Goal: Transaction & Acquisition: Subscribe to service/newsletter

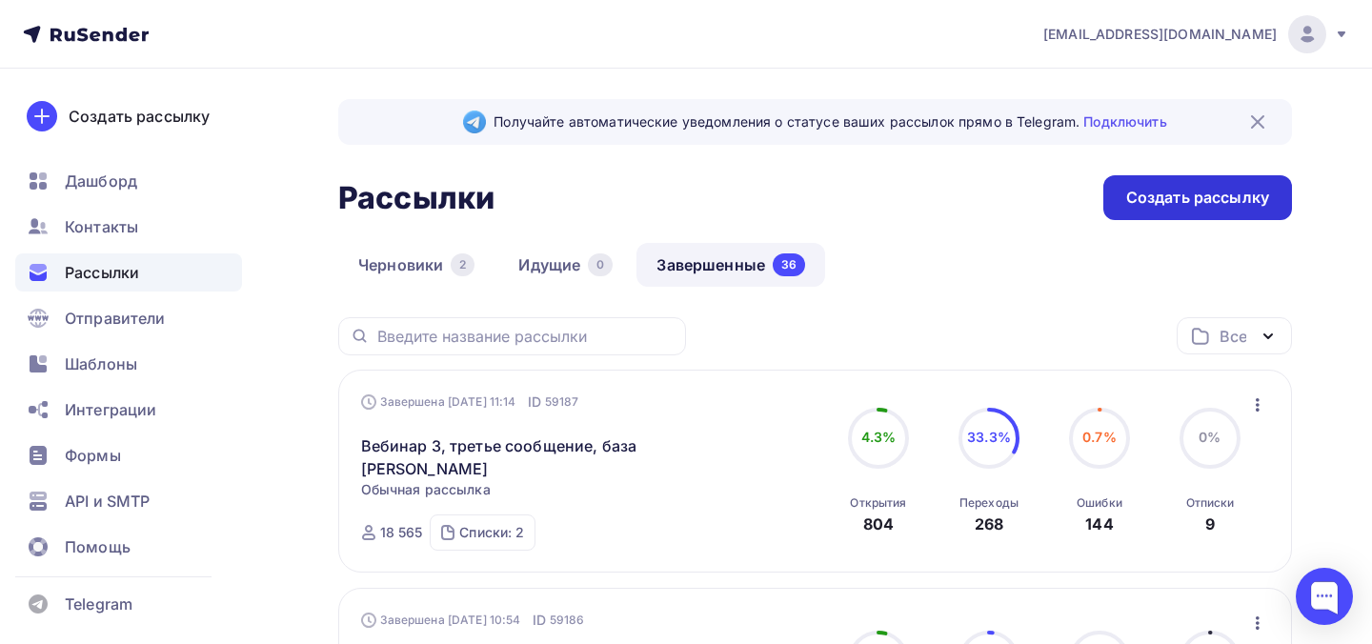
click at [1143, 180] on div "Создать рассылку" at bounding box center [1197, 197] width 189 height 45
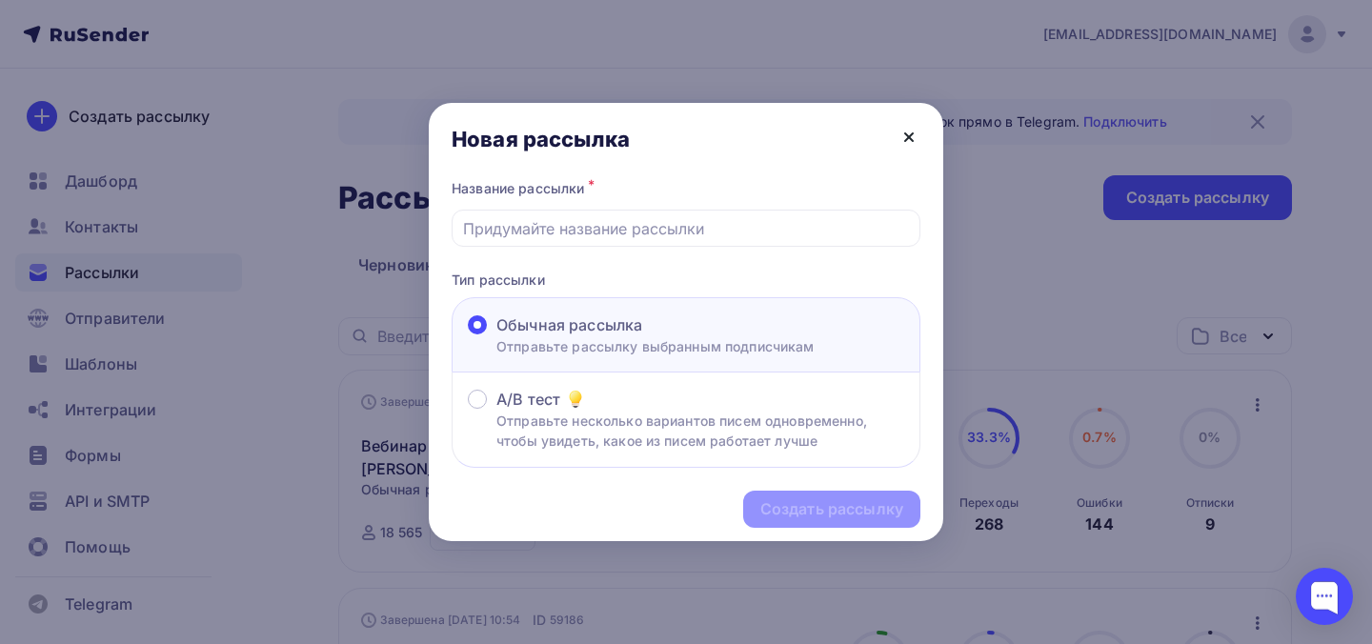
click at [907, 142] on icon at bounding box center [908, 137] width 23 height 23
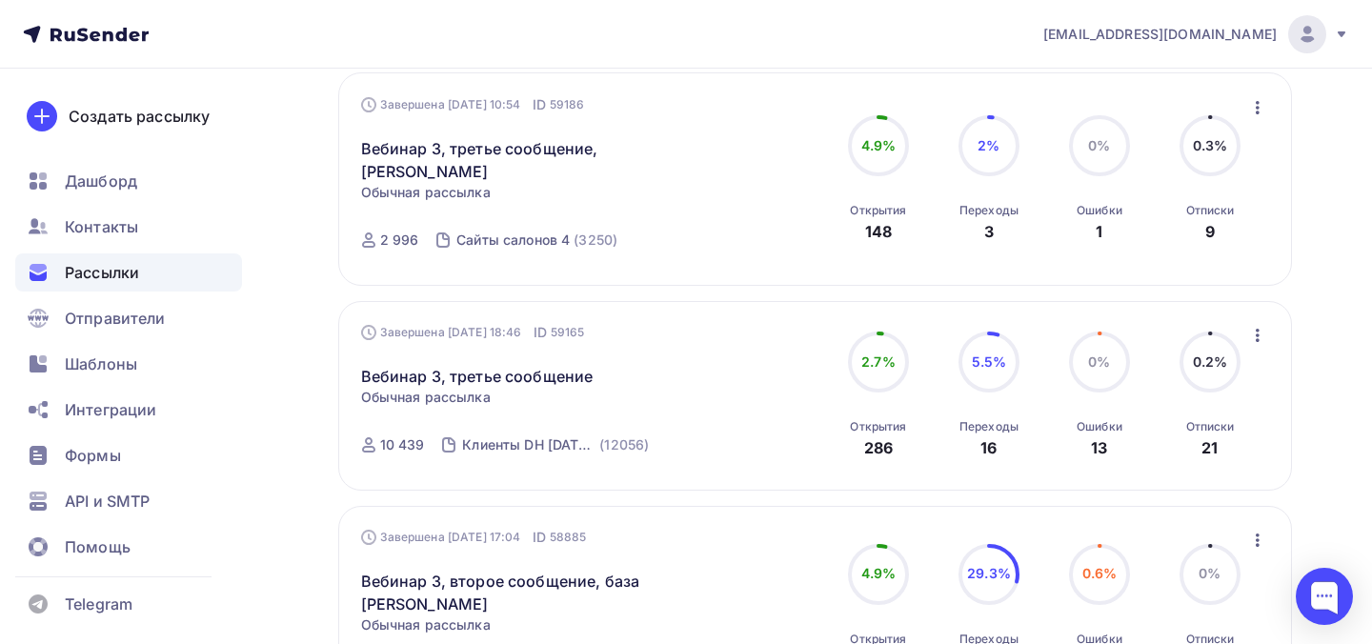
scroll to position [520, 0]
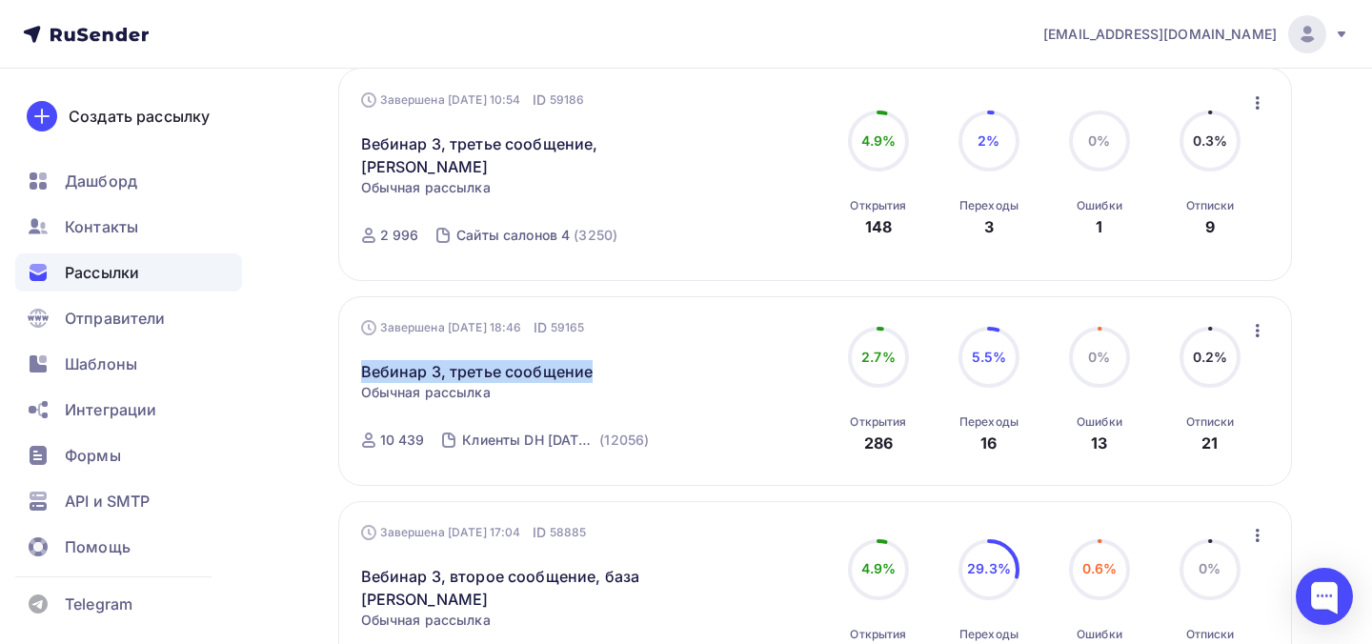
drag, startPoint x: 622, startPoint y: 352, endPoint x: 353, endPoint y: 347, distance: 268.7
click at [352, 349] on div "Завершена 12.09.2025, 18:46 ID 59165 Вебинар 3, третье сообщение Статистика Обз…" at bounding box center [815, 391] width 954 height 190
copy link "Вебинар 3, третье сообщение"
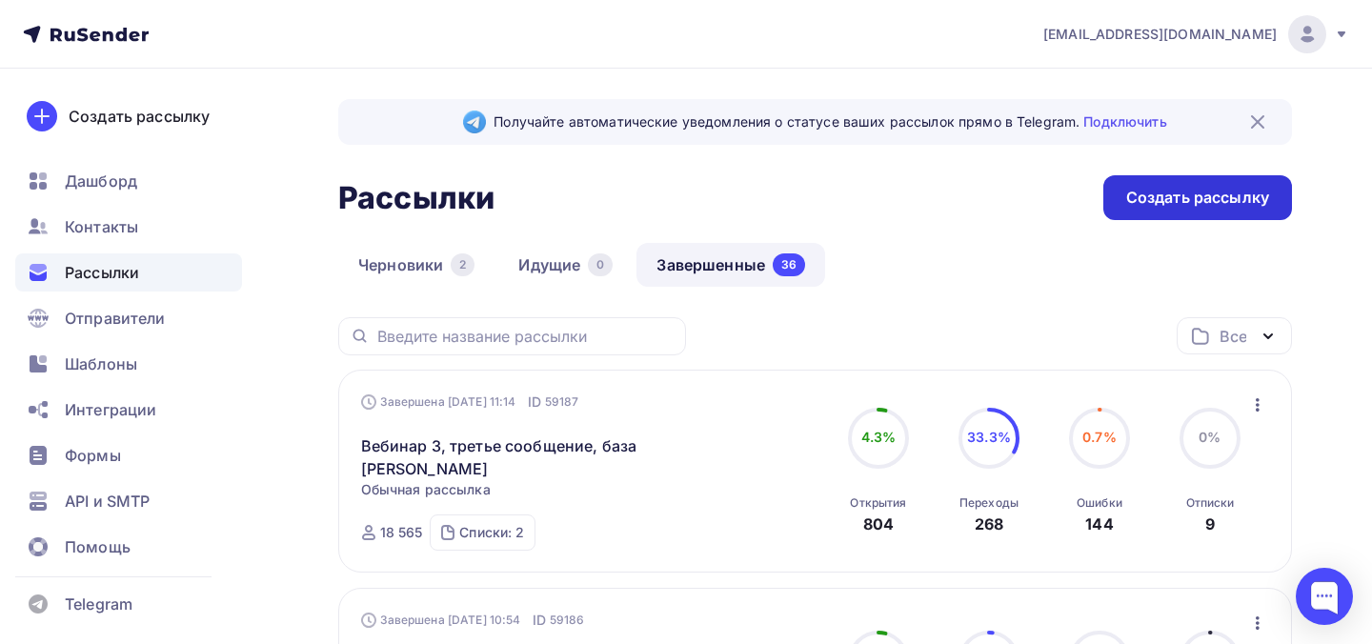
click at [1170, 195] on div "Создать рассылку" at bounding box center [1197, 198] width 143 height 22
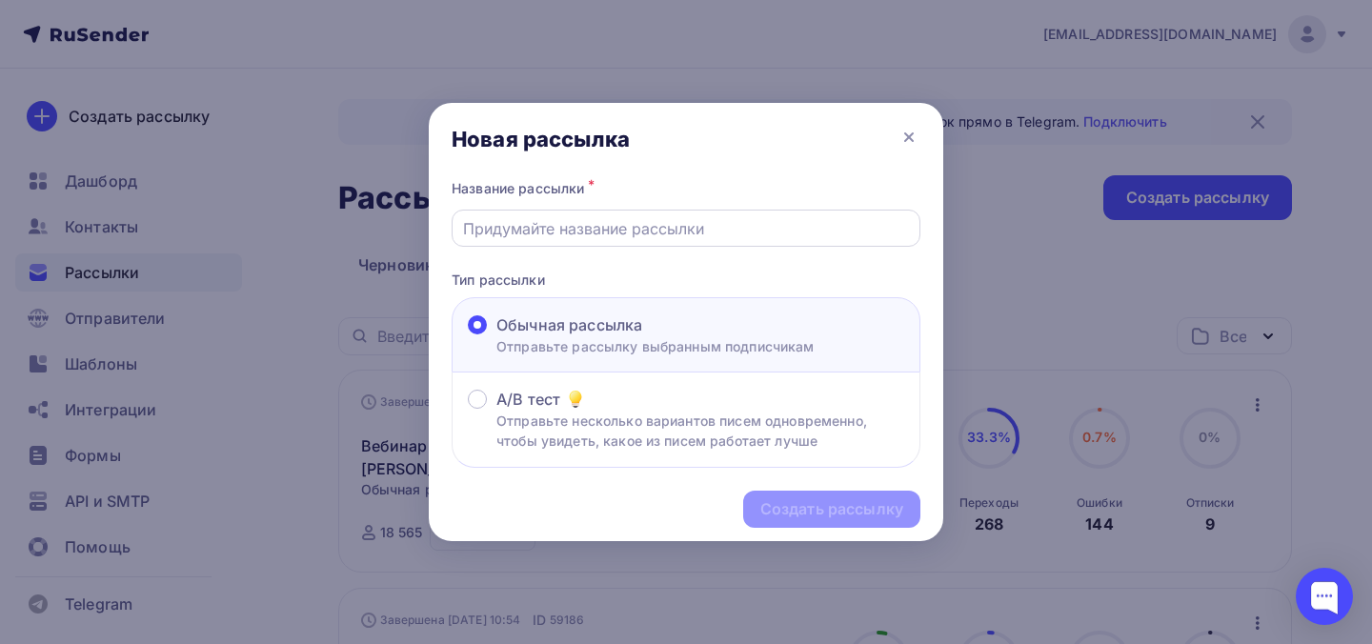
click at [709, 229] on input "text" at bounding box center [686, 228] width 447 height 23
paste input "Вебинар 3, третье сообщение"
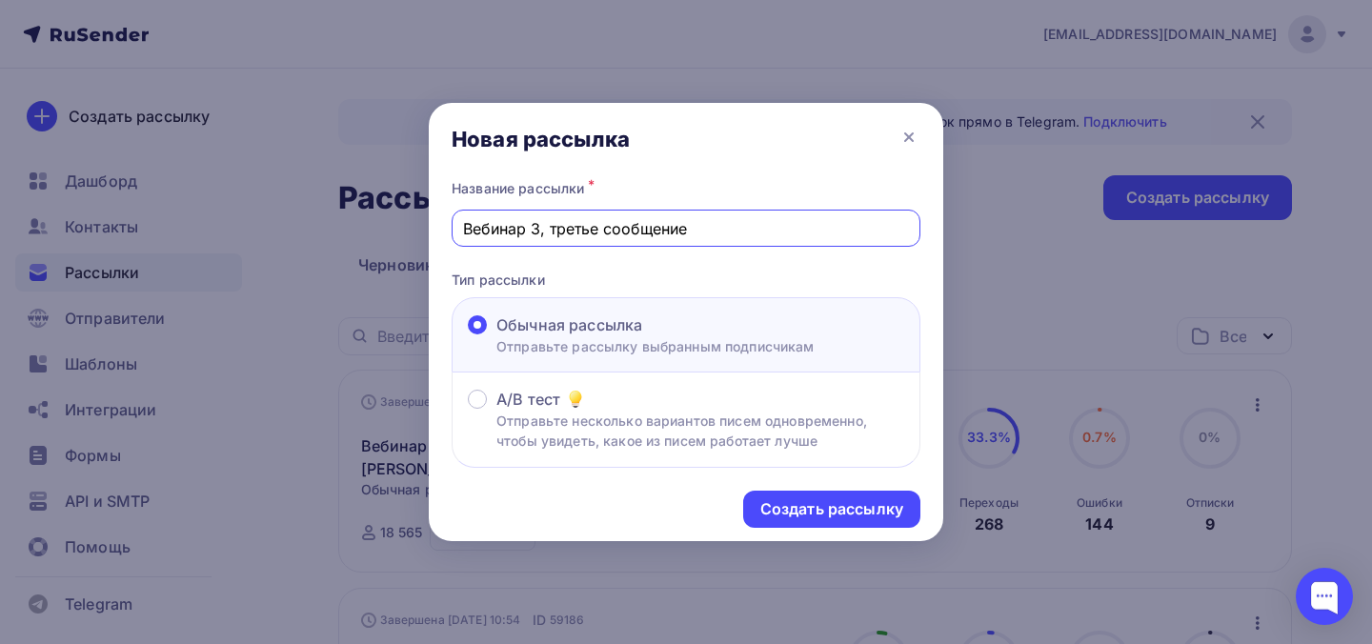
click at [575, 237] on input "Вебинар 3, третье сообщение" at bounding box center [686, 228] width 447 height 23
click at [574, 236] on input "Вебинар 3, третье сообщение" at bounding box center [686, 228] width 447 height 23
type input "Вебинар 3, червертое сообщение"
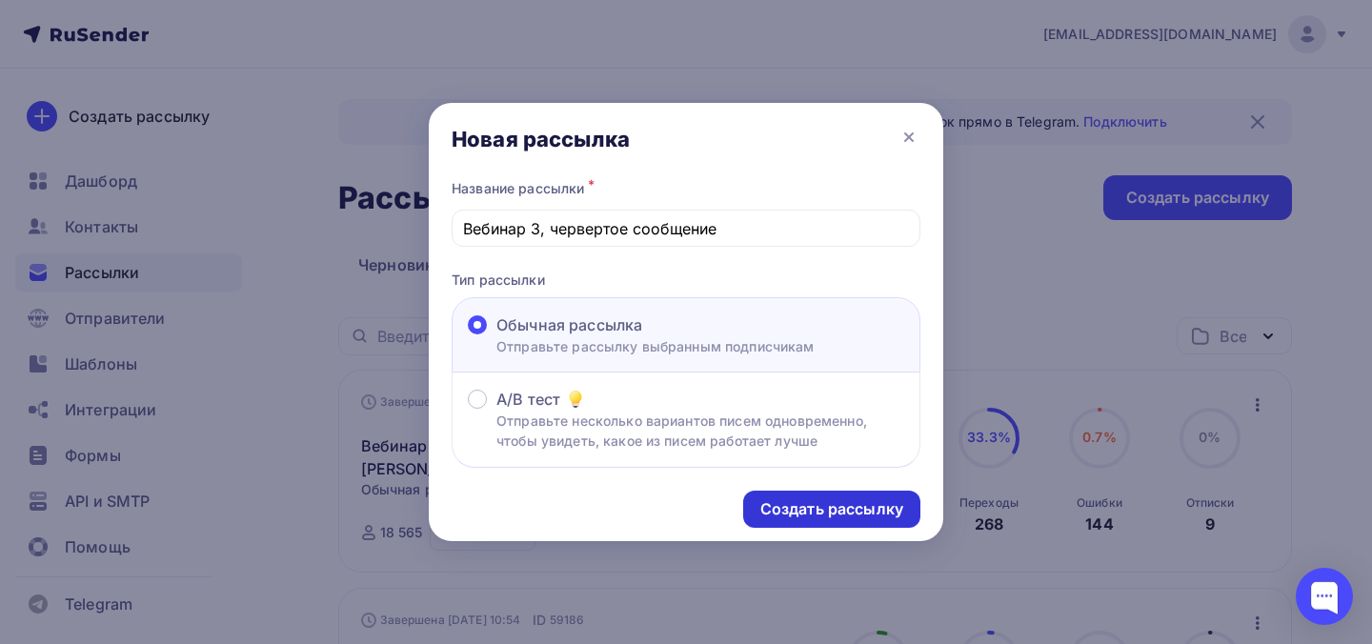
click at [816, 507] on div "Создать рассылку" at bounding box center [831, 509] width 143 height 22
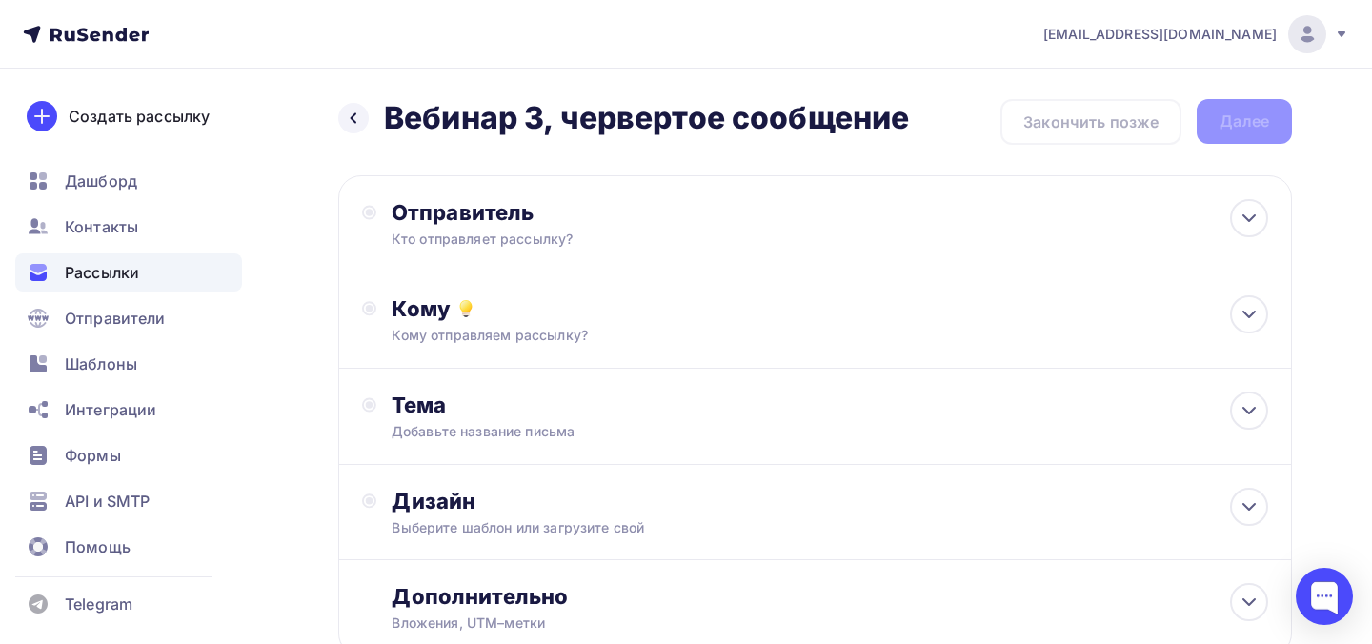
click at [546, 232] on div "Кто отправляет рассылку?" at bounding box center [578, 239] width 372 height 19
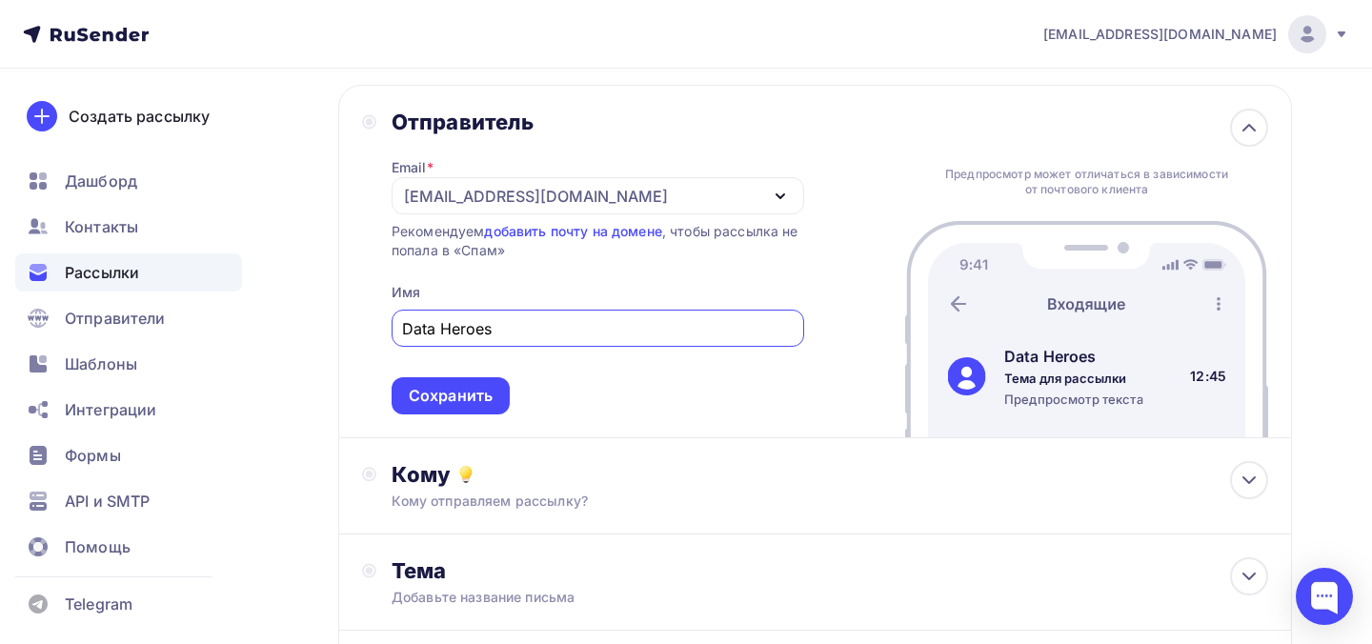
scroll to position [96, 0]
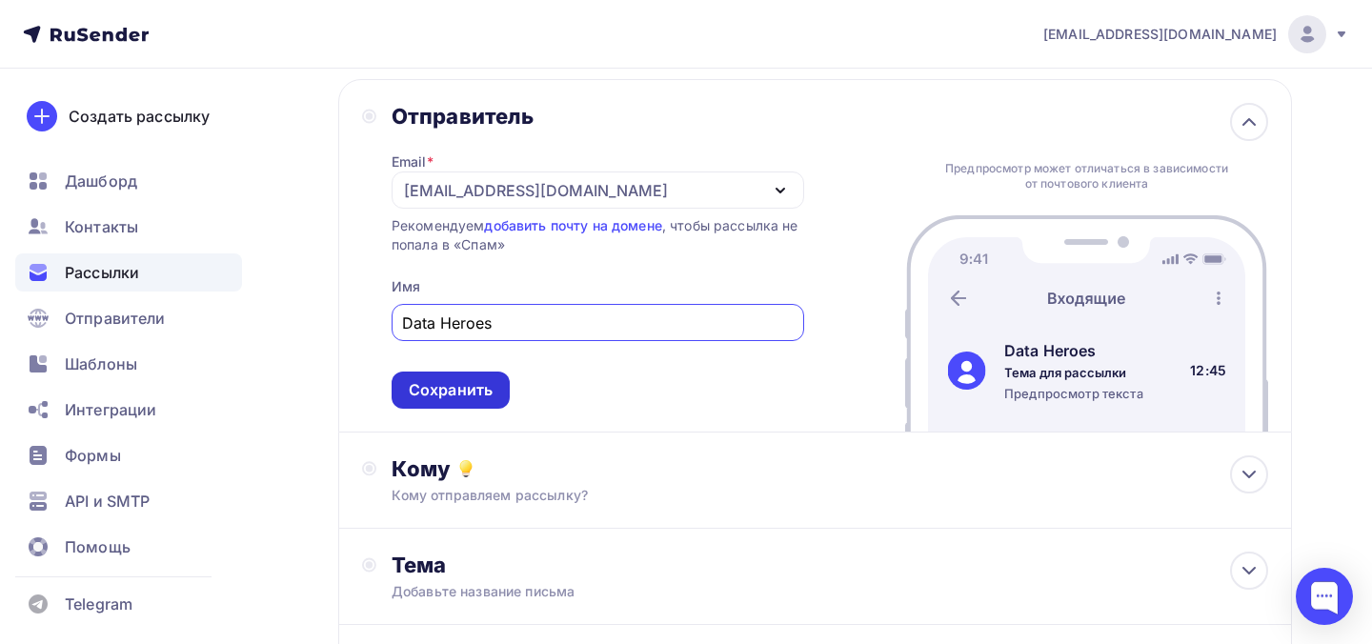
type input "Data Heroes"
click at [478, 401] on div "Сохранить" at bounding box center [451, 390] width 84 height 22
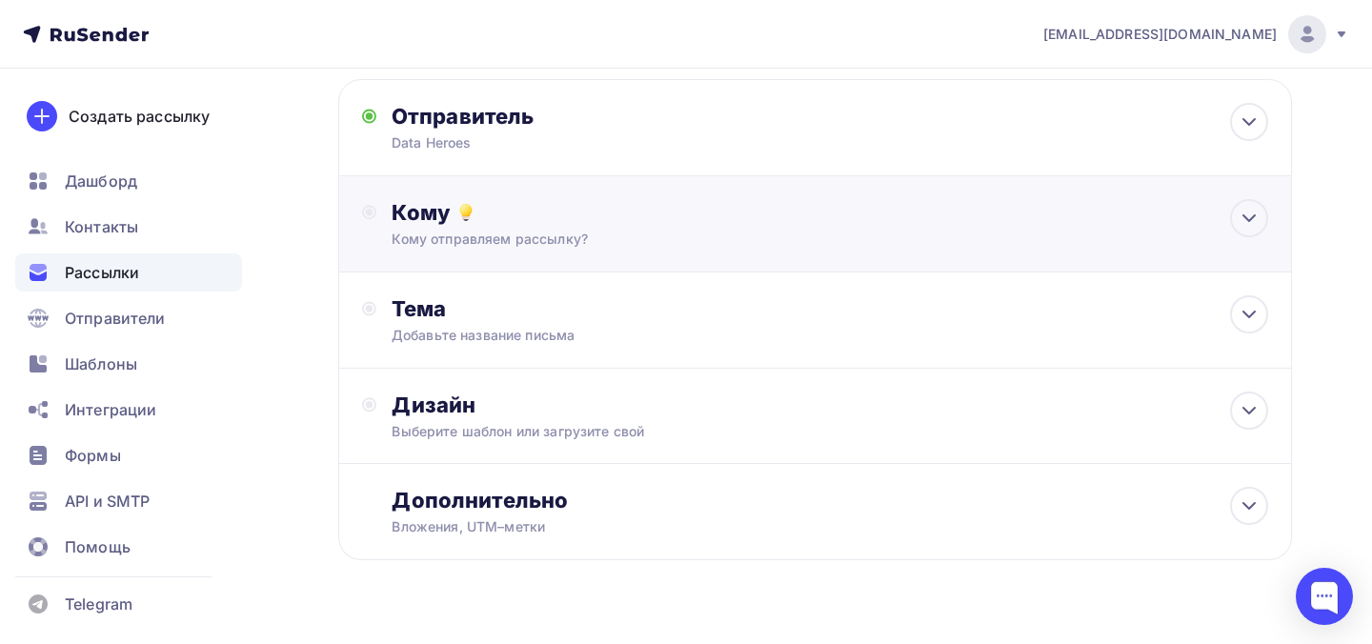
click at [522, 244] on div "Кому отправляем рассылку?" at bounding box center [786, 239] width 789 height 19
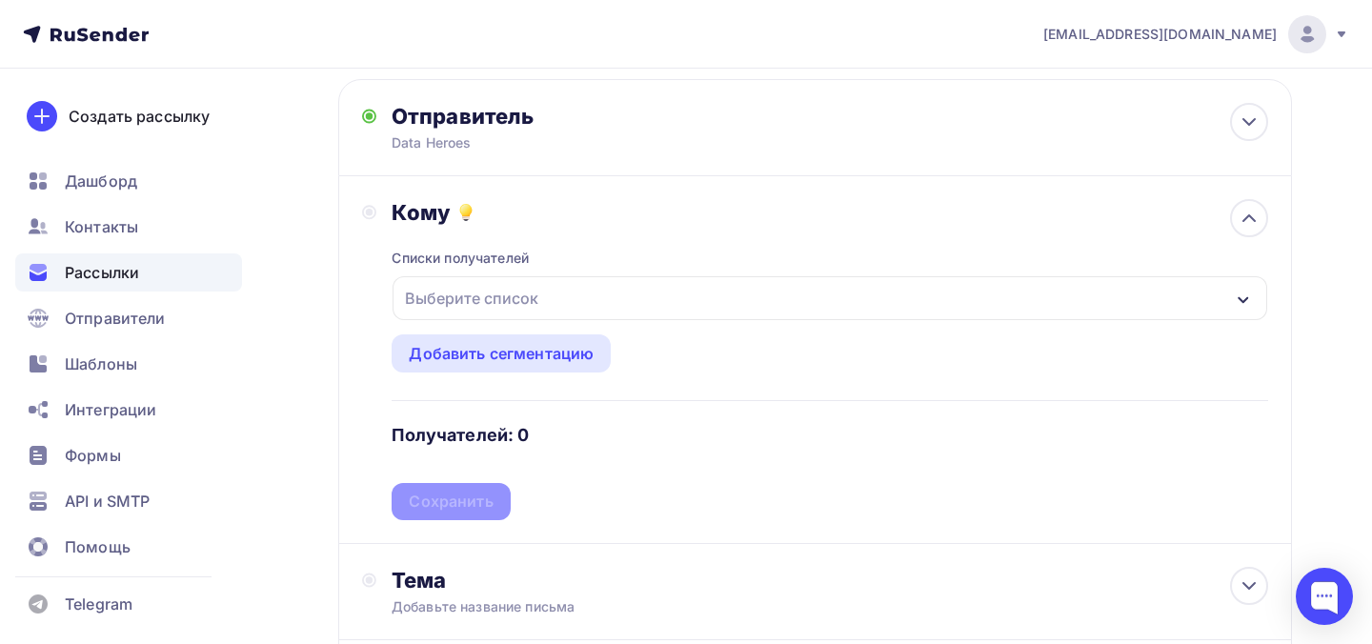
click at [520, 300] on div "Выберите список" at bounding box center [471, 298] width 149 height 34
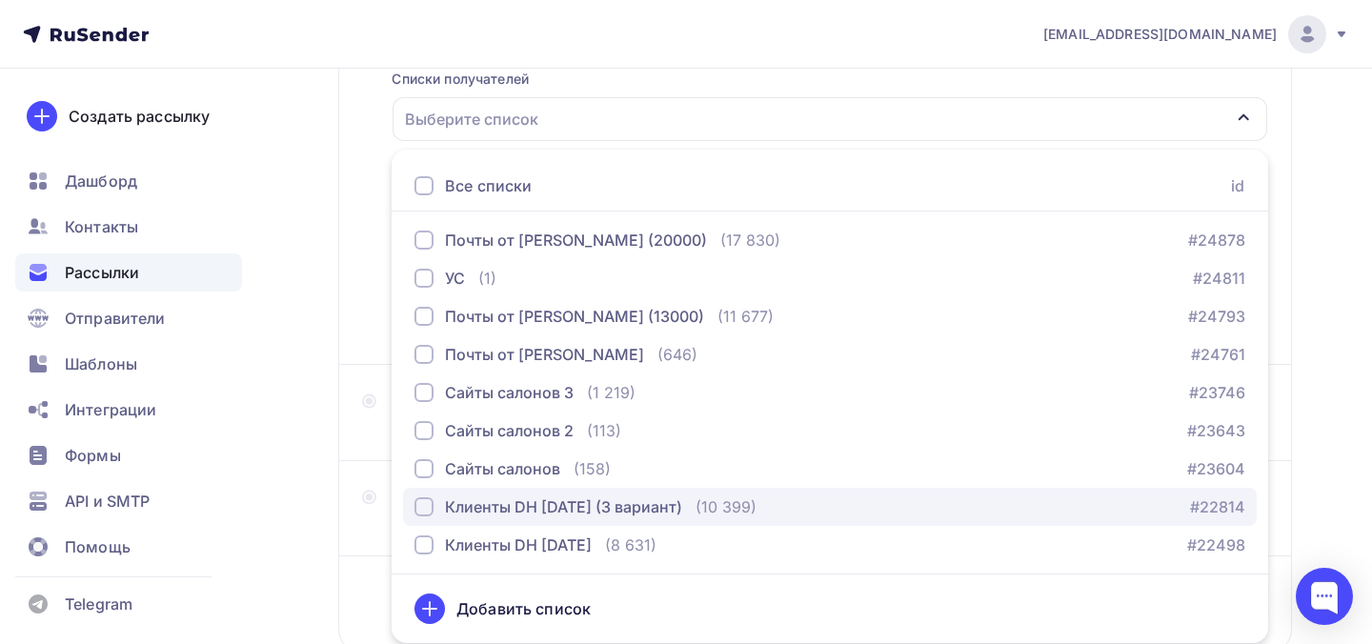
scroll to position [45, 0]
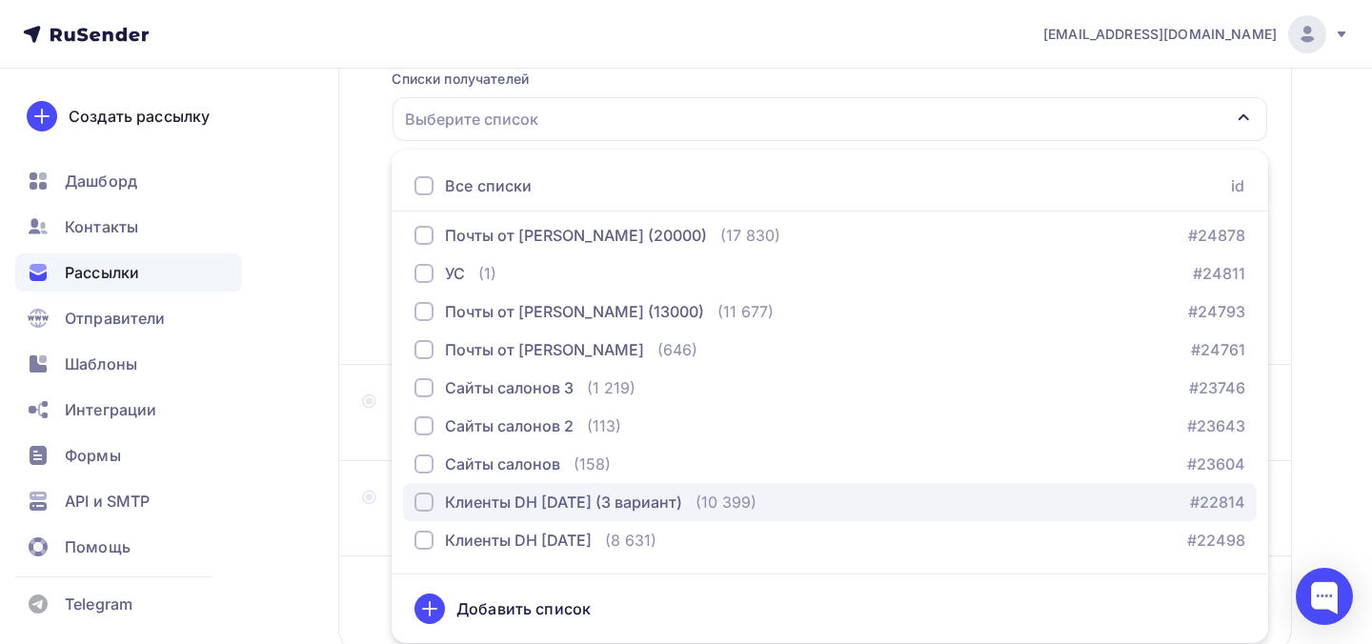
click at [534, 509] on div "Клиенты DH [DATE] (3 вариант)" at bounding box center [563, 502] width 237 height 23
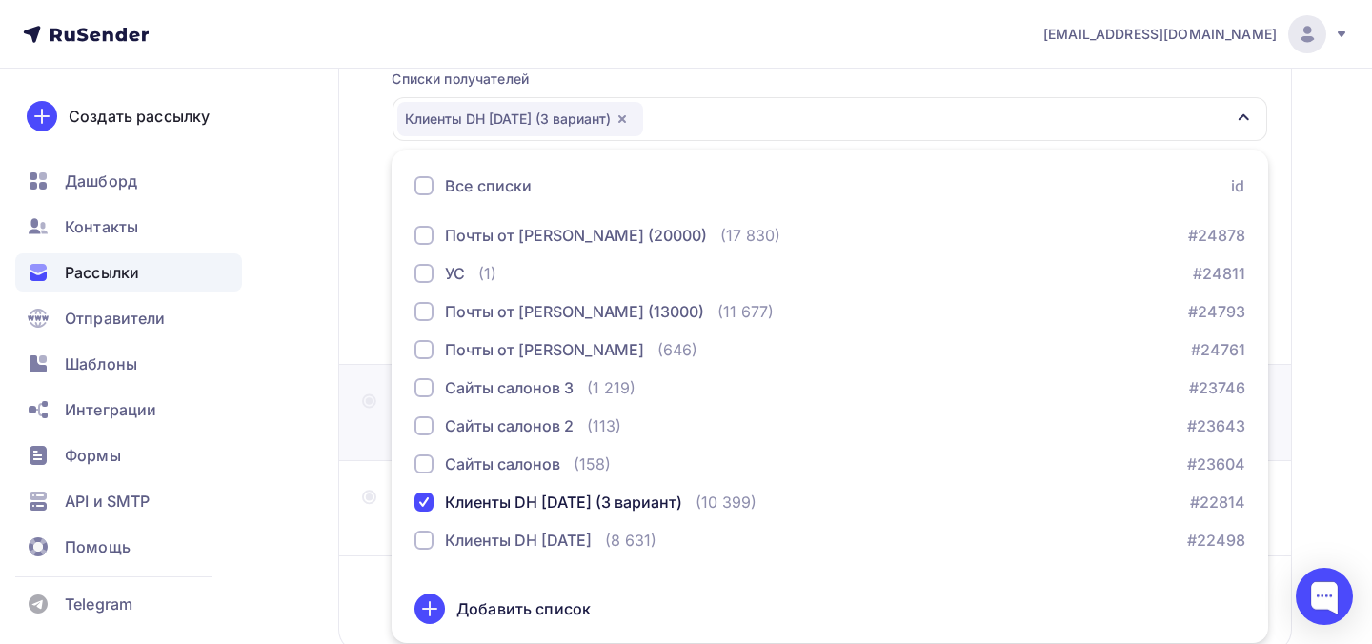
click at [348, 447] on div "Тема Добавьте название письма Тема * Рекомендуем использовать не более 150 симв…" at bounding box center [815, 413] width 954 height 96
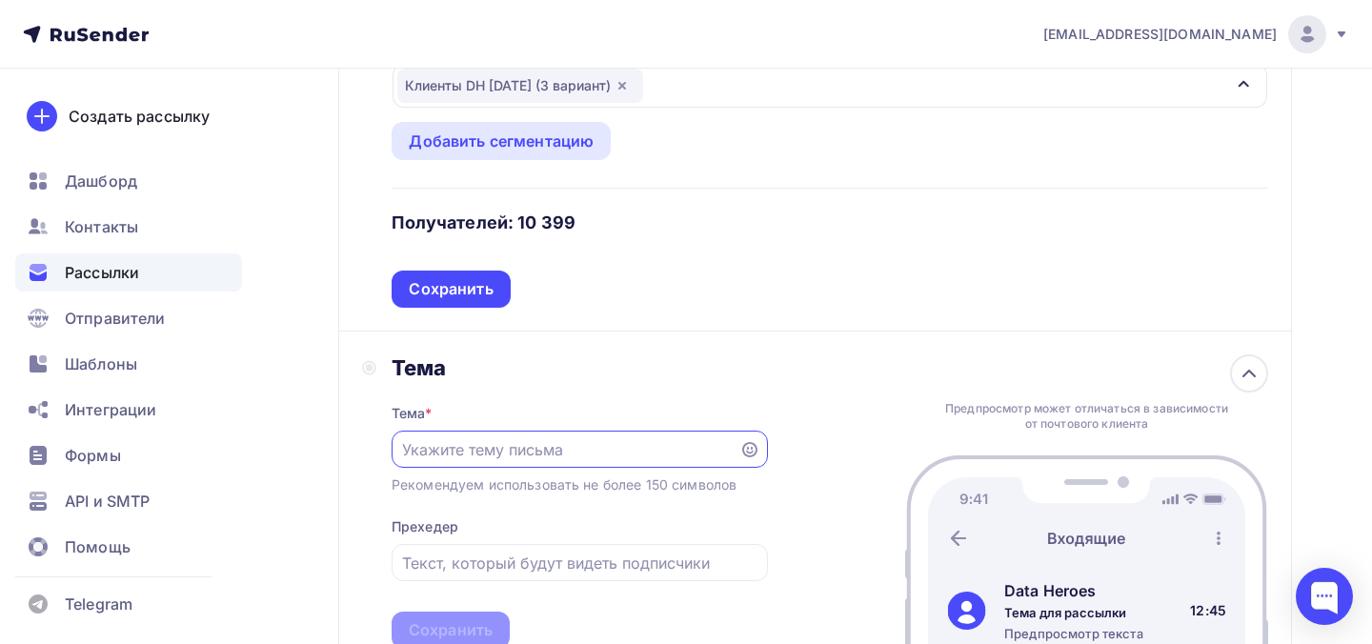
scroll to position [310, 0]
click at [459, 286] on div "Сохранить" at bounding box center [451, 288] width 84 height 22
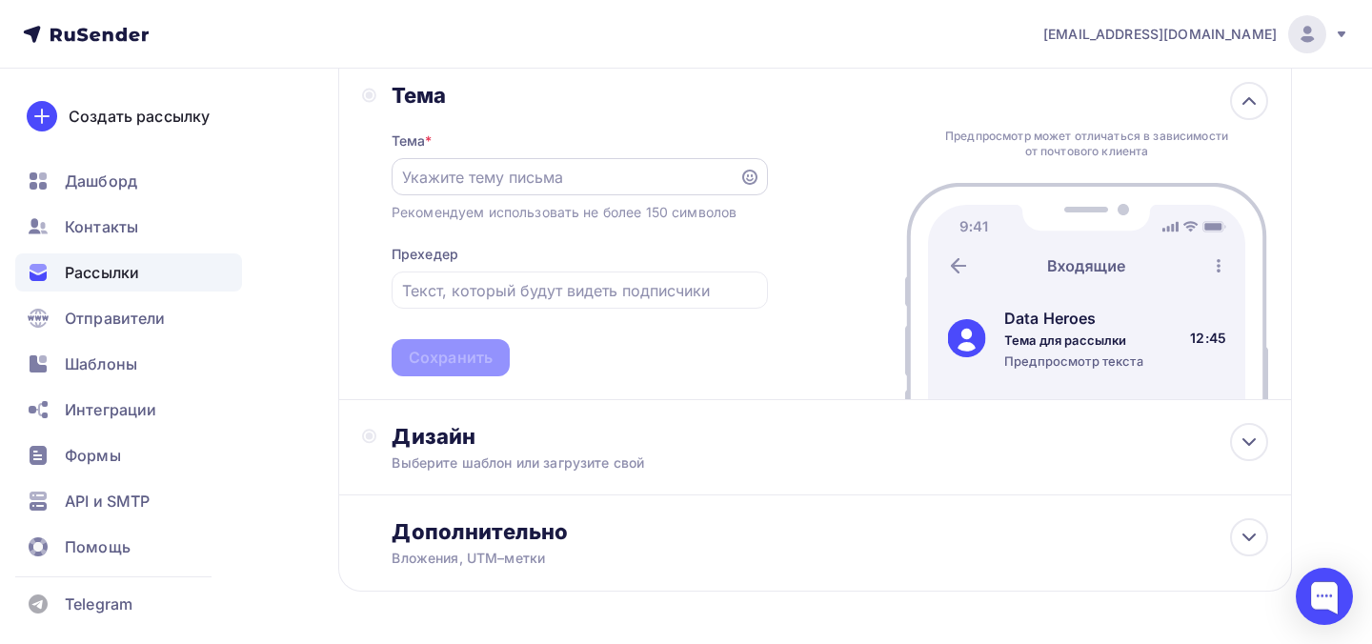
click at [513, 180] on input "text" at bounding box center [565, 177] width 326 height 23
paste input "💥 Уже через 2 часа!"
type input "💥 Уже через 2 часа!"
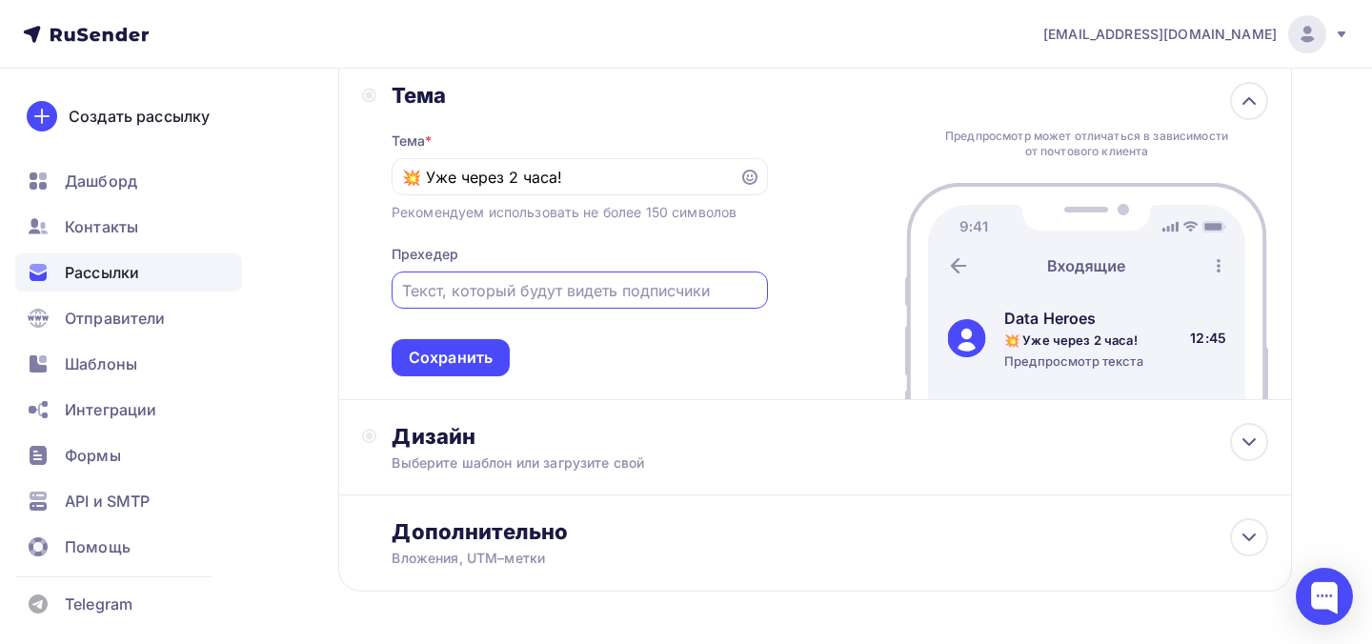
click at [611, 294] on input "text" at bounding box center [579, 290] width 354 height 23
paste input "напомним, в 12:00 по Москве мы стартуем."
click at [408, 293] on input "напомним, в 12:00 по Москве мы стартуем." at bounding box center [579, 290] width 354 height 23
click at [739, 296] on input "Напомним, в 12:00 по Москве мы стартуем." at bounding box center [579, 290] width 354 height 23
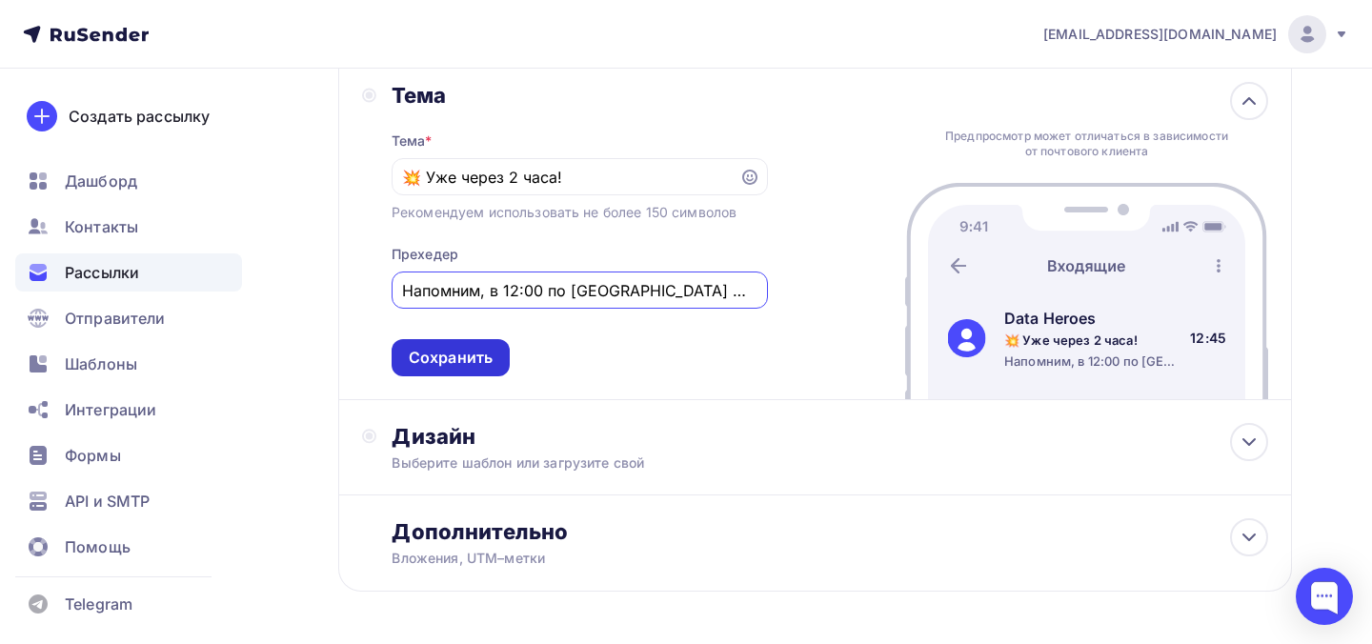
type input "Напомним, в 12:00 по Москве мы стартуем!"
click at [465, 354] on div "Сохранить" at bounding box center [451, 358] width 84 height 22
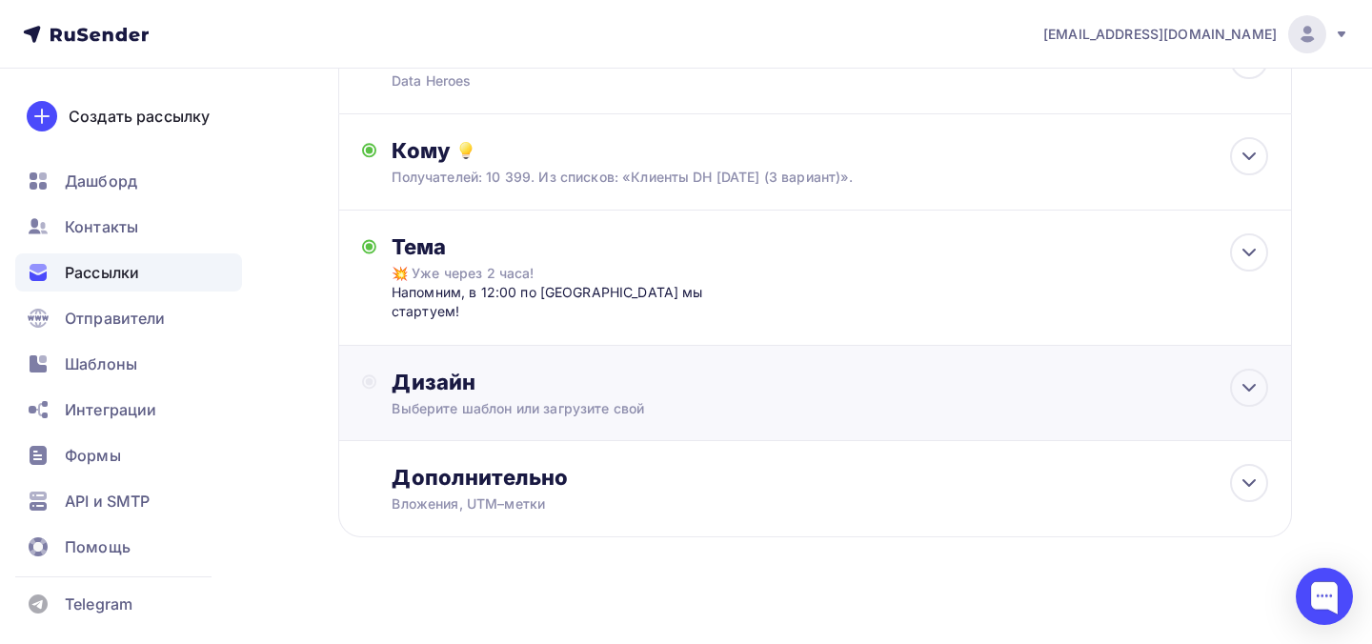
scroll to position [157, 0]
click at [620, 370] on div "Дизайн" at bounding box center [830, 383] width 877 height 27
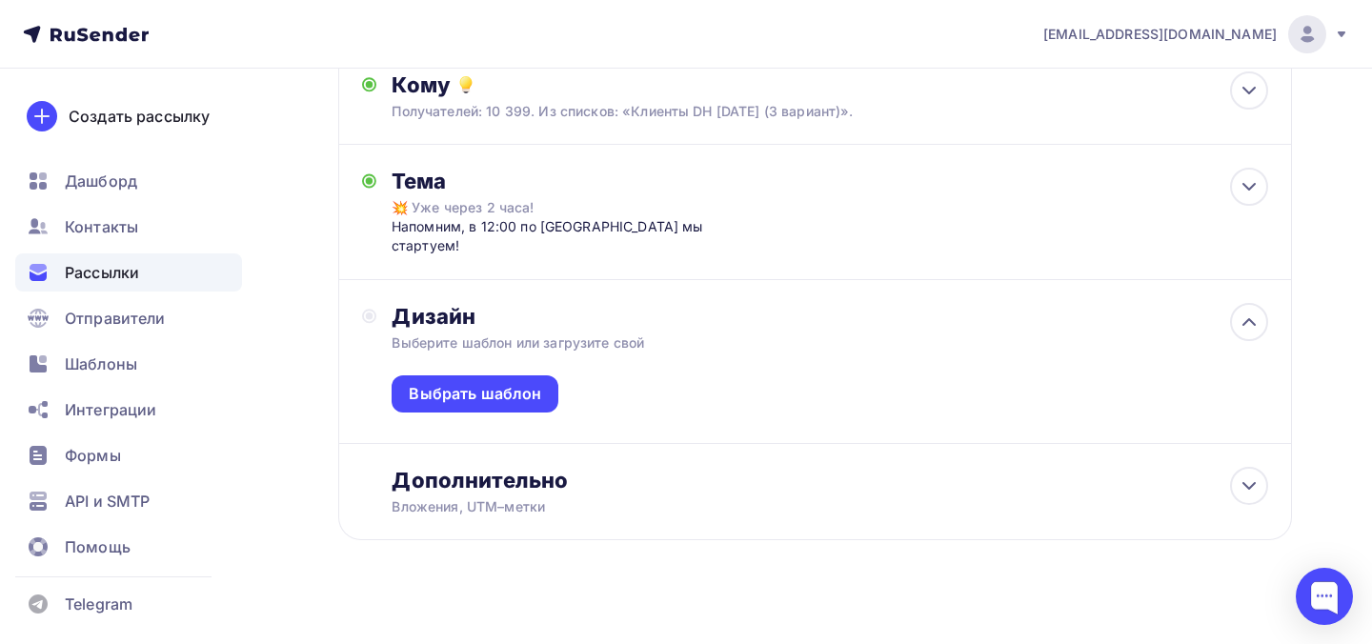
scroll to position [226, 0]
click at [554, 373] on div "Выбрать шаблон" at bounding box center [475, 391] width 167 height 37
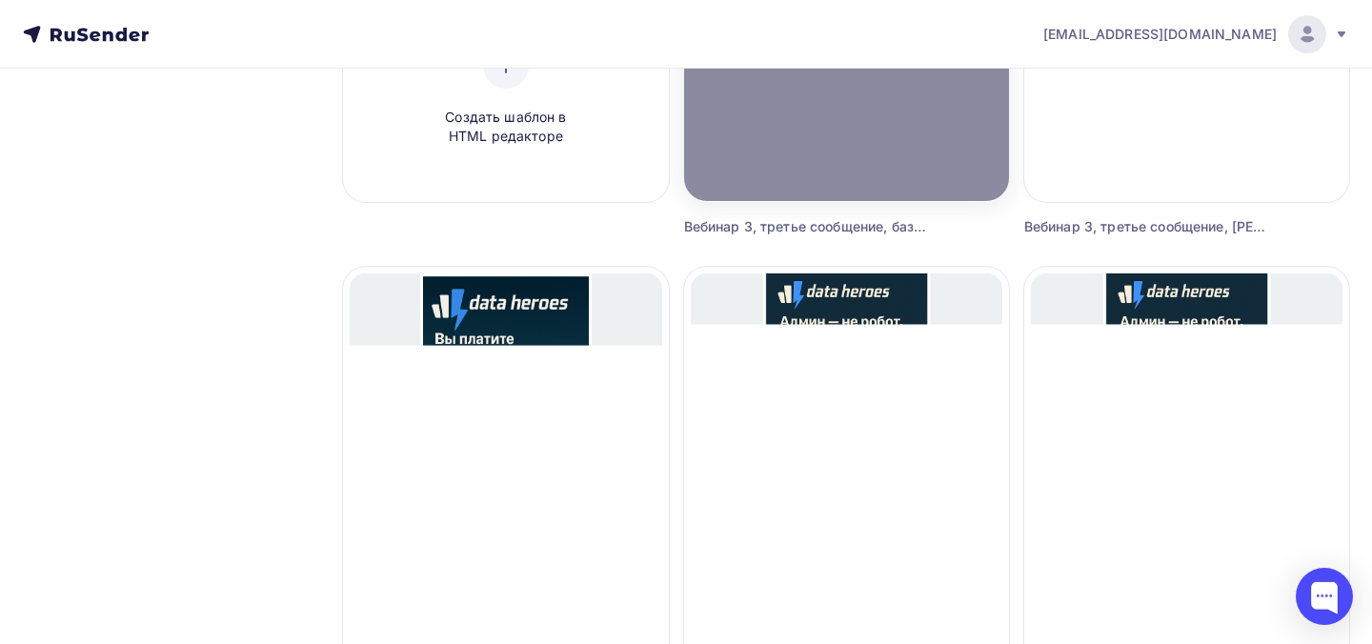
scroll to position [534, 0]
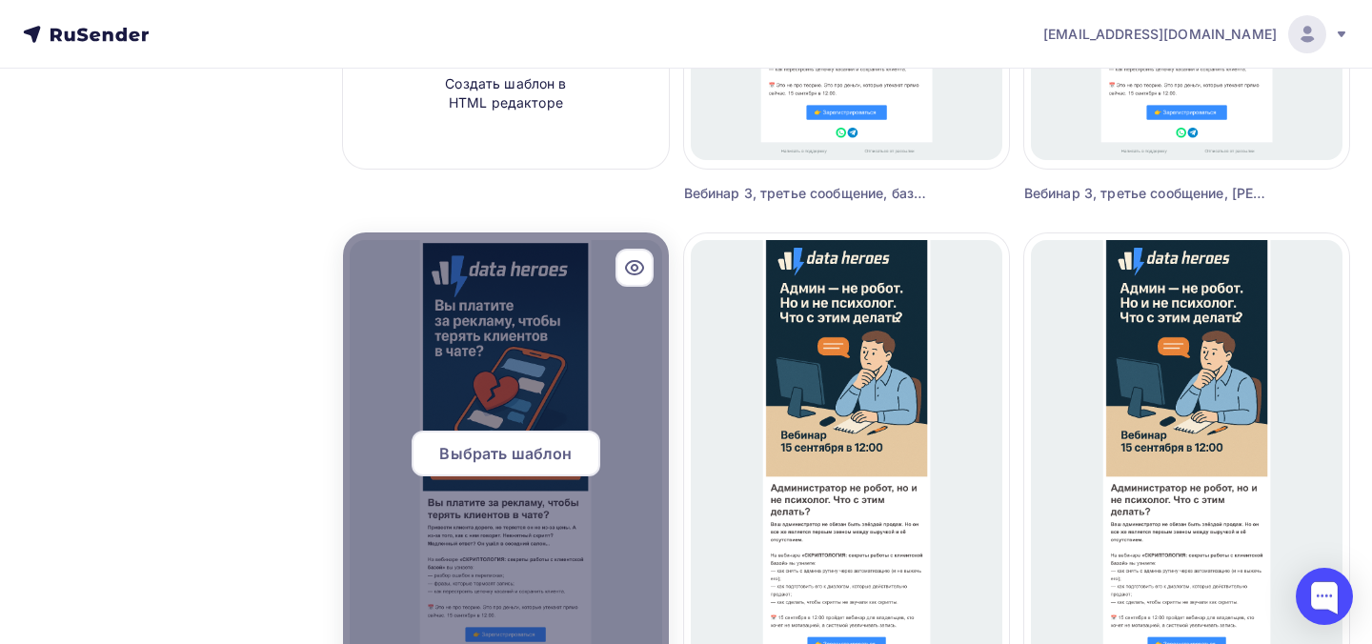
click at [538, 456] on span "Выбрать шаблон" at bounding box center [505, 453] width 132 height 23
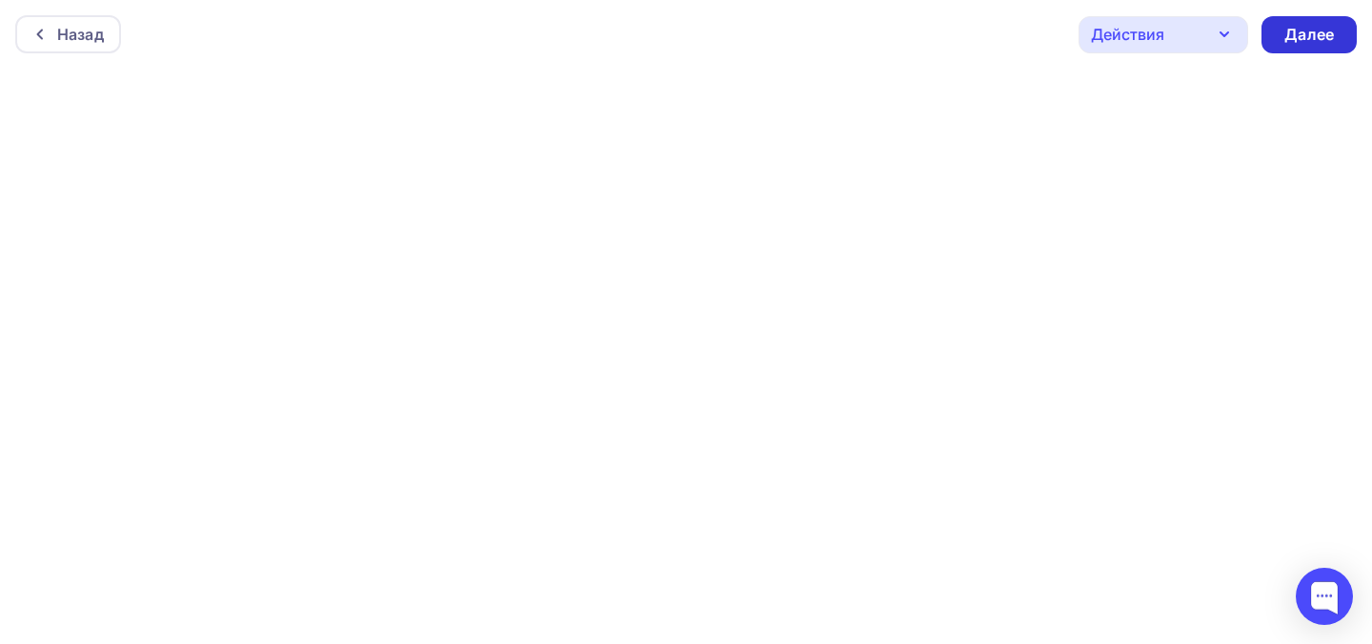
click at [1291, 40] on div "Далее" at bounding box center [1309, 35] width 50 height 22
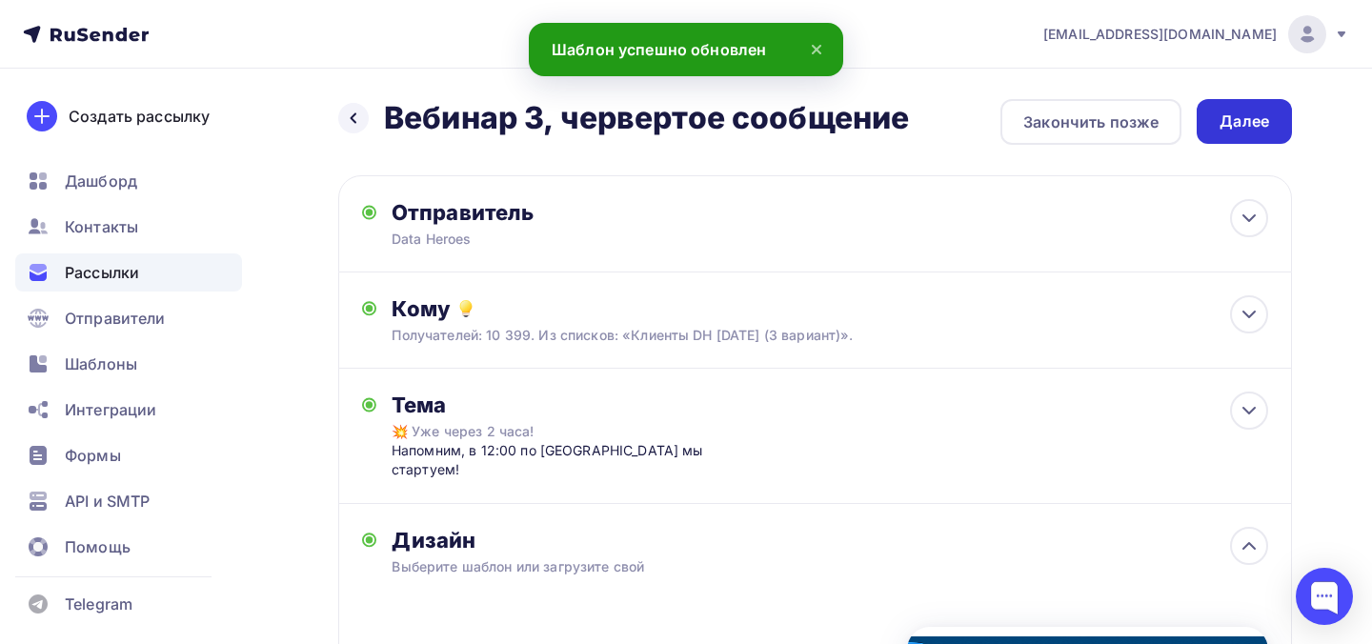
click at [1237, 130] on div "Далее" at bounding box center [1244, 122] width 50 height 22
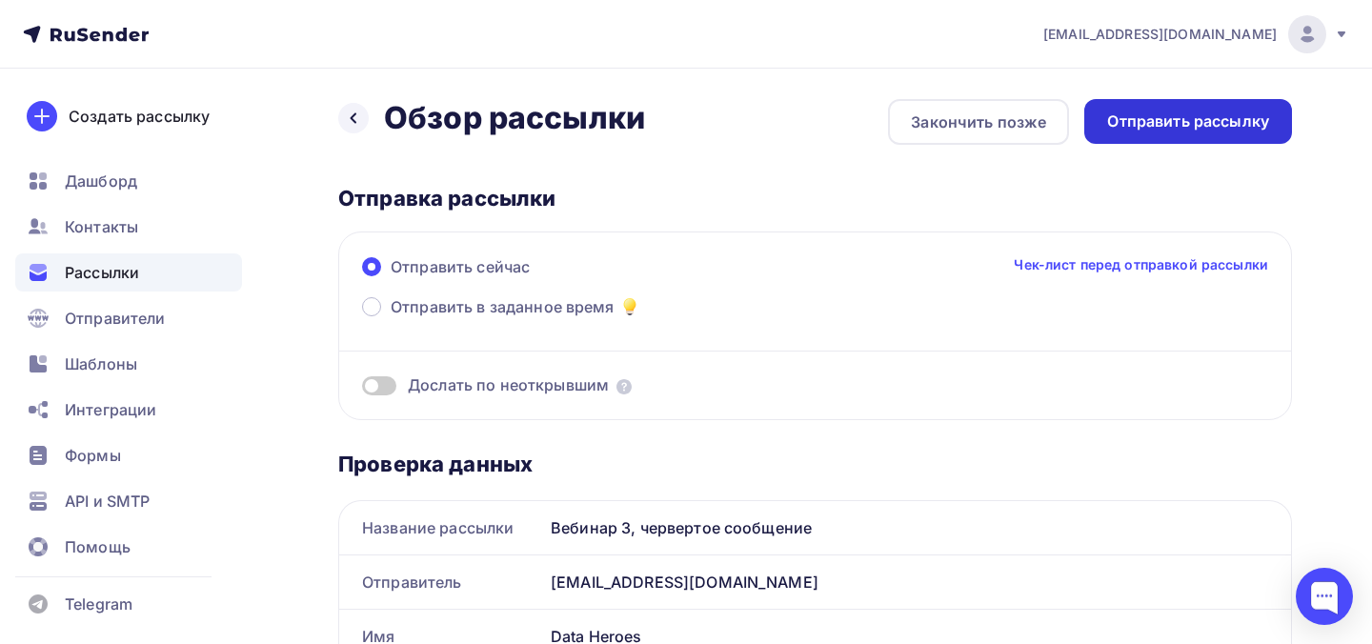
click at [1237, 128] on div "Отправить рассылку" at bounding box center [1188, 122] width 162 height 22
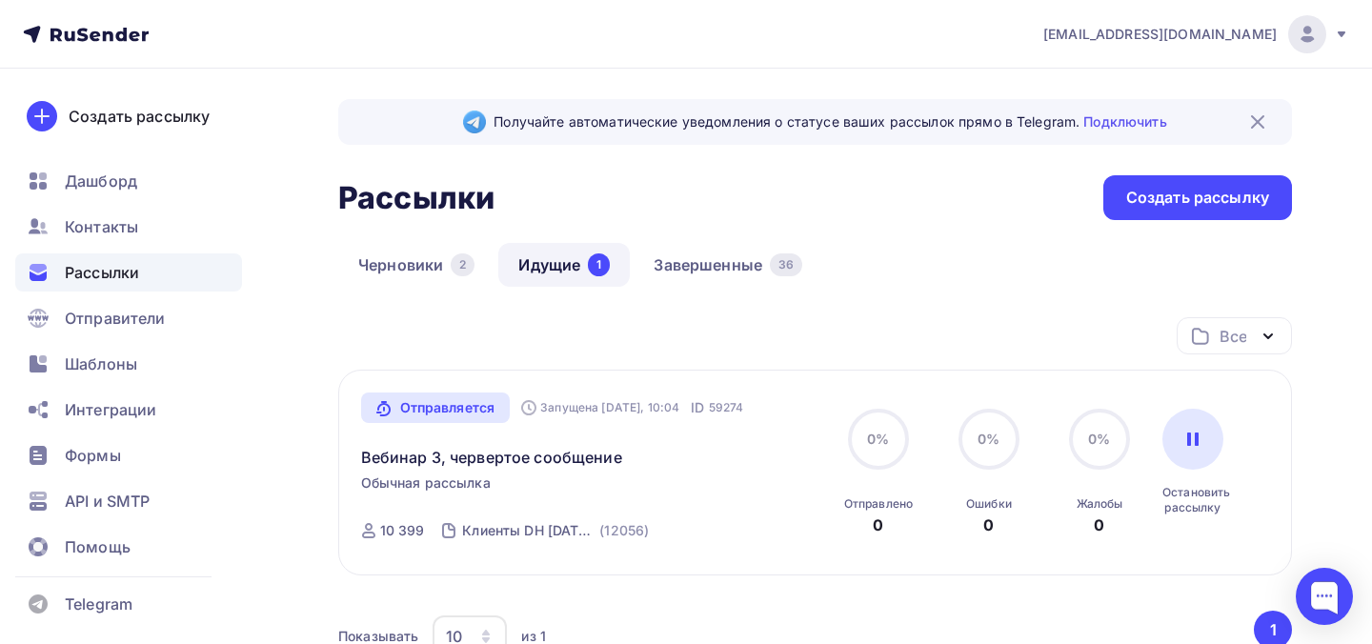
click at [1237, 128] on div "Получайте автоматические уведомления о статусе ваших рассылок прямо в Telegram.…" at bounding box center [815, 122] width 954 height 46
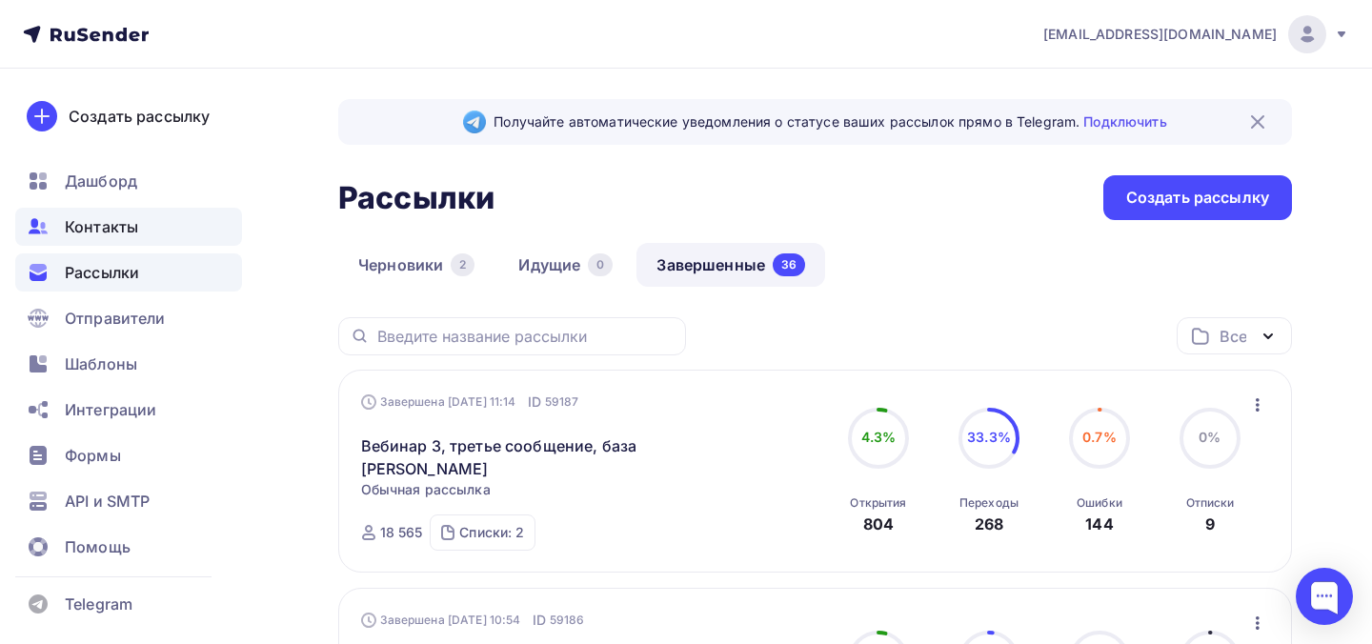
click at [131, 234] on span "Контакты" at bounding box center [101, 226] width 73 height 23
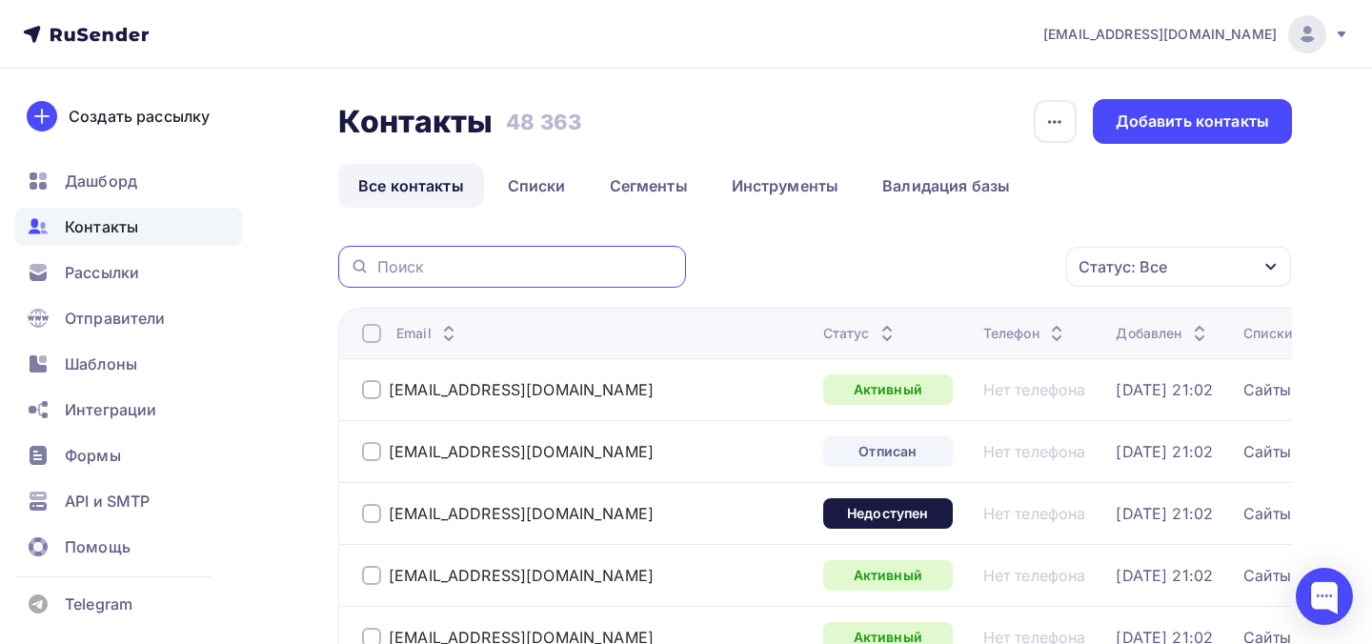
click at [522, 272] on input "text" at bounding box center [525, 266] width 297 height 21
paste input "zdrav@mos.ru"
type input "zdrav@mos.ru"
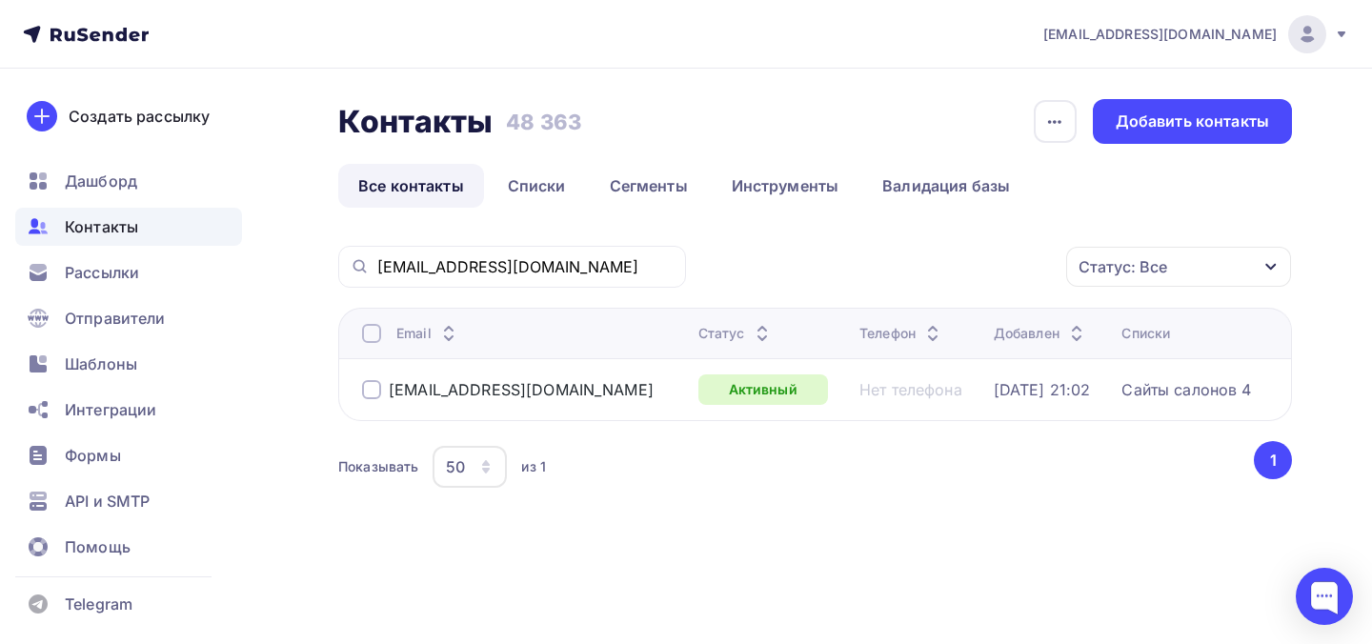
click at [369, 394] on div at bounding box center [371, 389] width 19 height 19
click at [987, 266] on div "Действие" at bounding box center [924, 267] width 252 height 37
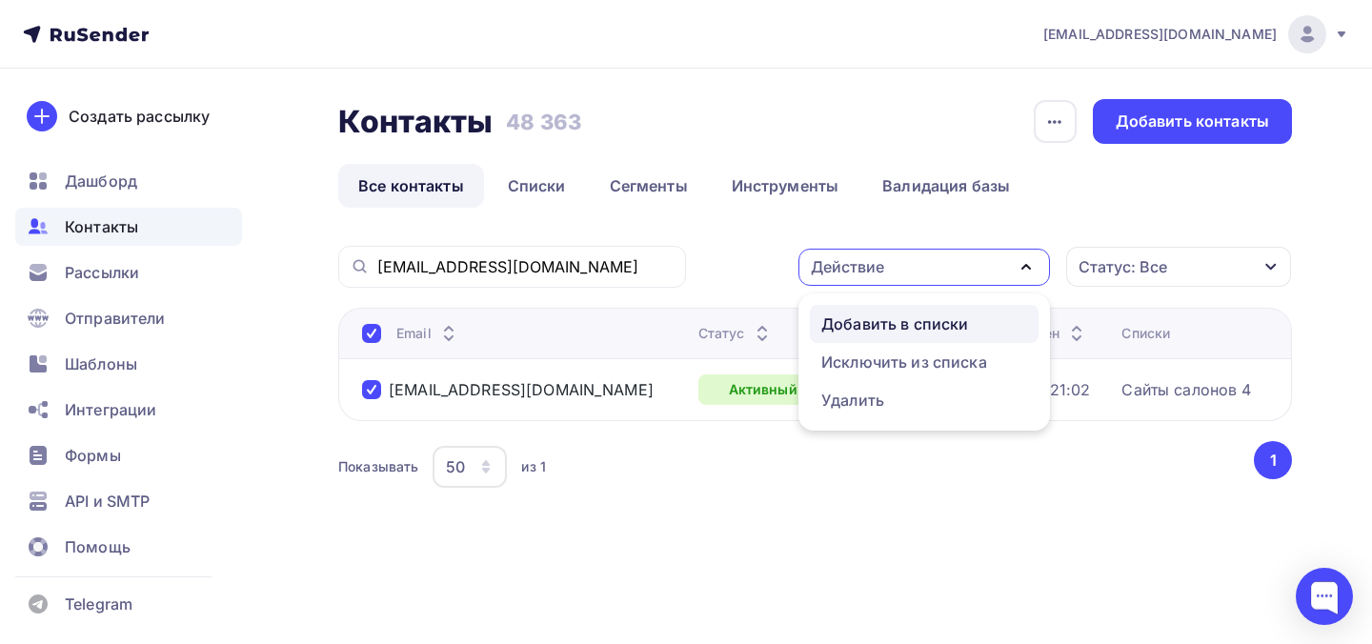
click at [972, 323] on div "Добавить в списки" at bounding box center [924, 323] width 206 height 23
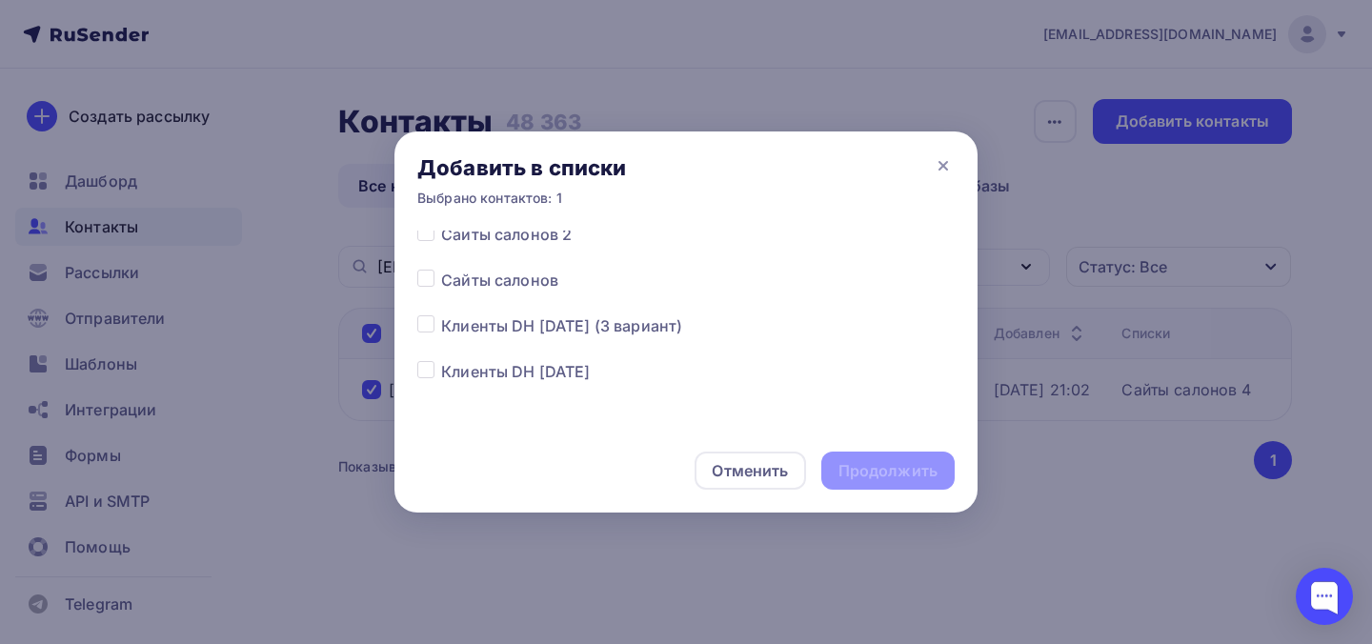
scroll to position [378, 0]
click at [941, 165] on icon at bounding box center [943, 166] width 8 height 8
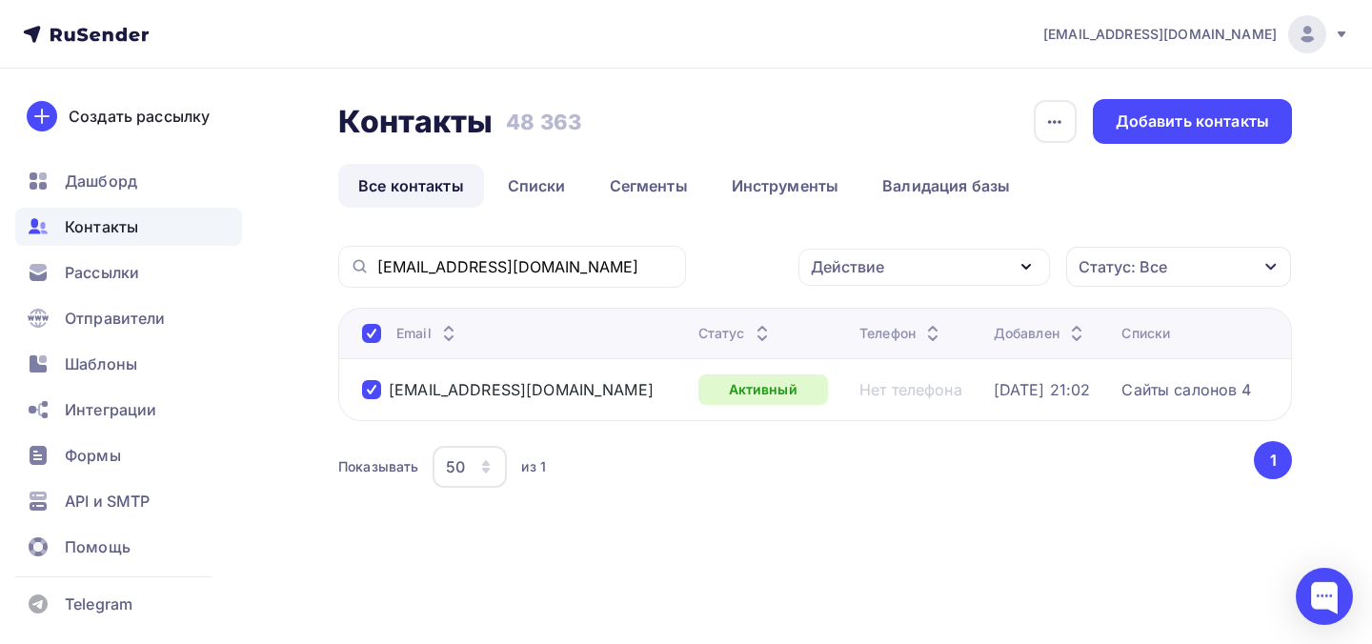
click at [989, 261] on div "Действие" at bounding box center [924, 267] width 252 height 37
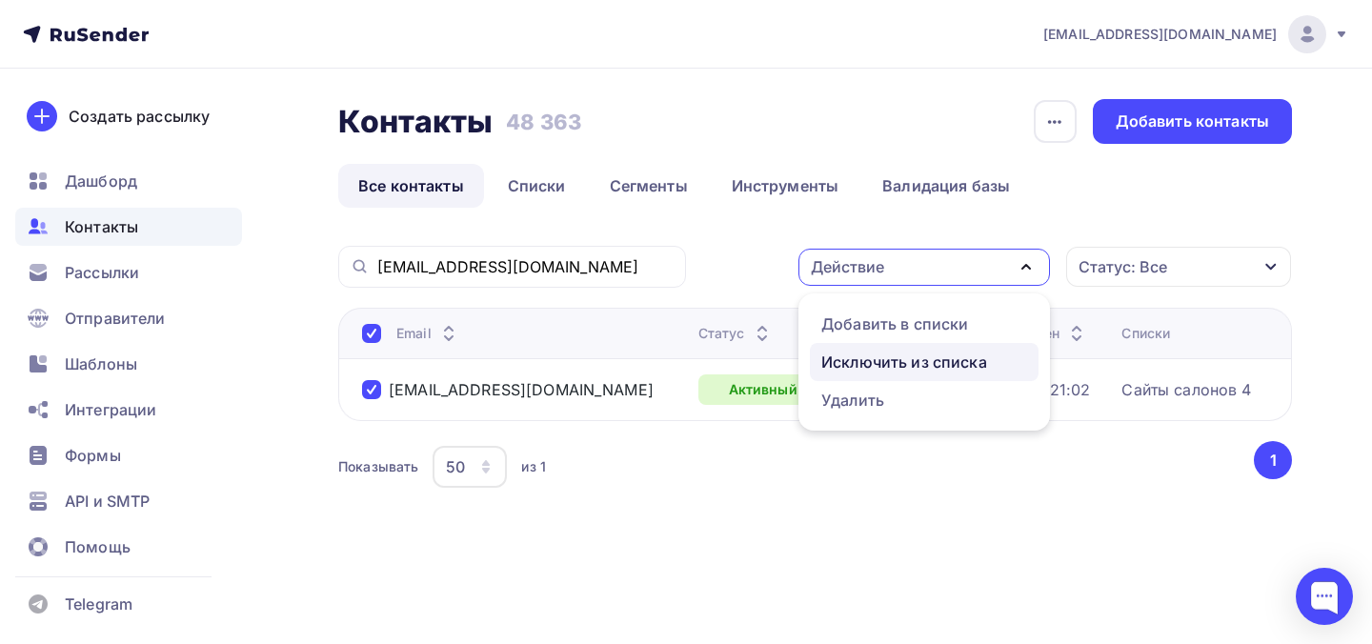
click at [943, 355] on div "Исключить из списка" at bounding box center [904, 362] width 166 height 23
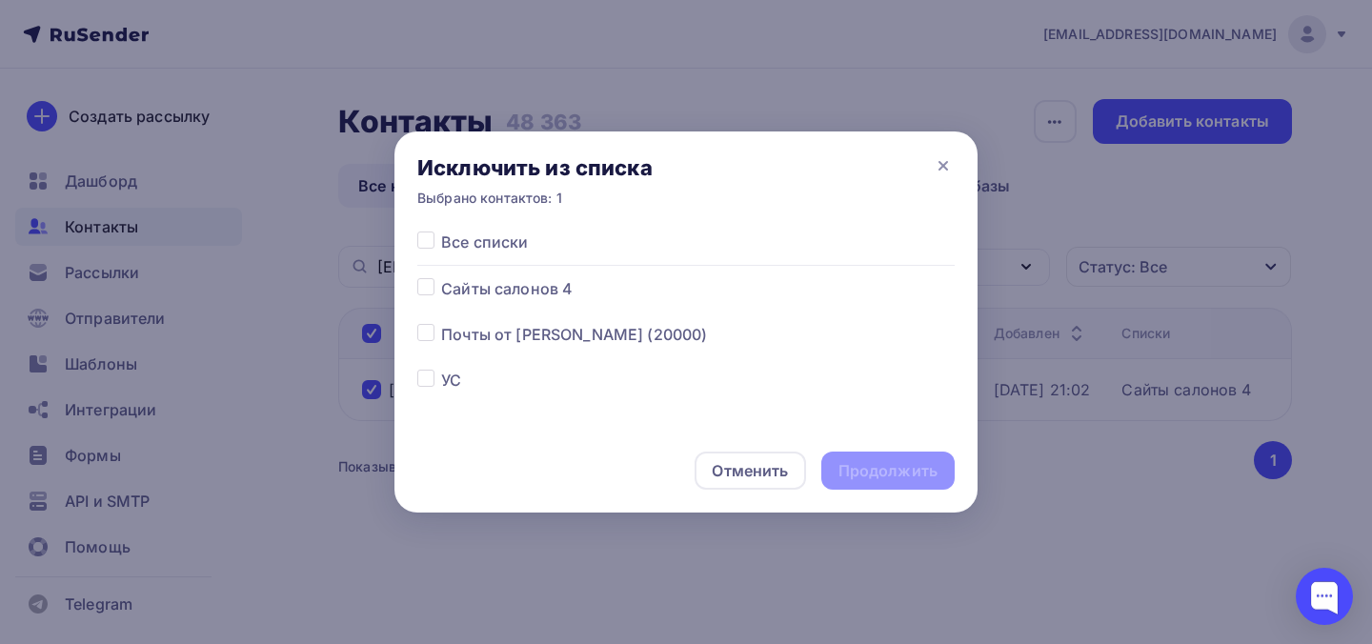
click at [441, 231] on label at bounding box center [441, 231] width 0 height 0
click at [430, 235] on input "checkbox" at bounding box center [425, 239] width 17 height 17
checkbox input "true"
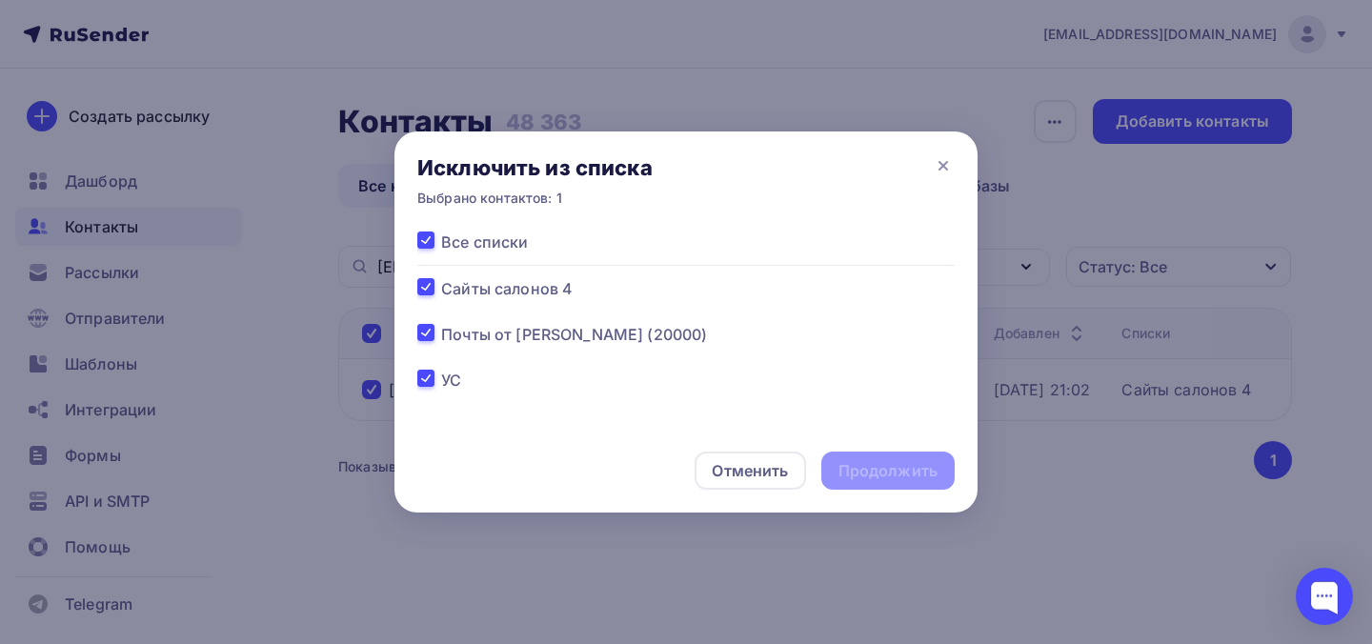
checkbox input "true"
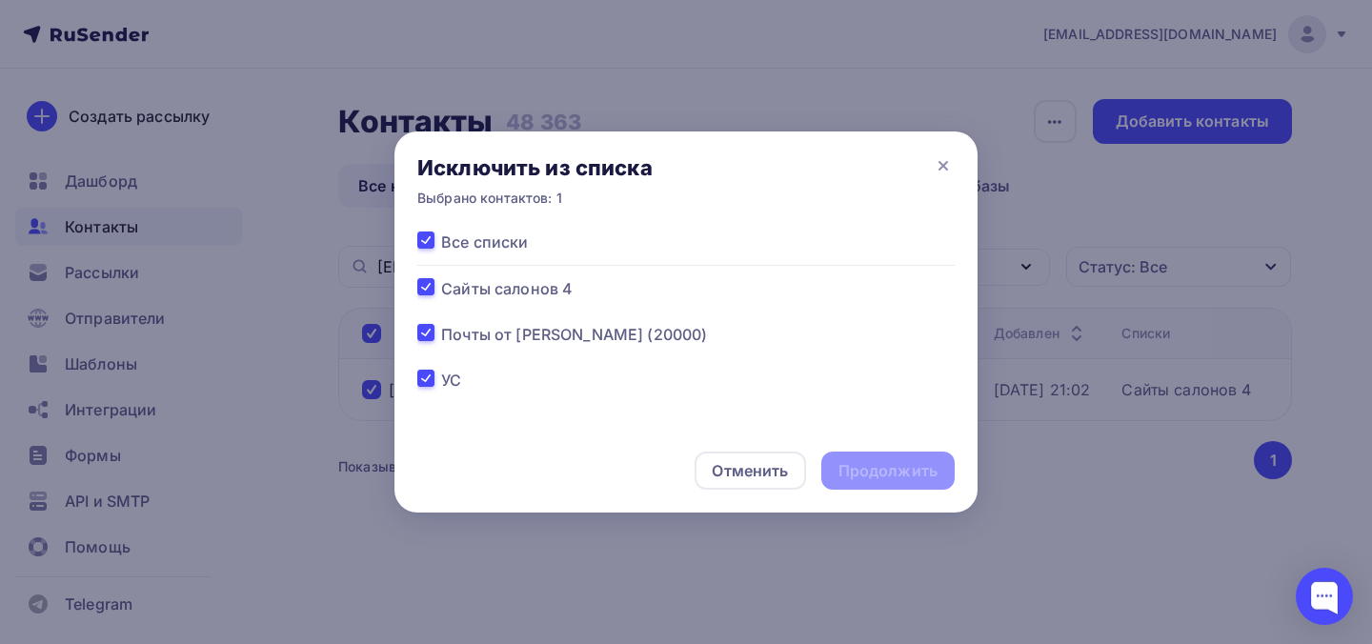
checkbox input "true"
click at [896, 476] on div "Продолжить" at bounding box center [887, 471] width 99 height 22
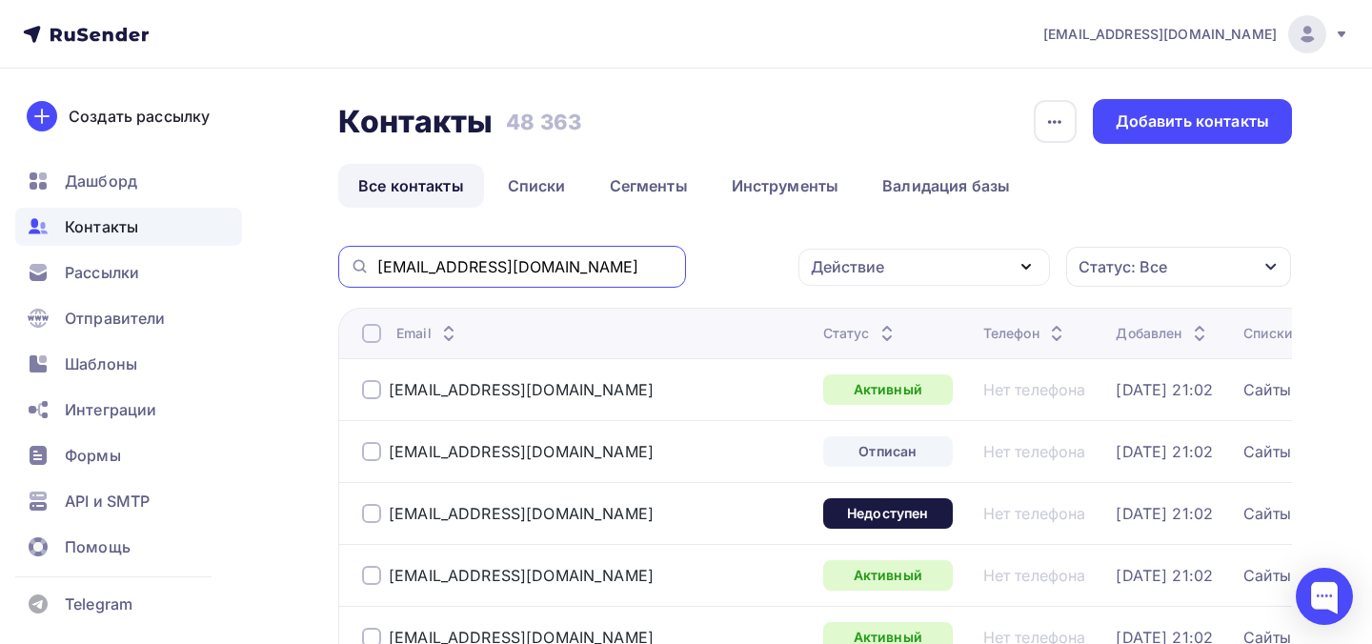
click at [594, 258] on input "zdrav@mos.ru" at bounding box center [525, 266] width 297 height 21
click at [594, 257] on input "zdrav@mos.ru" at bounding box center [525, 266] width 297 height 21
click at [594, 256] on input "zdrav@mos.ru" at bounding box center [525, 266] width 297 height 21
click at [582, 269] on input "zdrav@mos.ru" at bounding box center [525, 266] width 297 height 21
click at [582, 270] on input "zdrav@mos.ru" at bounding box center [525, 266] width 297 height 21
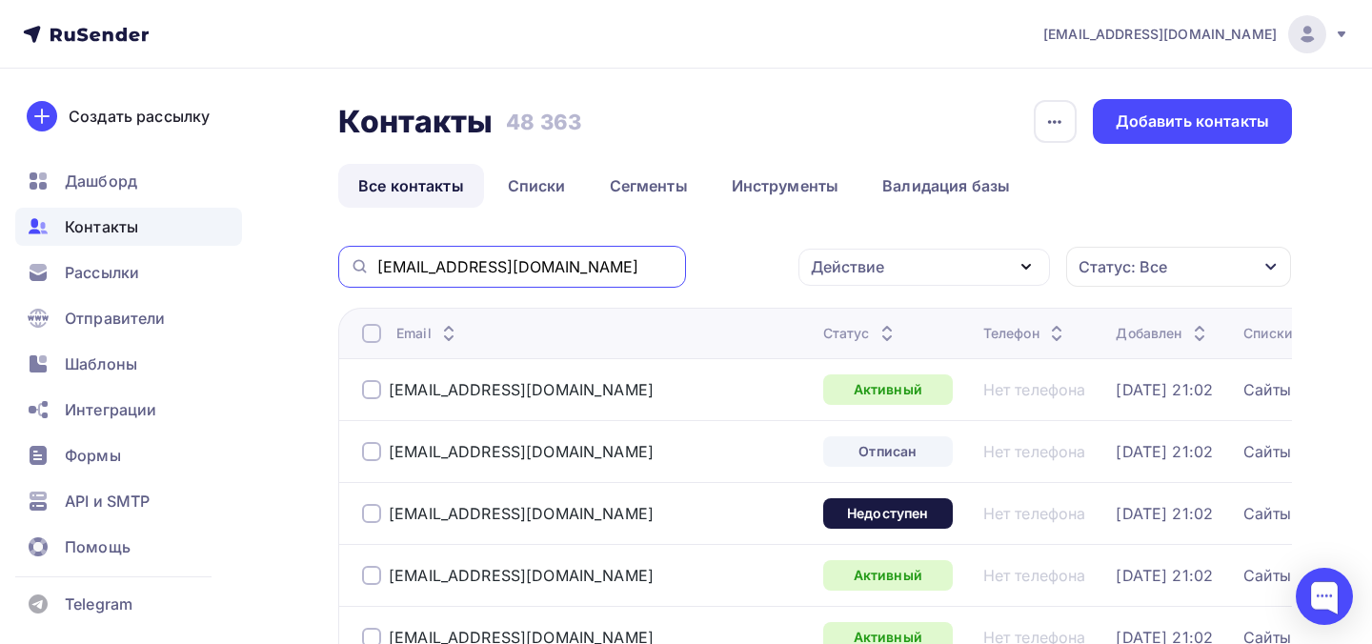
click at [582, 270] on input "zdrav@mos.ru" at bounding box center [525, 266] width 297 height 21
paste input "contact-center@fccp"
type input "contact-center@fccps.ru"
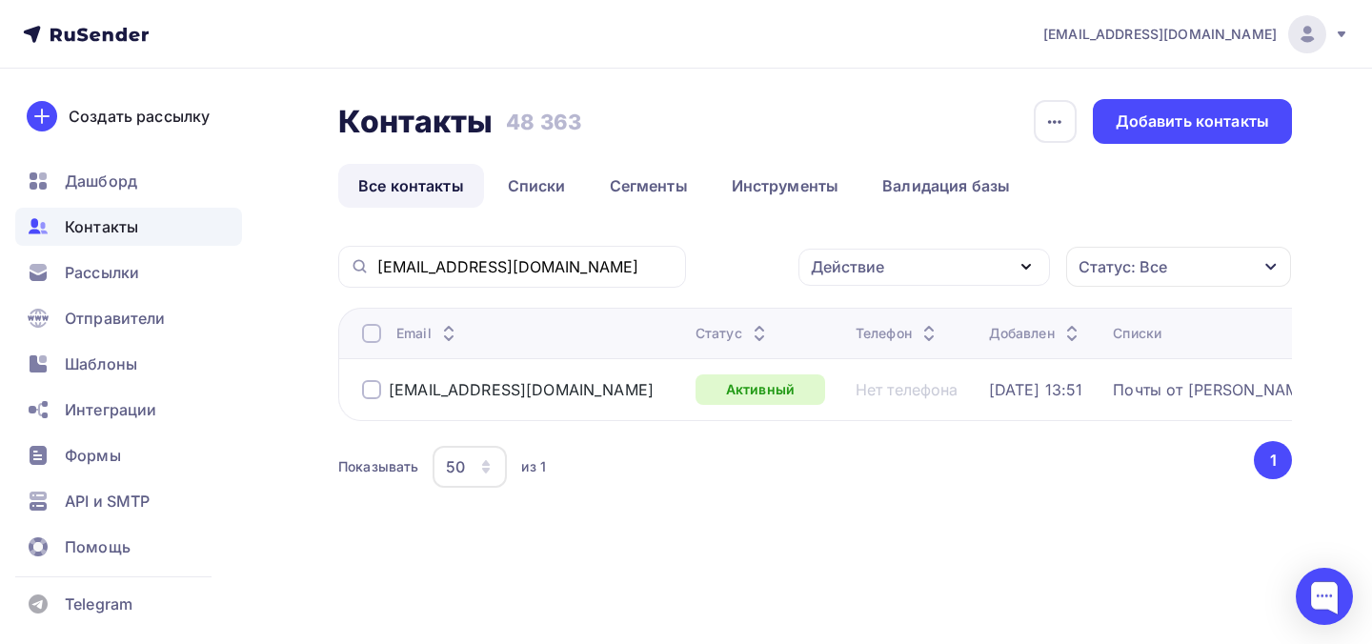
click at [371, 393] on div at bounding box center [371, 389] width 19 height 19
click at [910, 279] on div "Действие" at bounding box center [924, 267] width 252 height 37
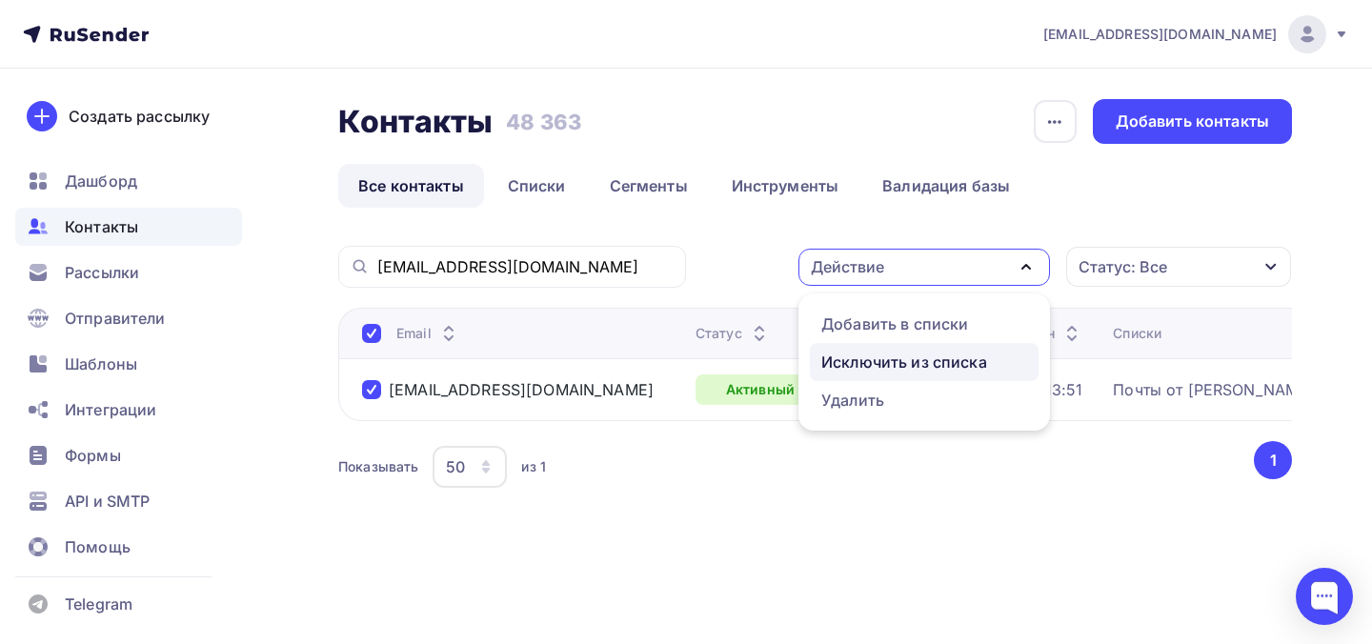
click at [904, 357] on div "Исключить из списка" at bounding box center [904, 362] width 166 height 23
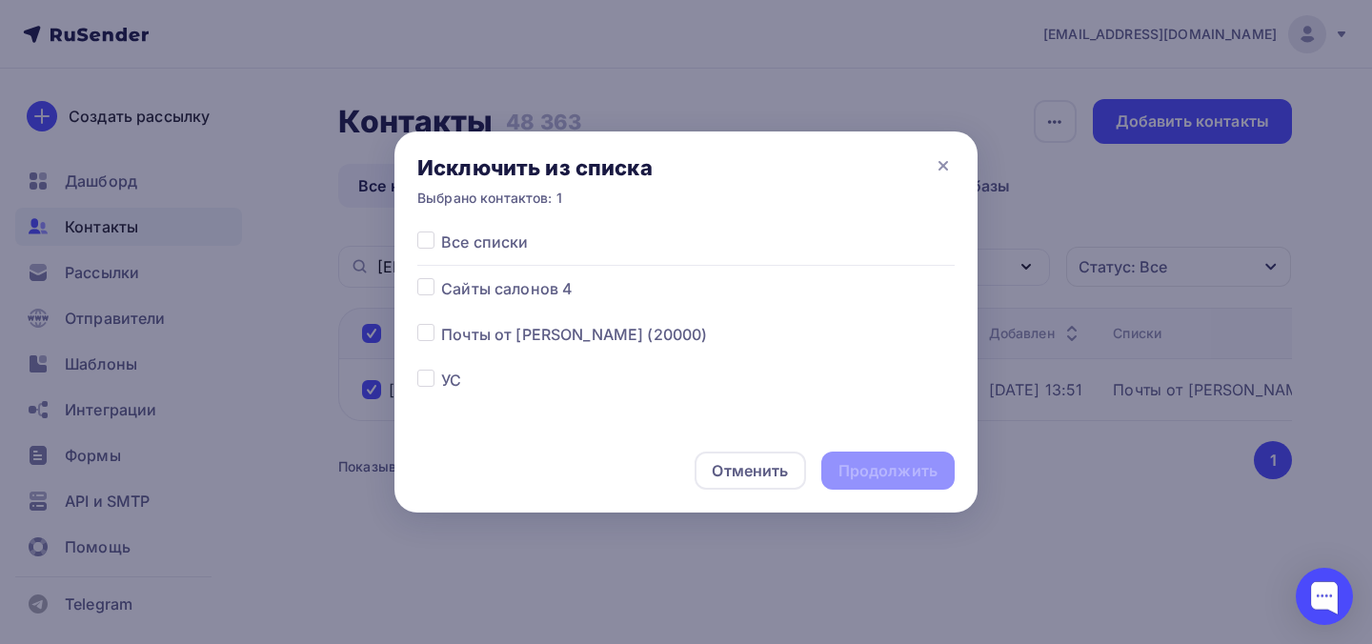
click at [507, 250] on span "Все списки" at bounding box center [484, 242] width 87 height 23
click at [501, 242] on span "Все списки" at bounding box center [484, 242] width 87 height 23
click at [441, 231] on label at bounding box center [441, 231] width 0 height 0
click at [431, 242] on input "checkbox" at bounding box center [425, 239] width 17 height 17
checkbox input "true"
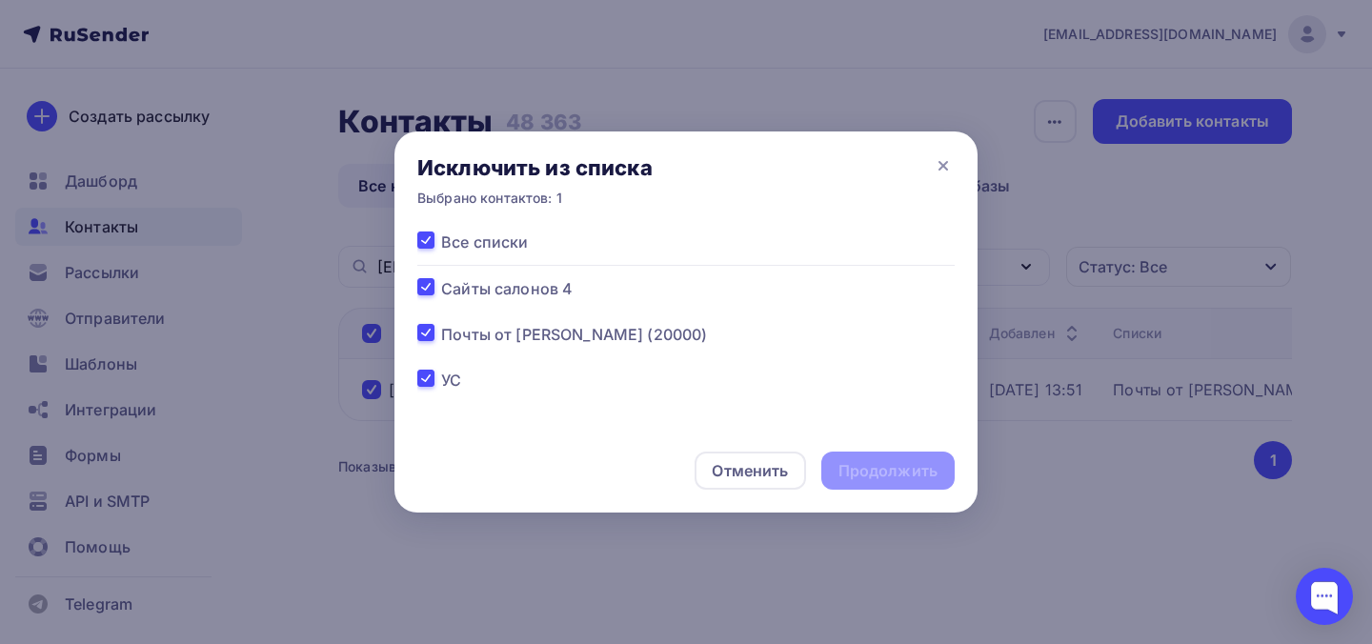
checkbox input "true"
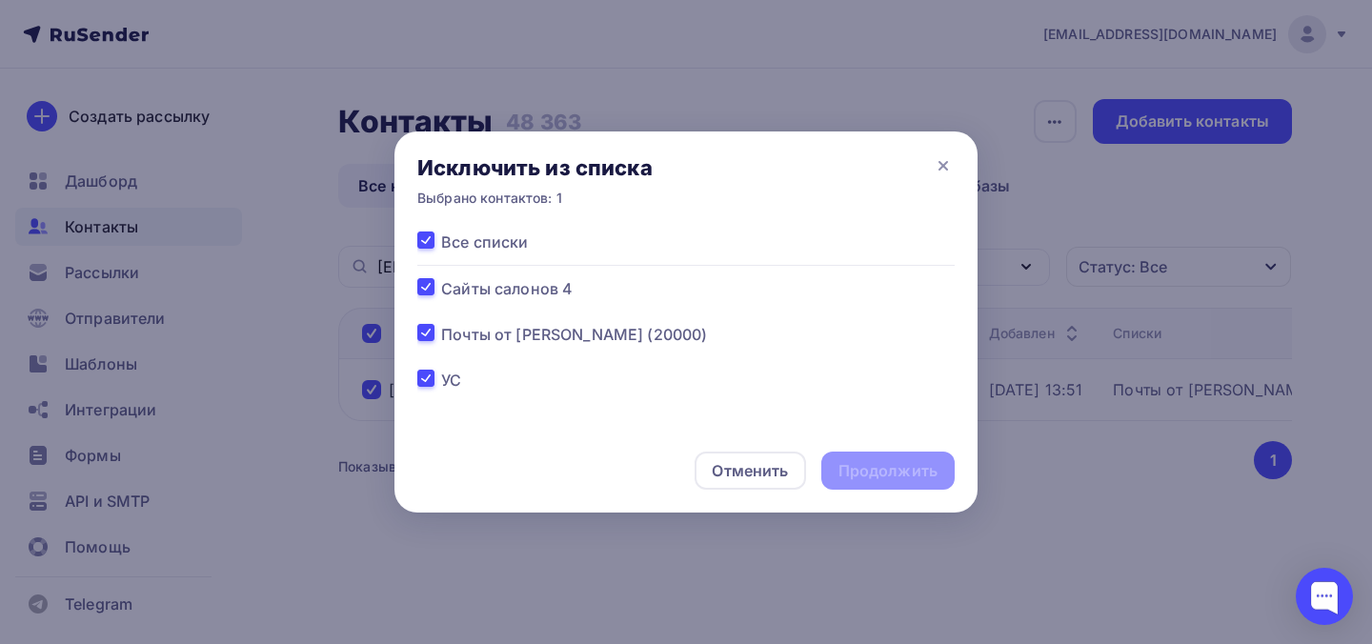
checkbox input "true"
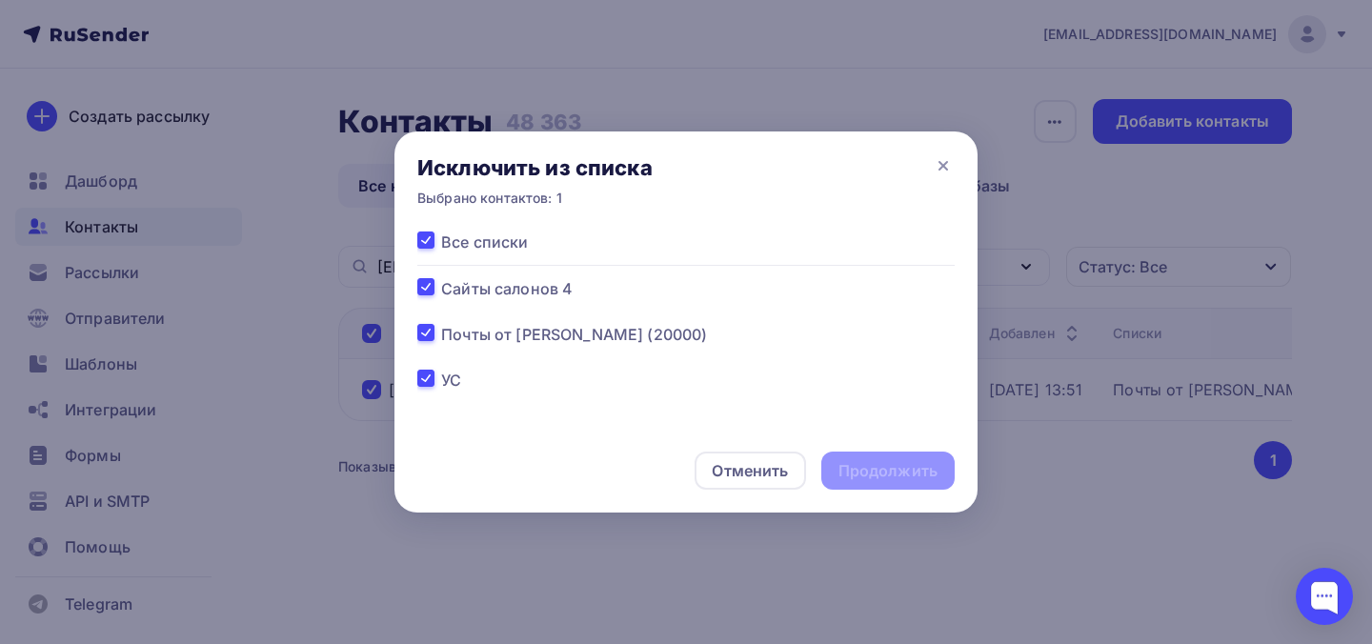
checkbox input "true"
click at [865, 469] on div "Продолжить" at bounding box center [887, 471] width 99 height 22
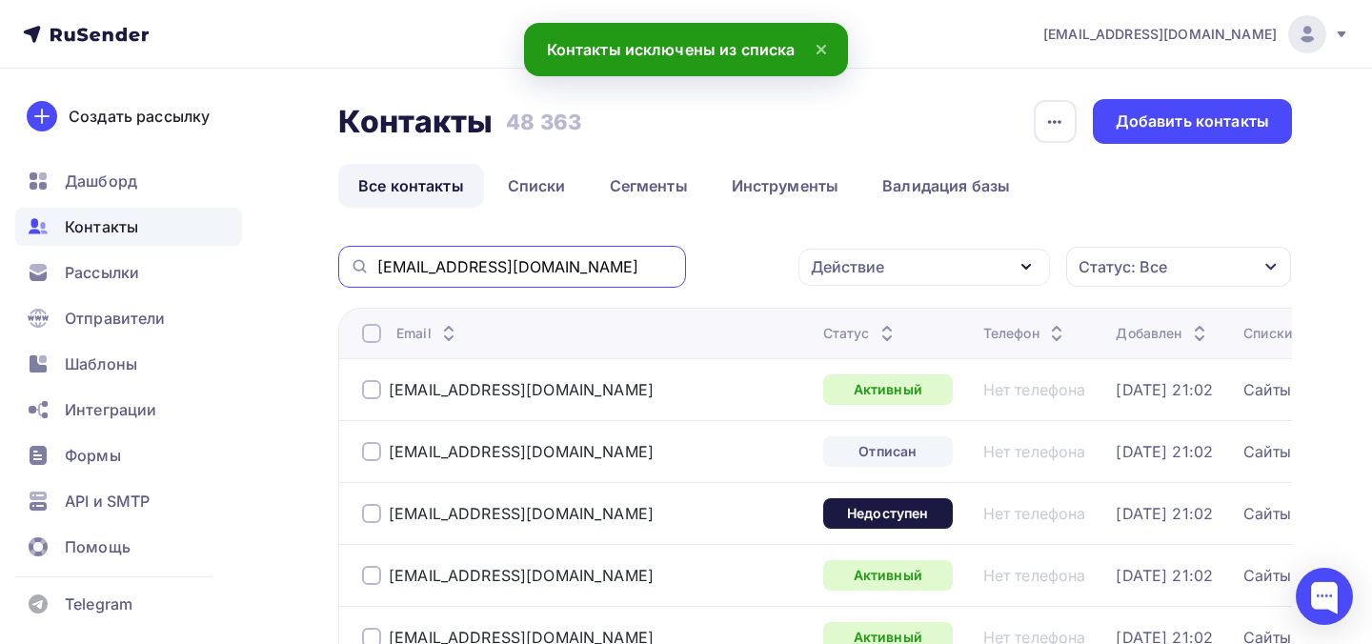
click at [651, 269] on input "contact-center@fccps.ru" at bounding box center [525, 266] width 297 height 21
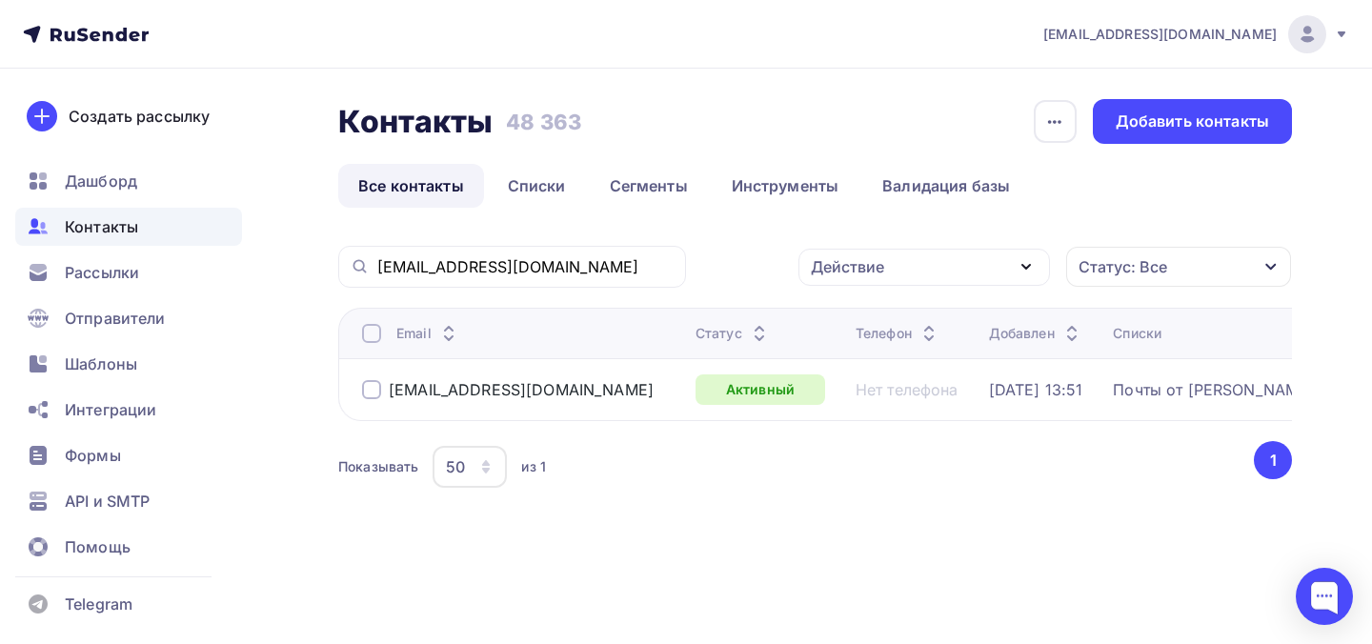
click at [380, 393] on div at bounding box center [371, 389] width 19 height 19
click at [920, 262] on div "Действие" at bounding box center [924, 267] width 252 height 37
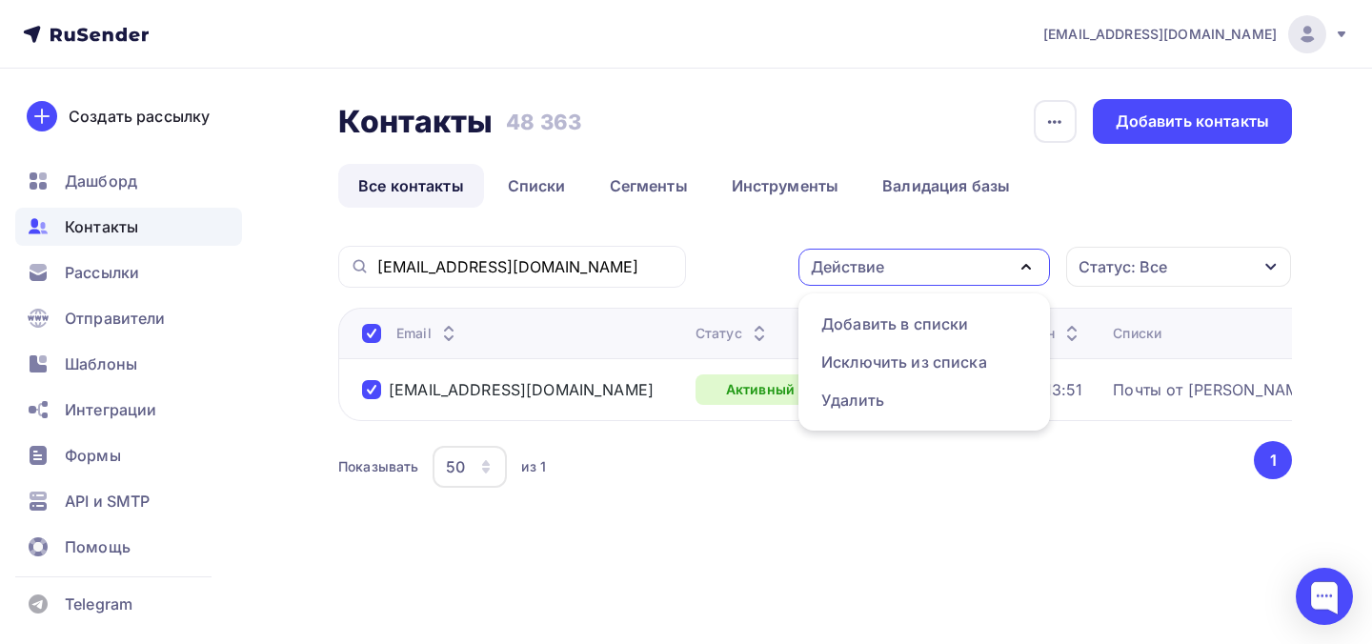
click at [1108, 280] on div "Статус: Все" at bounding box center [1178, 267] width 225 height 40
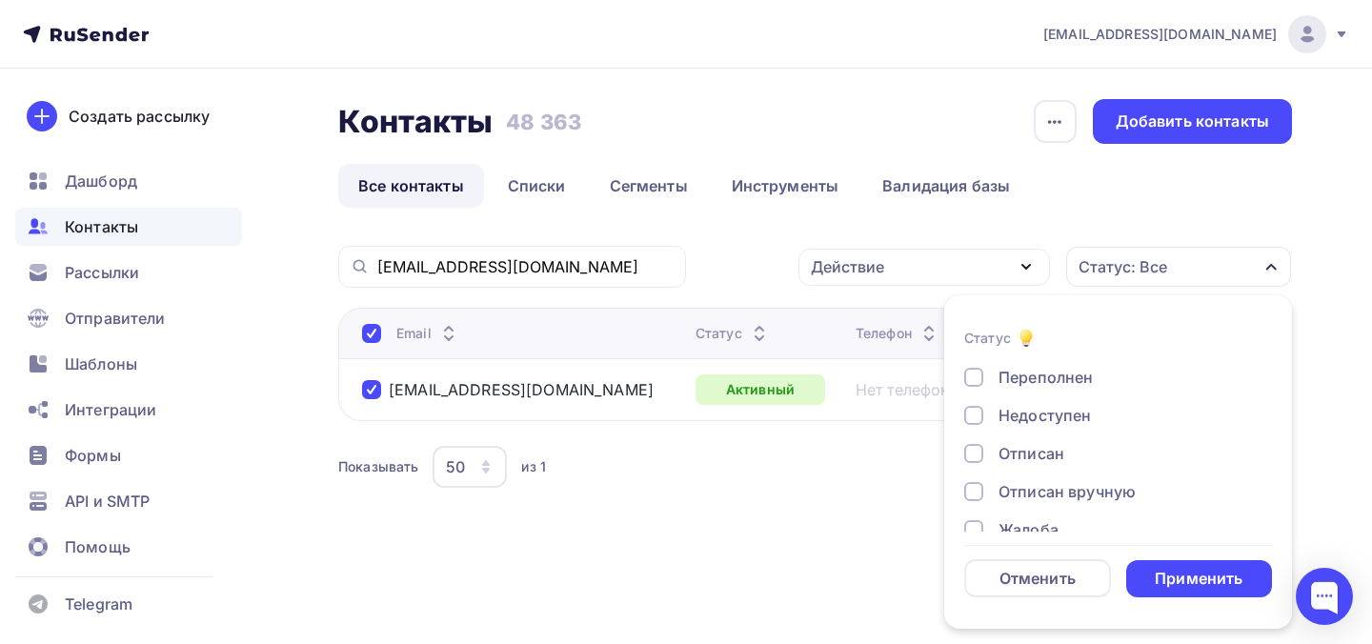
scroll to position [138, 0]
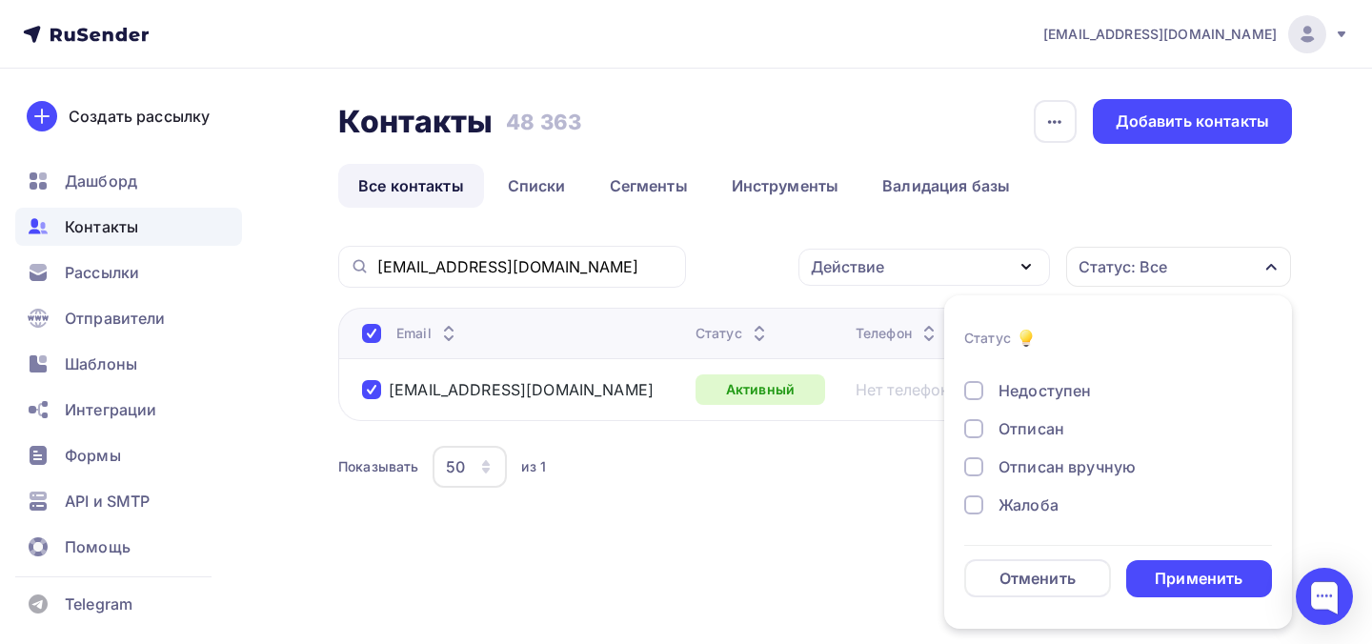
click at [770, 503] on div "contact-center@fccps.ru Действие Добавить в списки Исключить из списка Удалить …" at bounding box center [815, 392] width 954 height 293
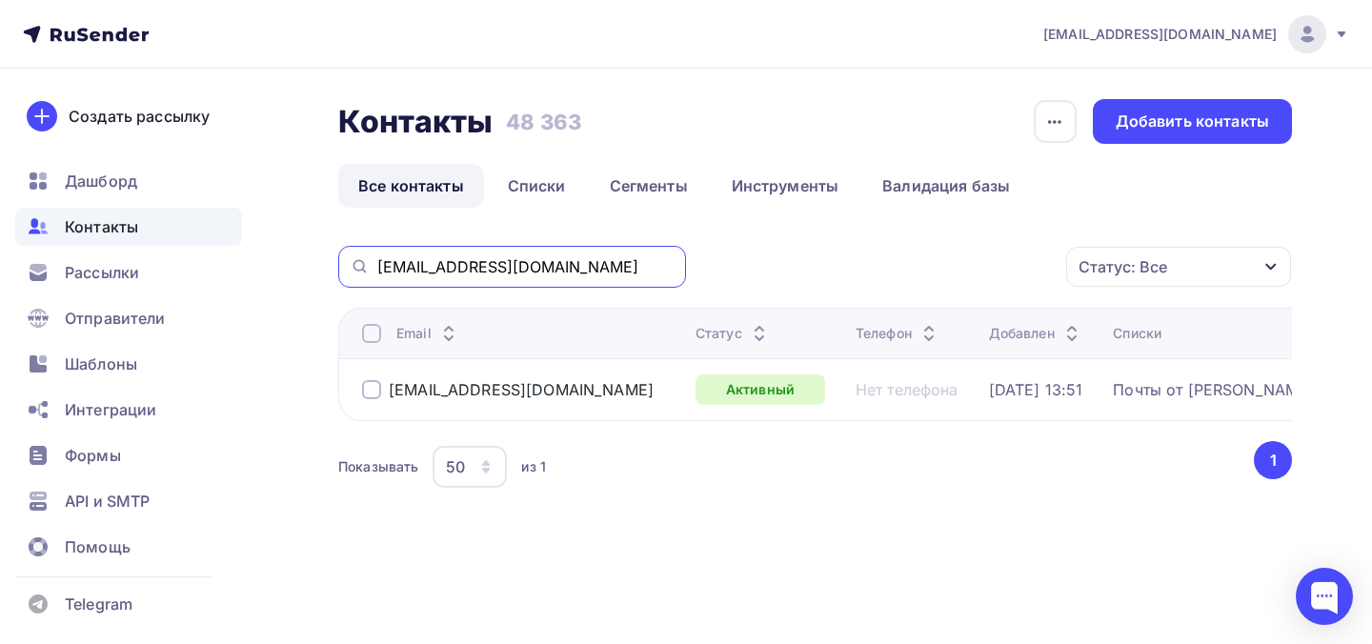
click at [586, 277] on input "contact-center@fccps.ru" at bounding box center [525, 266] width 297 height 21
paste input "proverka@prodoctorov"
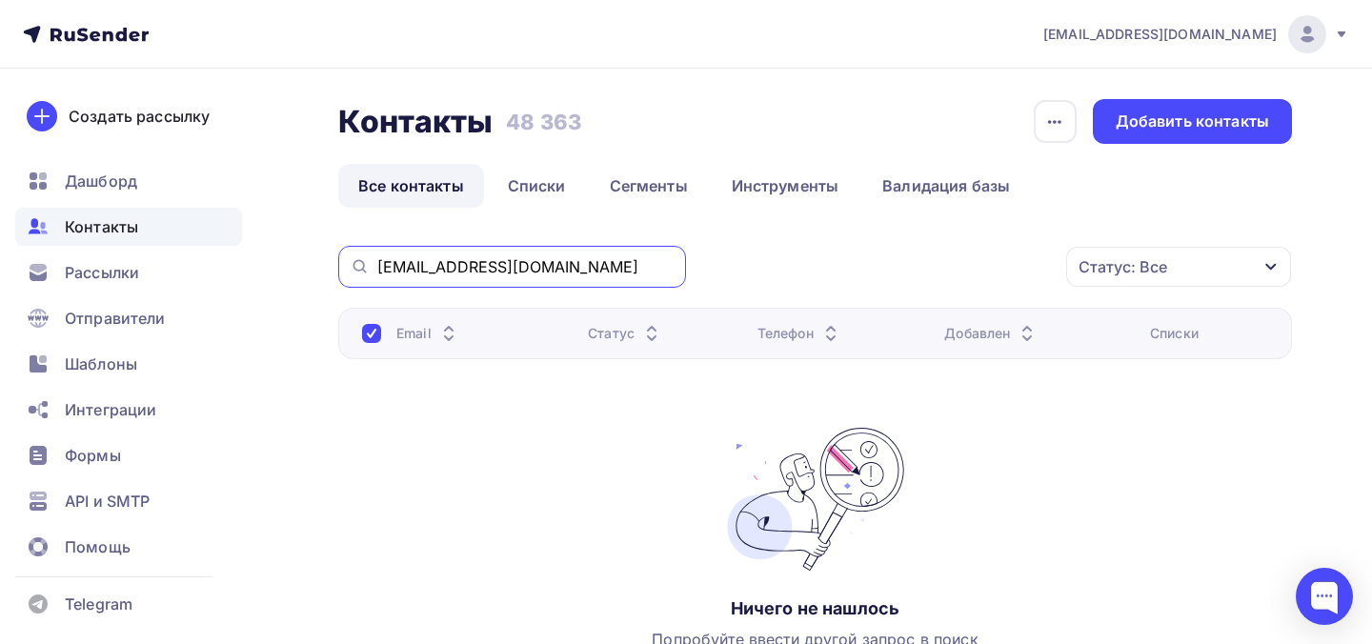
click at [597, 275] on input "proverka@prodoctorov.ru" at bounding box center [525, 266] width 297 height 21
paste input "info@elfa.com"
type input "info@elfa.com"
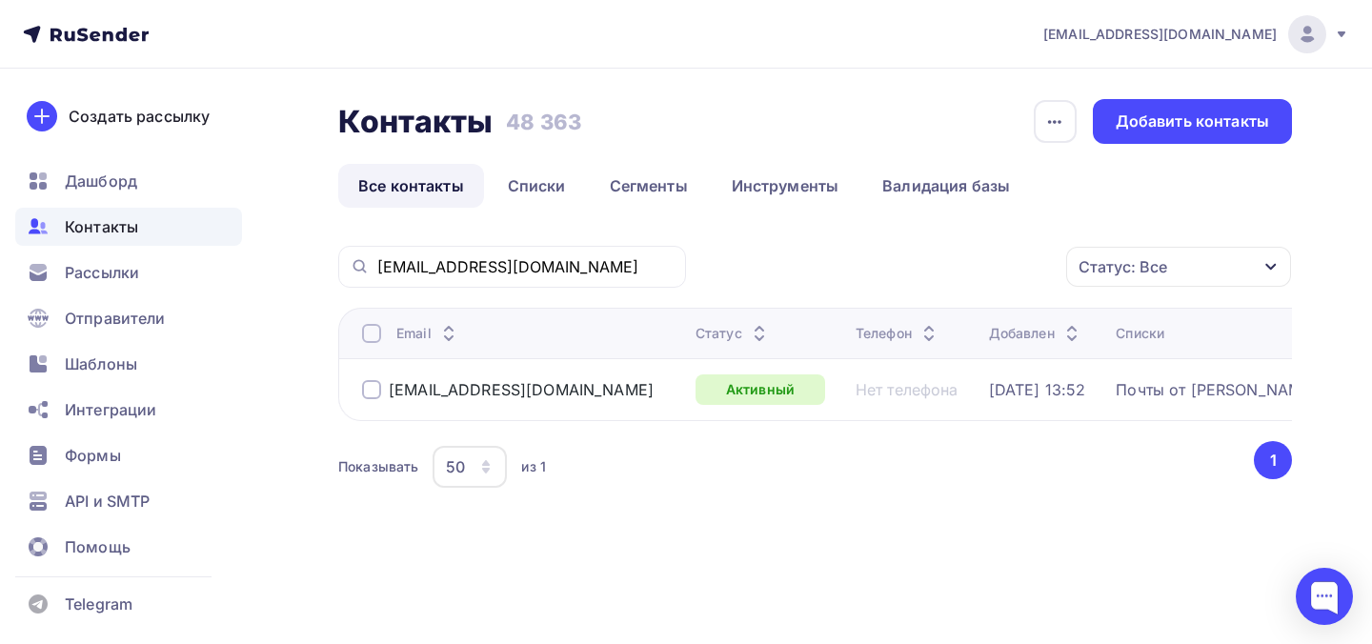
click at [376, 390] on div at bounding box center [371, 389] width 19 height 19
click at [993, 265] on div "Действие" at bounding box center [924, 267] width 252 height 37
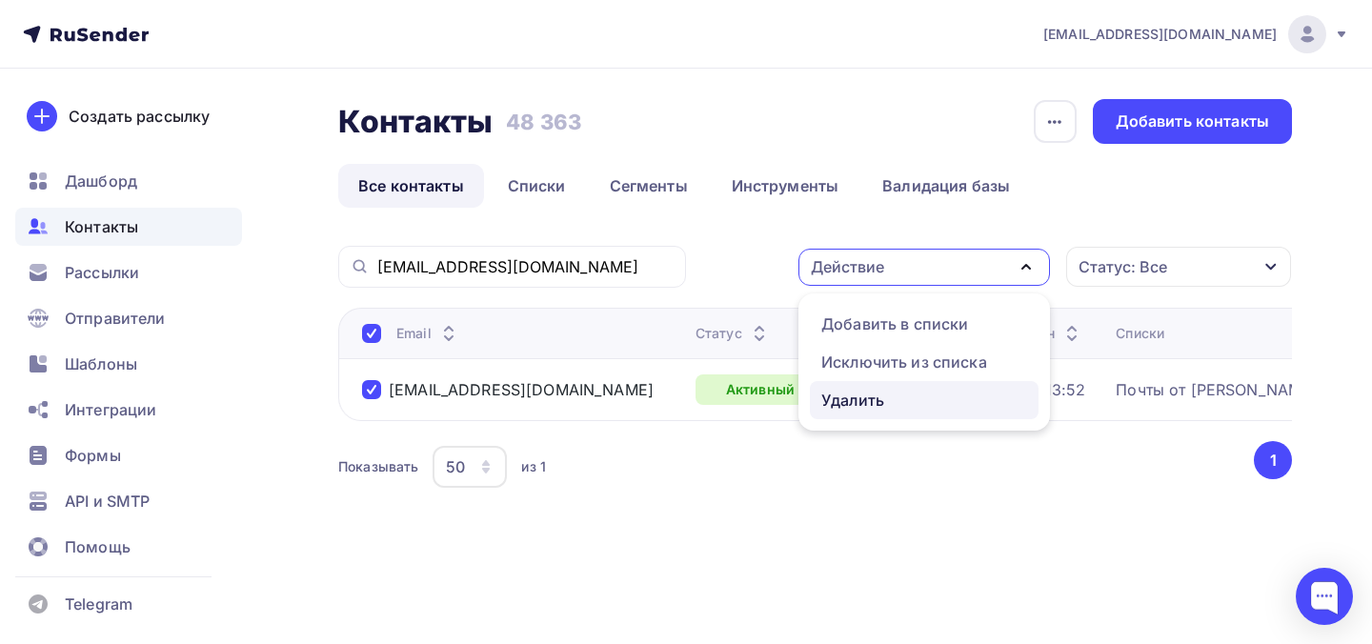
click at [942, 404] on div "Удалить" at bounding box center [924, 400] width 206 height 23
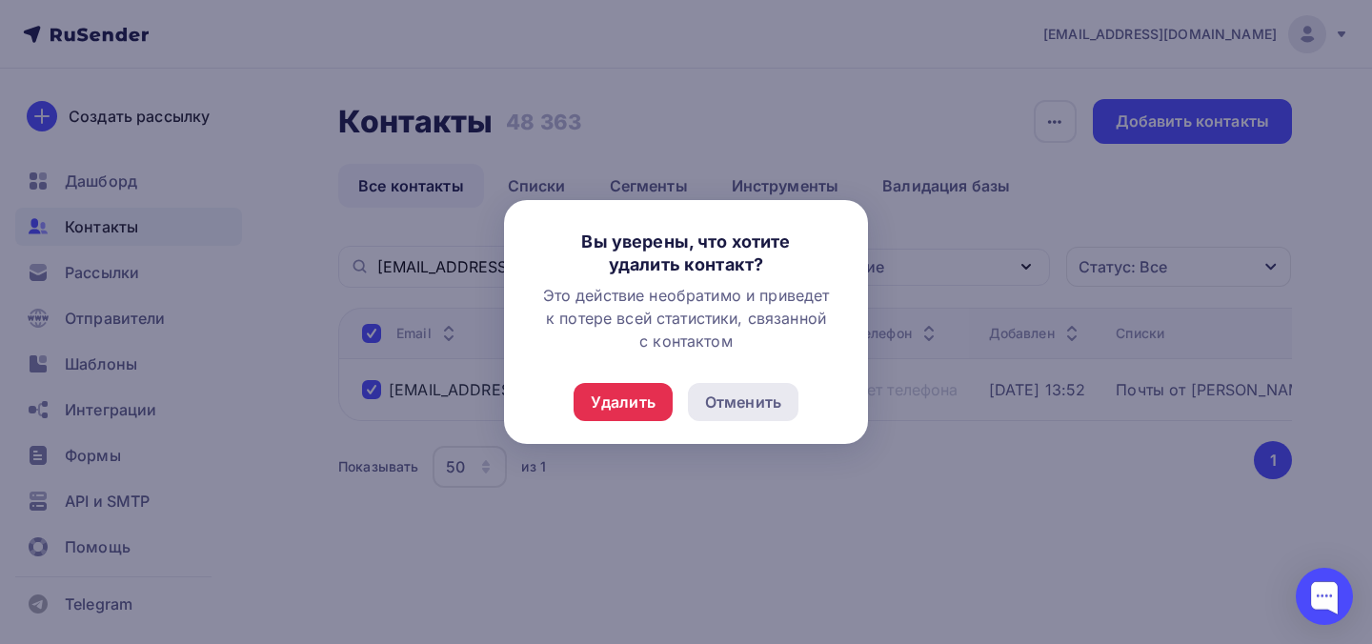
click at [777, 405] on div "Отменить" at bounding box center [743, 402] width 76 height 23
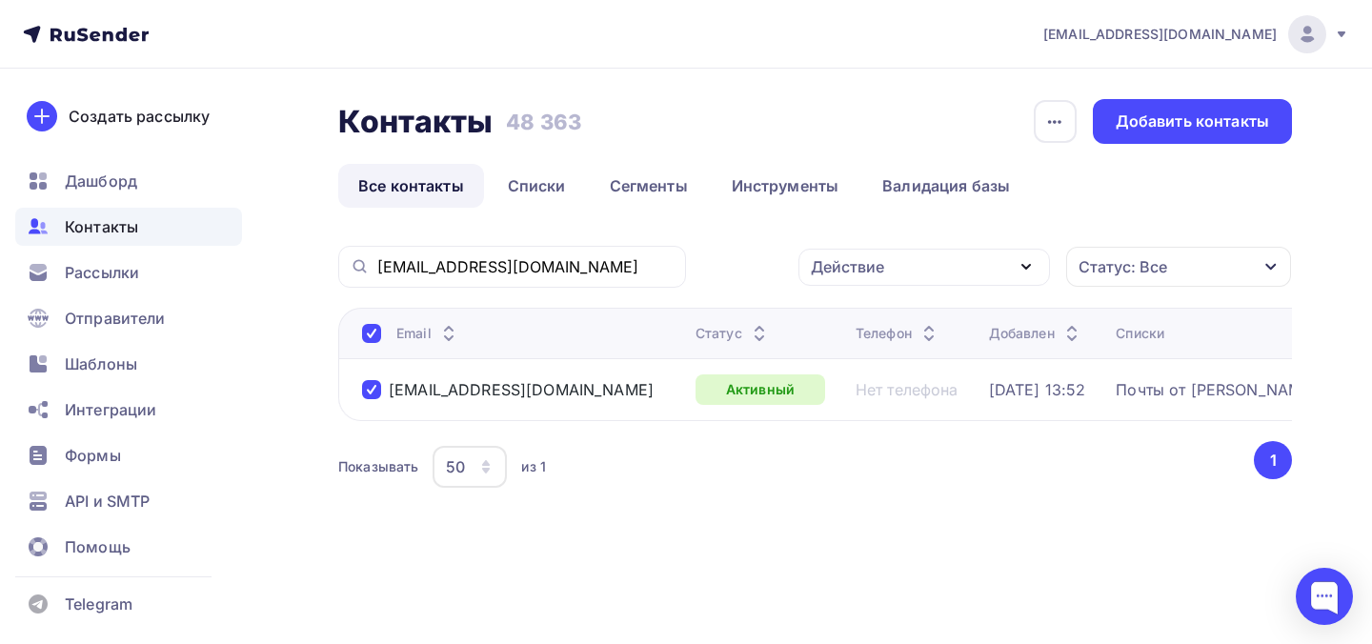
click at [943, 279] on div "Действие" at bounding box center [924, 267] width 252 height 37
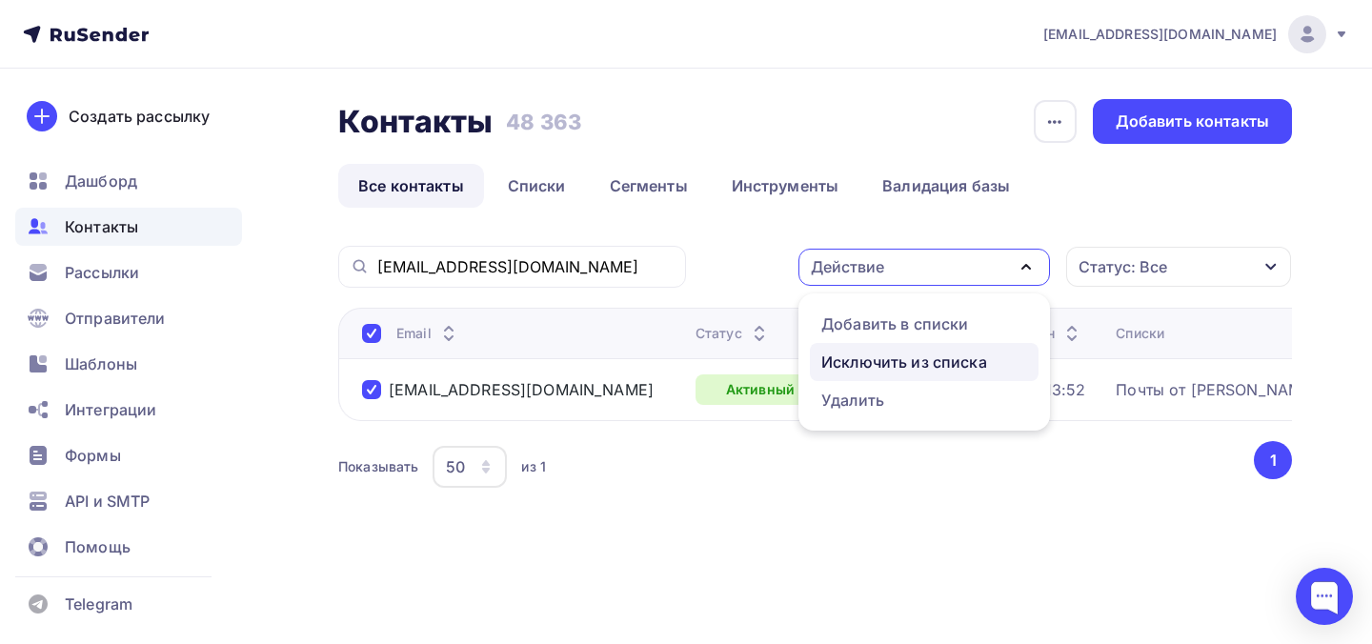
click at [927, 353] on div "Исключить из списка" at bounding box center [904, 362] width 166 height 23
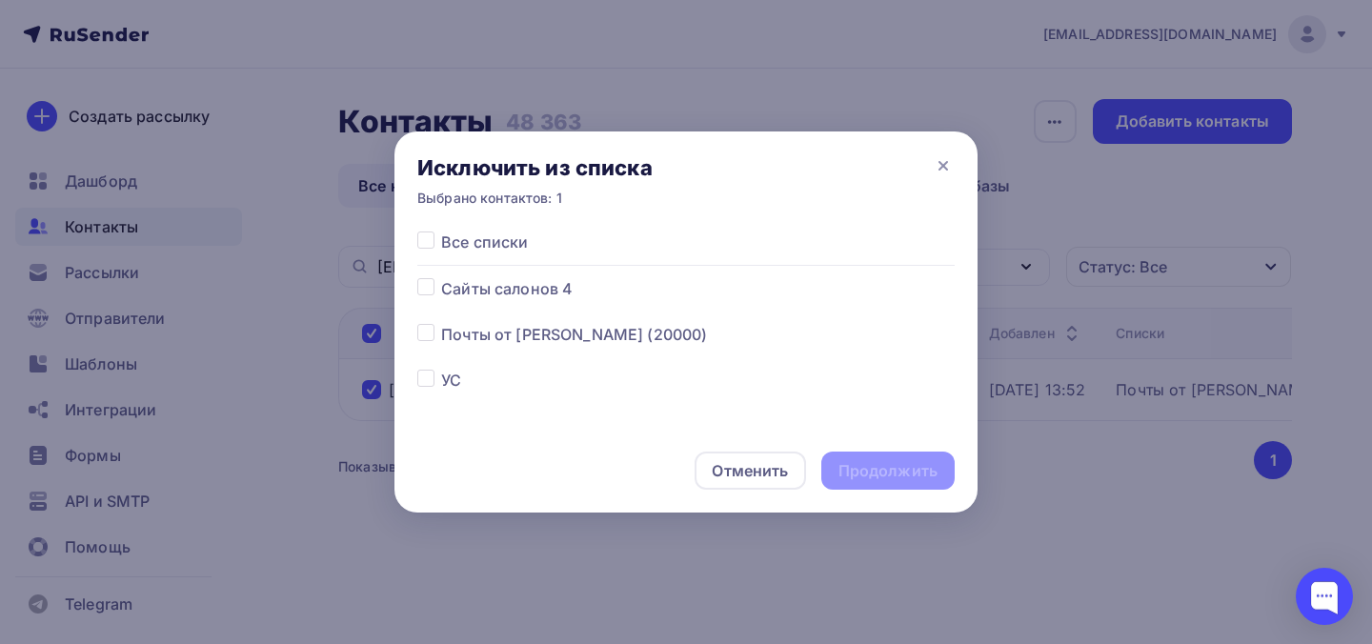
click at [507, 249] on span "Все списки" at bounding box center [484, 242] width 87 height 23
click at [502, 240] on span "Все списки" at bounding box center [484, 242] width 87 height 23
click at [441, 231] on label at bounding box center [441, 231] width 0 height 0
click at [433, 245] on input "checkbox" at bounding box center [425, 239] width 17 height 17
checkbox input "true"
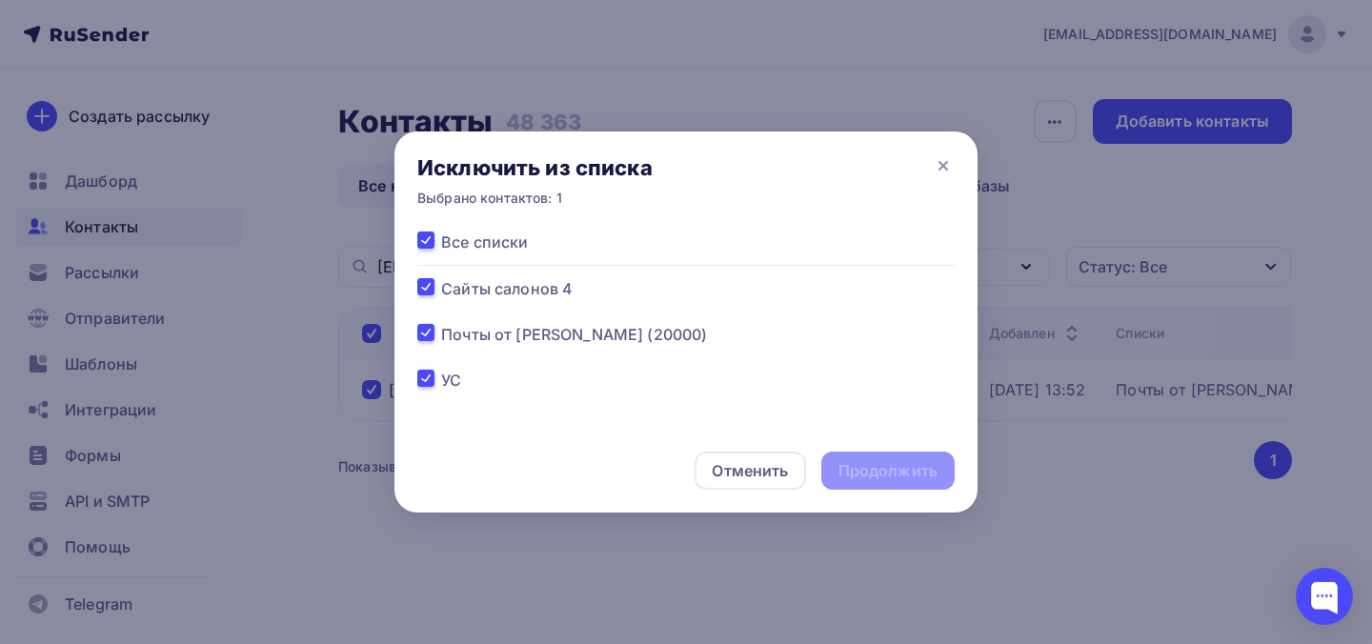
checkbox input "true"
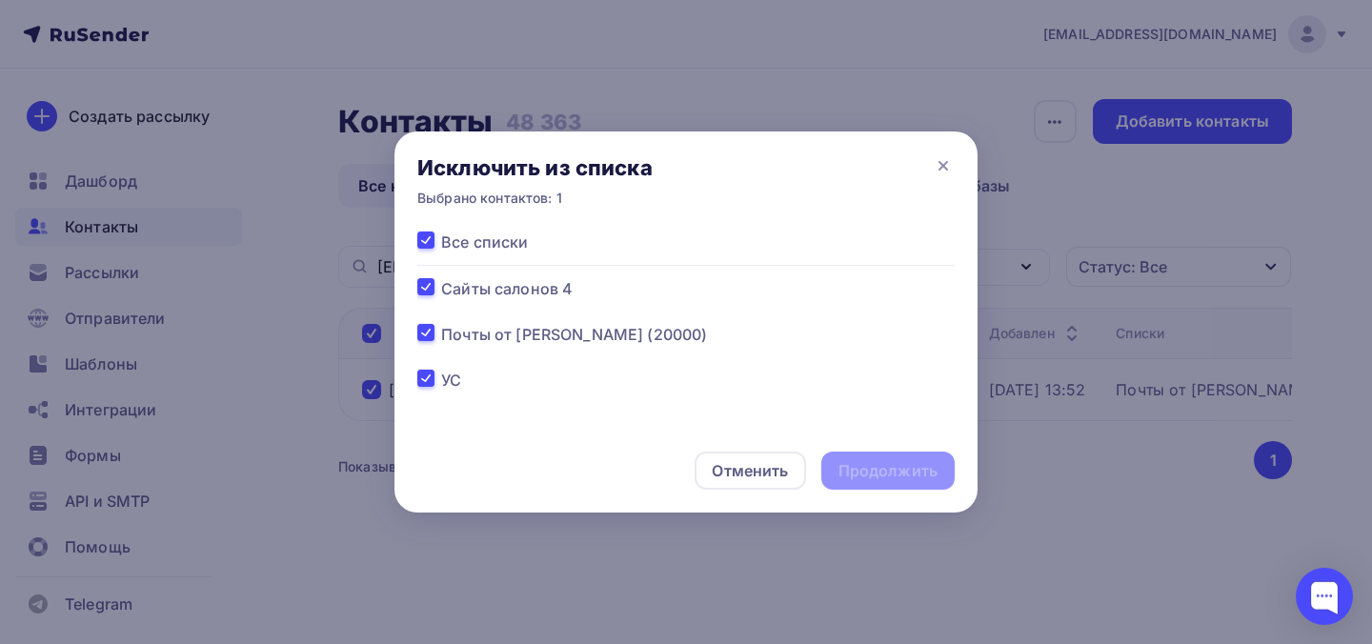
checkbox input "true"
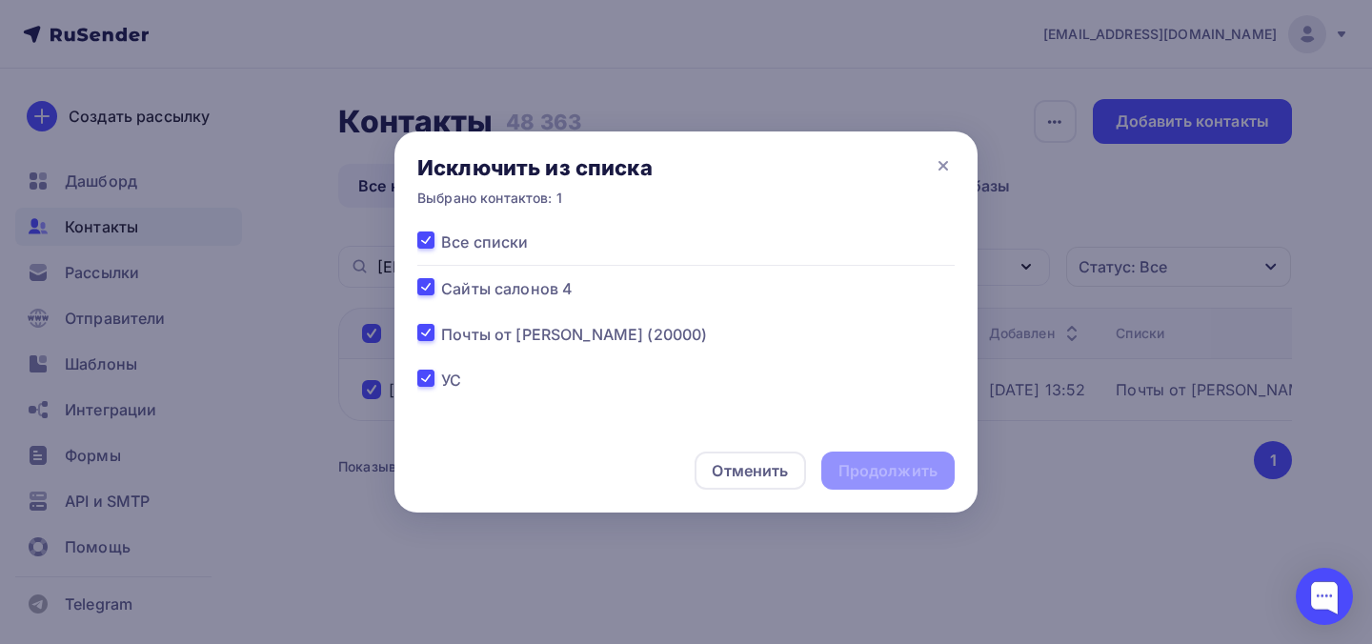
checkbox input "true"
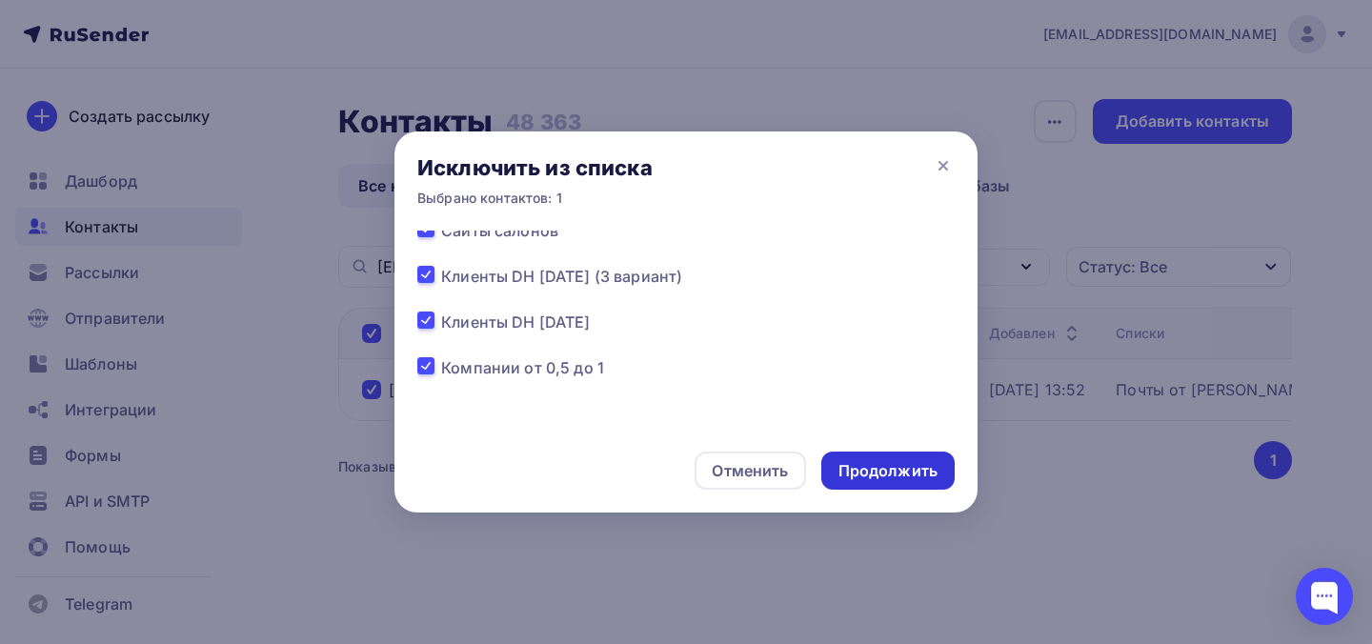
click at [865, 474] on div "Продолжить" at bounding box center [887, 471] width 99 height 22
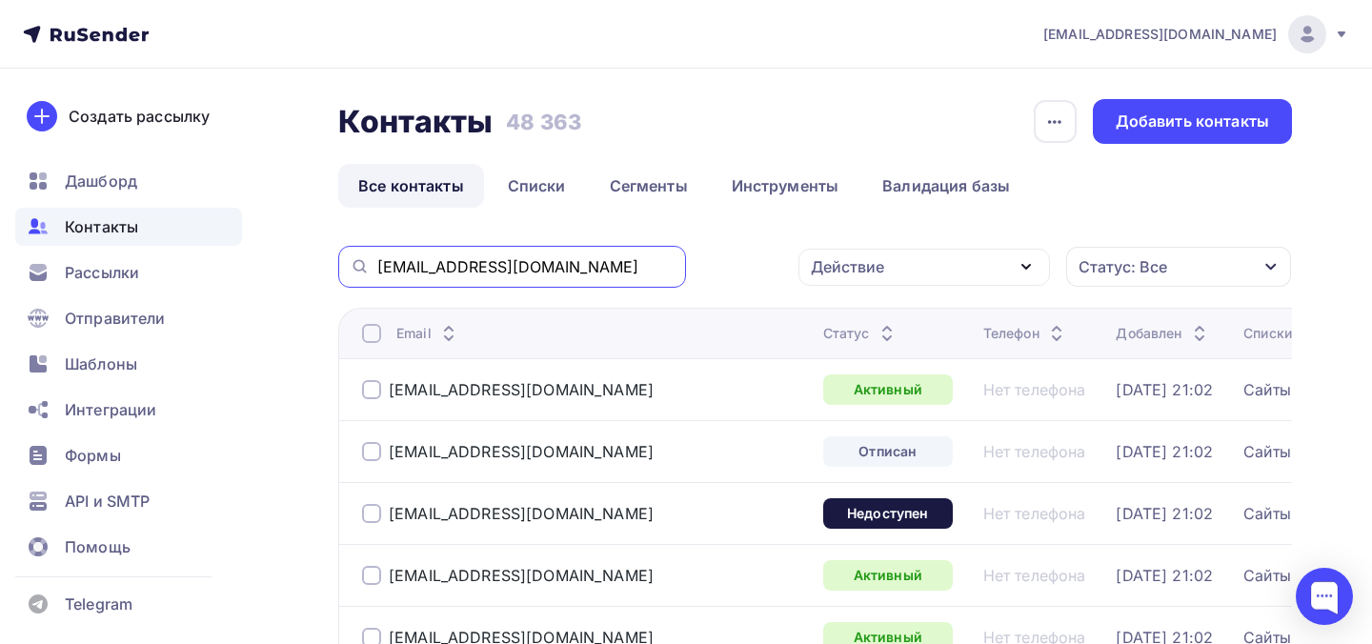
click at [489, 266] on input "info@elfa.com" at bounding box center [525, 266] width 297 height 21
click at [489, 261] on input "info@elfa.com" at bounding box center [525, 266] width 297 height 21
click at [489, 260] on input "info@elfa.com" at bounding box center [525, 266] width 297 height 21
click at [489, 258] on input "info@elfa.com" at bounding box center [525, 266] width 297 height 21
click at [489, 259] on input "info@elfa.com" at bounding box center [525, 266] width 297 height 21
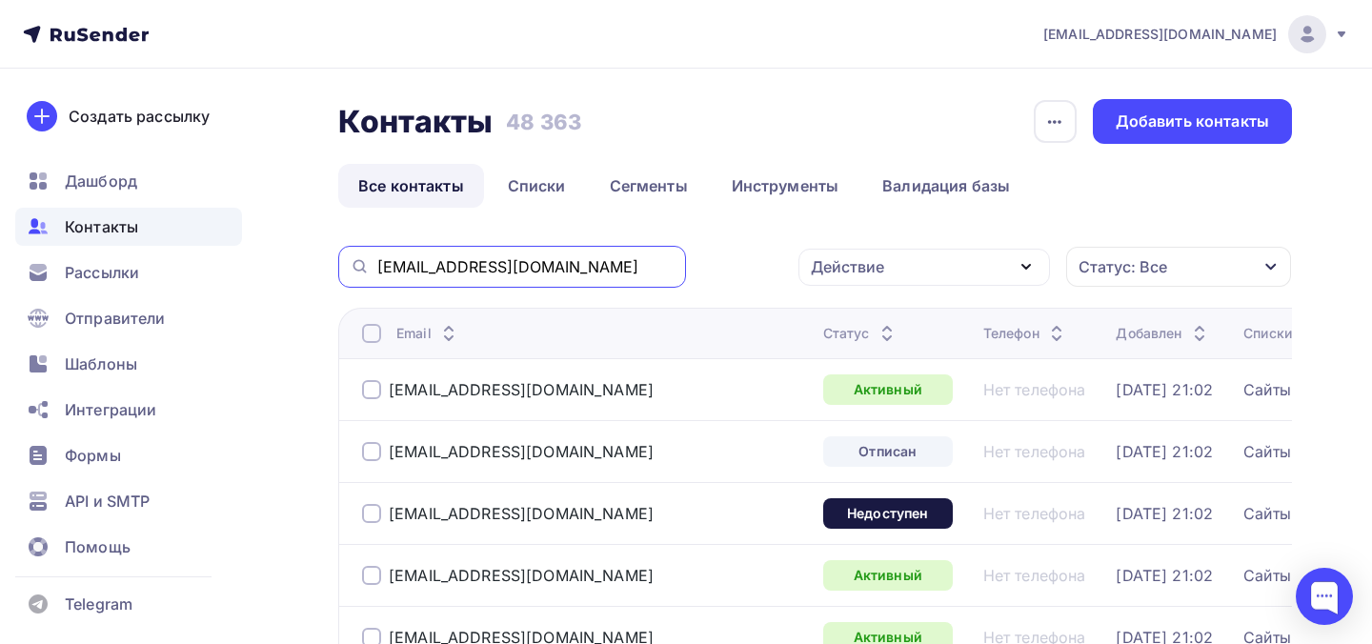
click at [489, 259] on input "info@elfa.com" at bounding box center [525, 266] width 297 height 21
paste input "postman.support@moneta.ru"
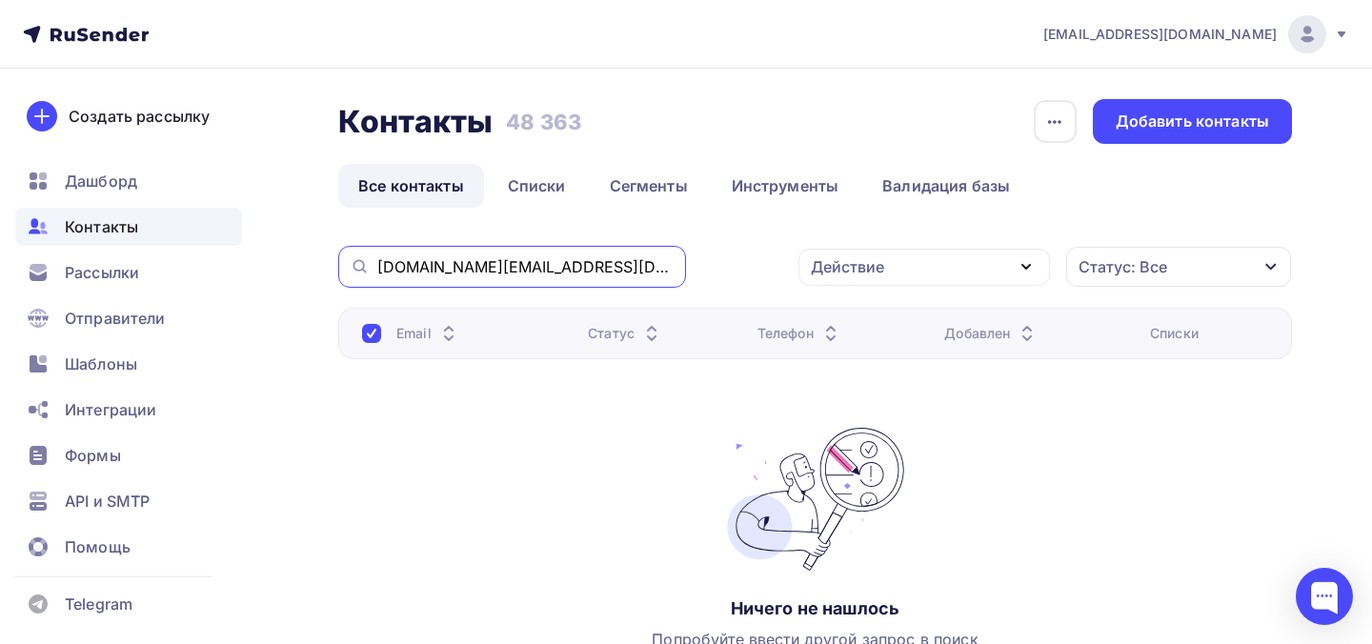
click at [565, 265] on input "postman.support@moneta.ru" at bounding box center [525, 266] width 297 height 21
click at [565, 266] on input "postman.support@moneta.ru" at bounding box center [525, 266] width 297 height 21
paste input "call-centre@sibvaleo.com"
type input "call-centre@sibvaleo.com"
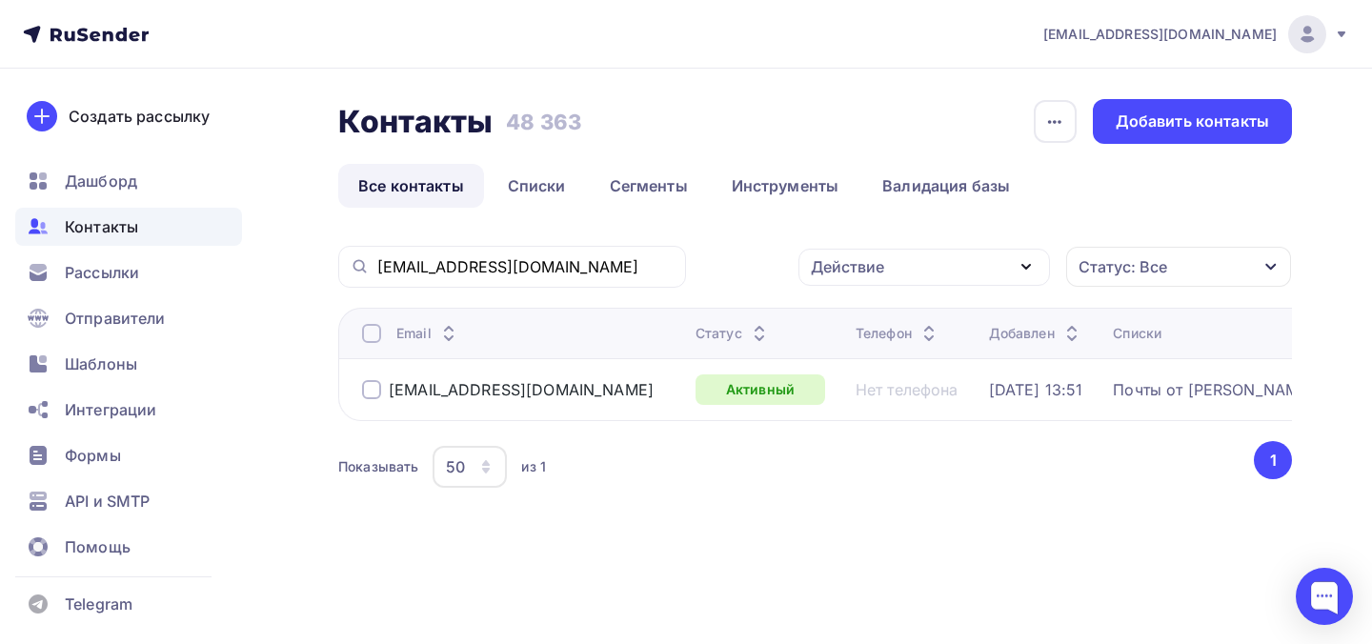
click at [368, 395] on div at bounding box center [371, 389] width 19 height 19
click at [1021, 260] on icon "button" at bounding box center [1026, 266] width 23 height 23
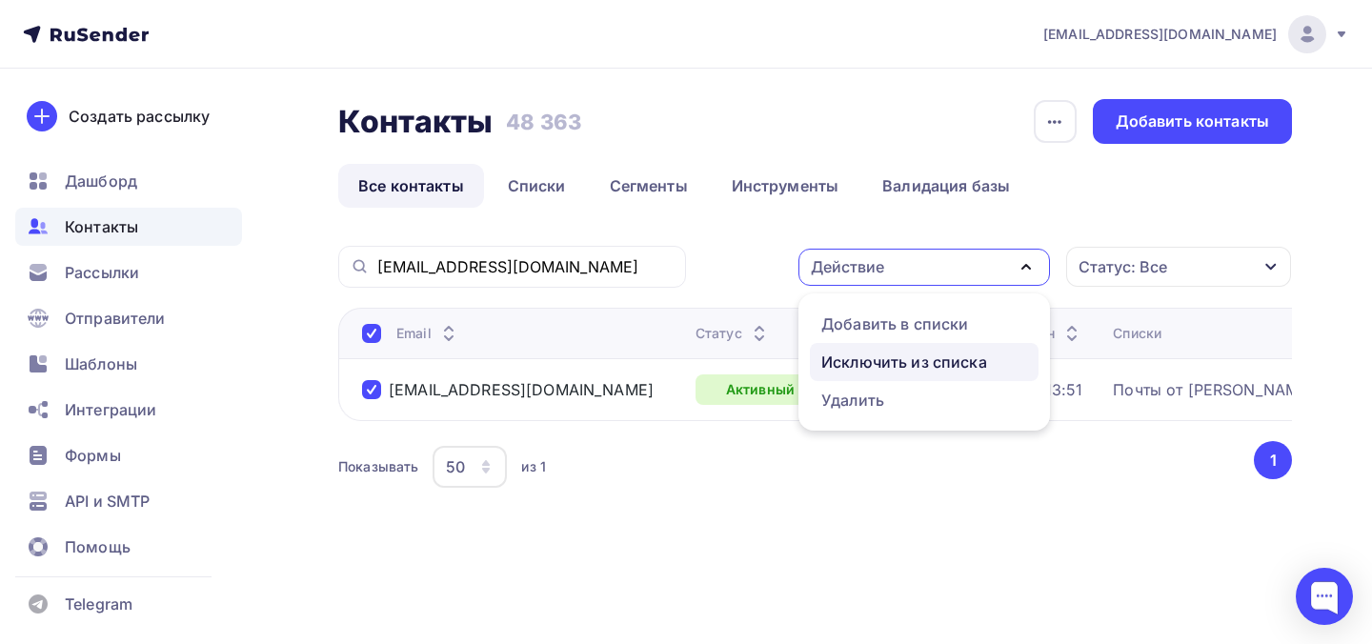
click at [970, 365] on div "Исключить из списка" at bounding box center [904, 362] width 166 height 23
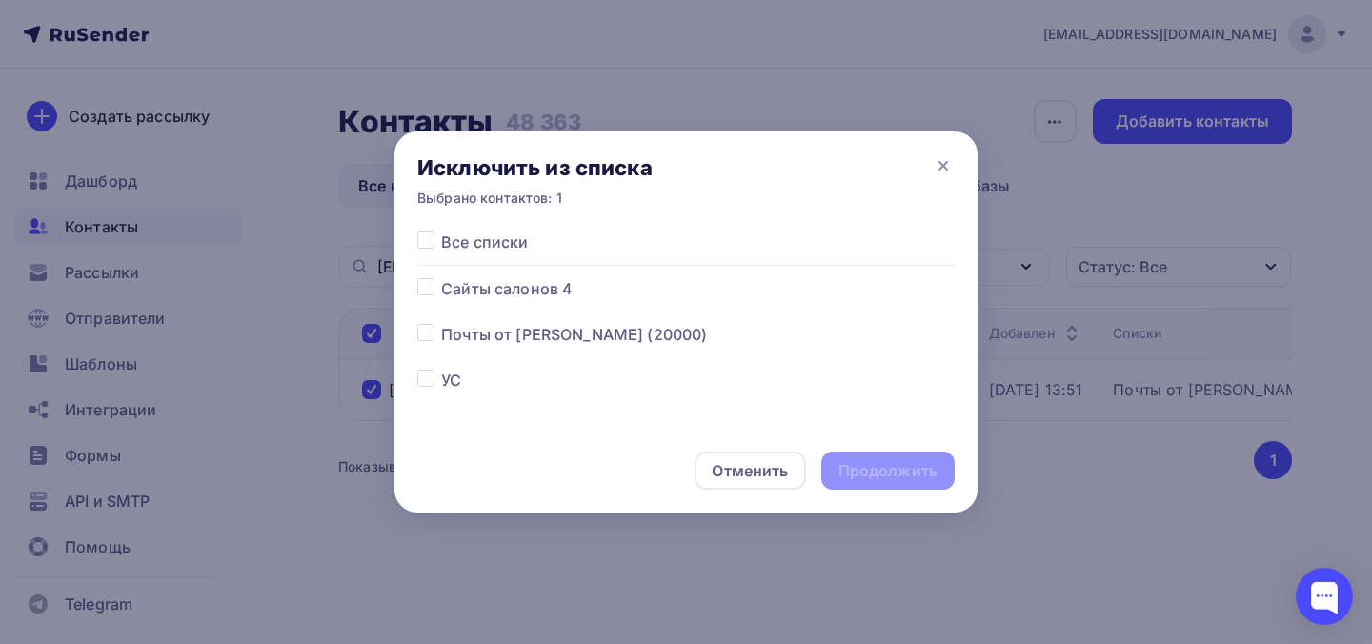
click at [512, 240] on span "Все списки" at bounding box center [484, 242] width 87 height 23
click at [441, 231] on label at bounding box center [441, 231] width 0 height 0
click at [429, 246] on input "checkbox" at bounding box center [425, 239] width 17 height 17
checkbox input "true"
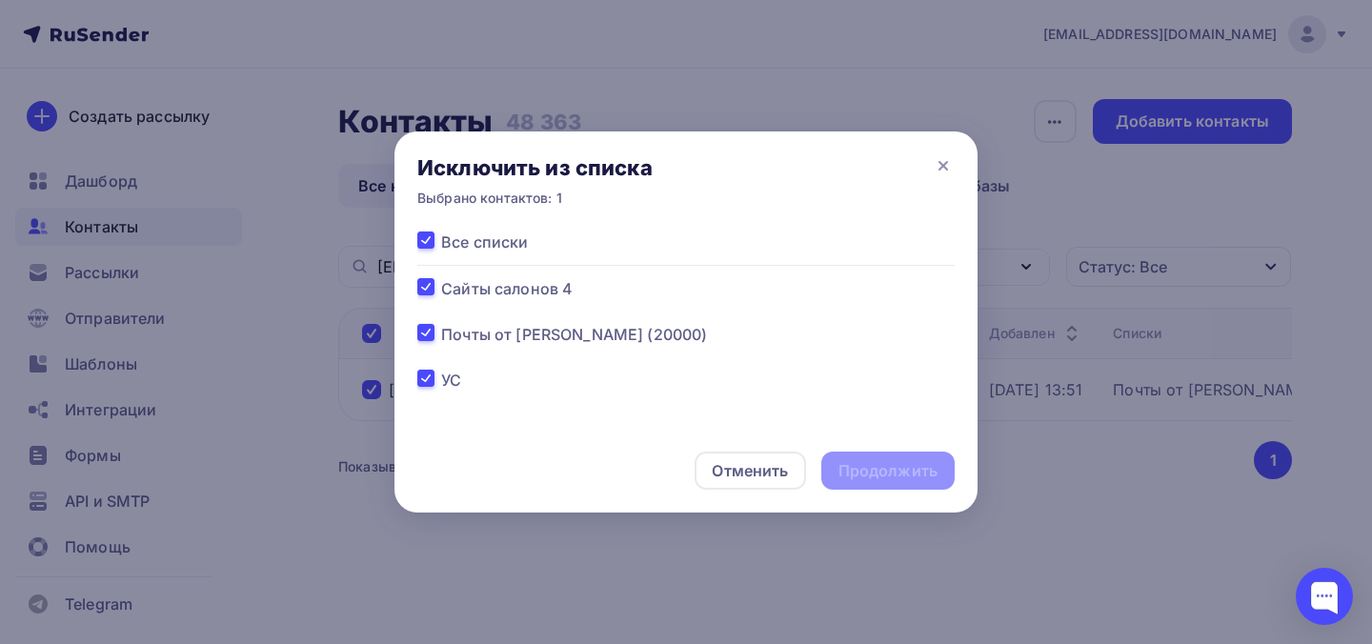
checkbox input "true"
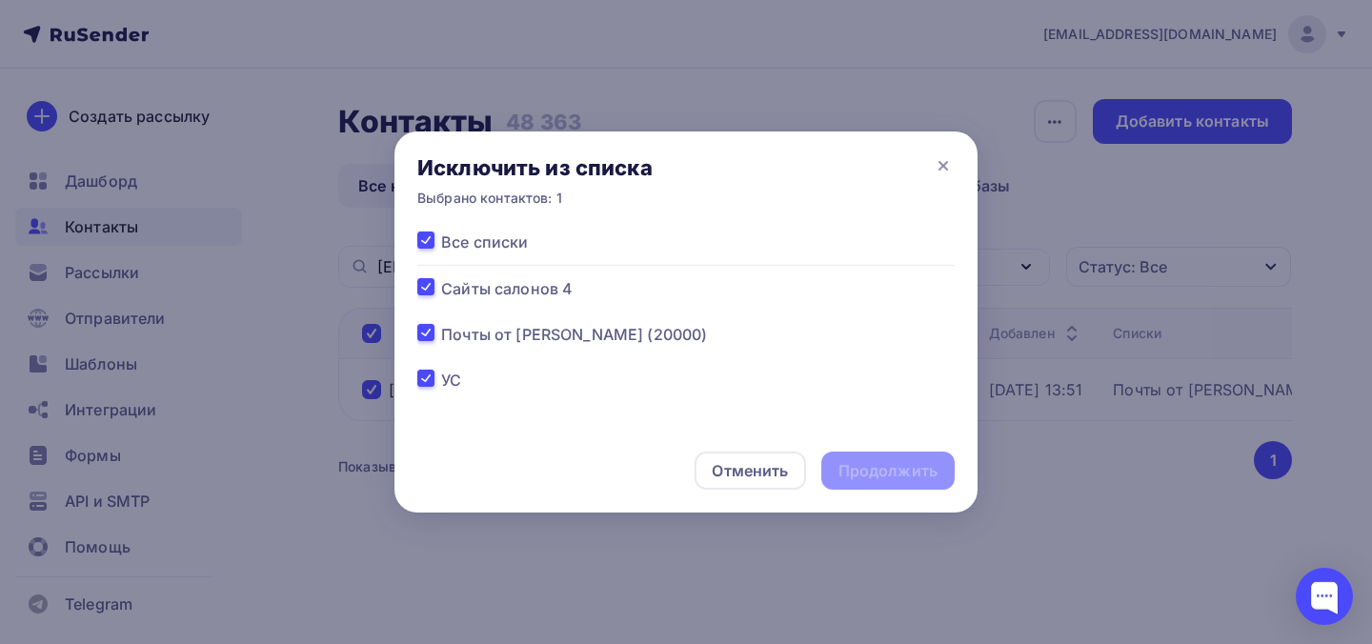
checkbox input "true"
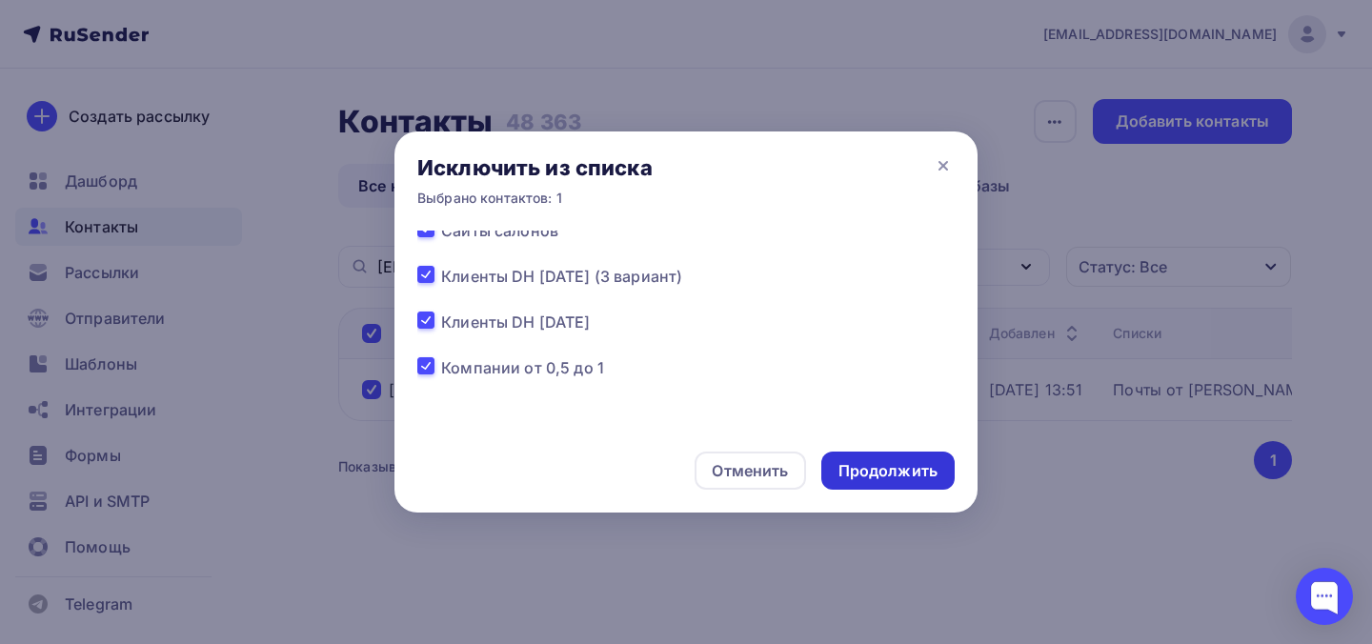
click at [857, 466] on div "Продолжить" at bounding box center [887, 471] width 99 height 22
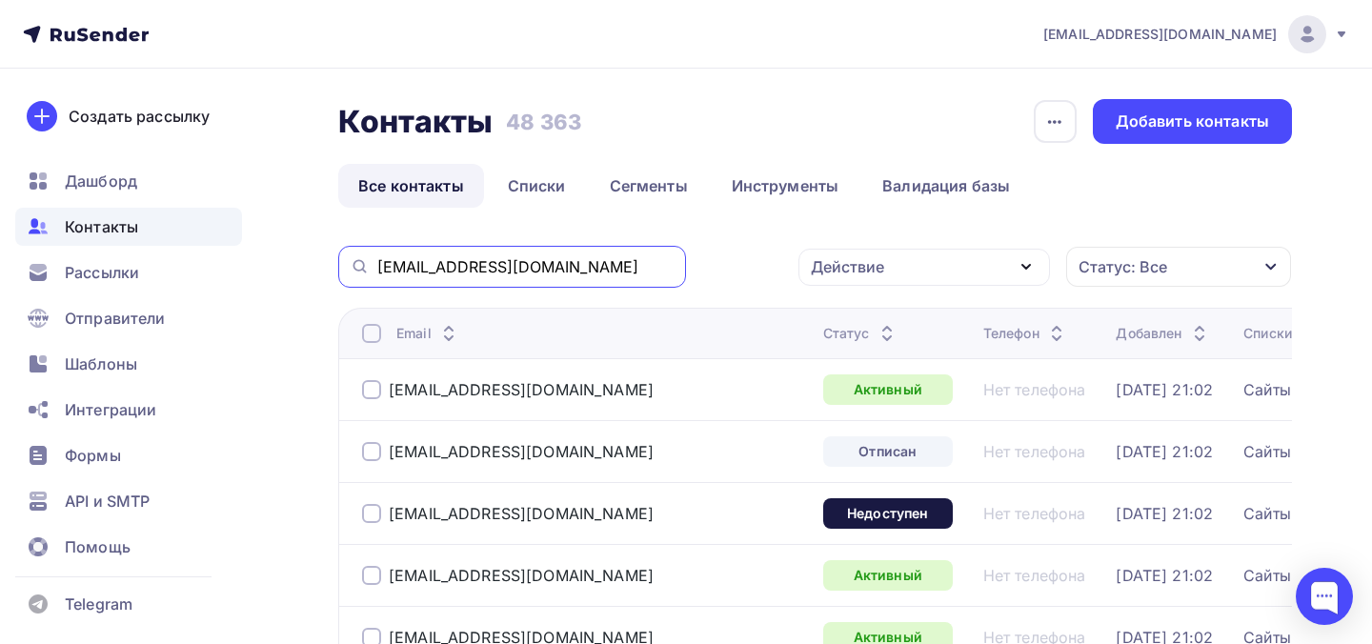
click at [525, 260] on input "call-centre@sibvaleo.com" at bounding box center [525, 266] width 297 height 21
paste input "noreply@advancedbionics"
type input "noreply@advancedbionics.com"
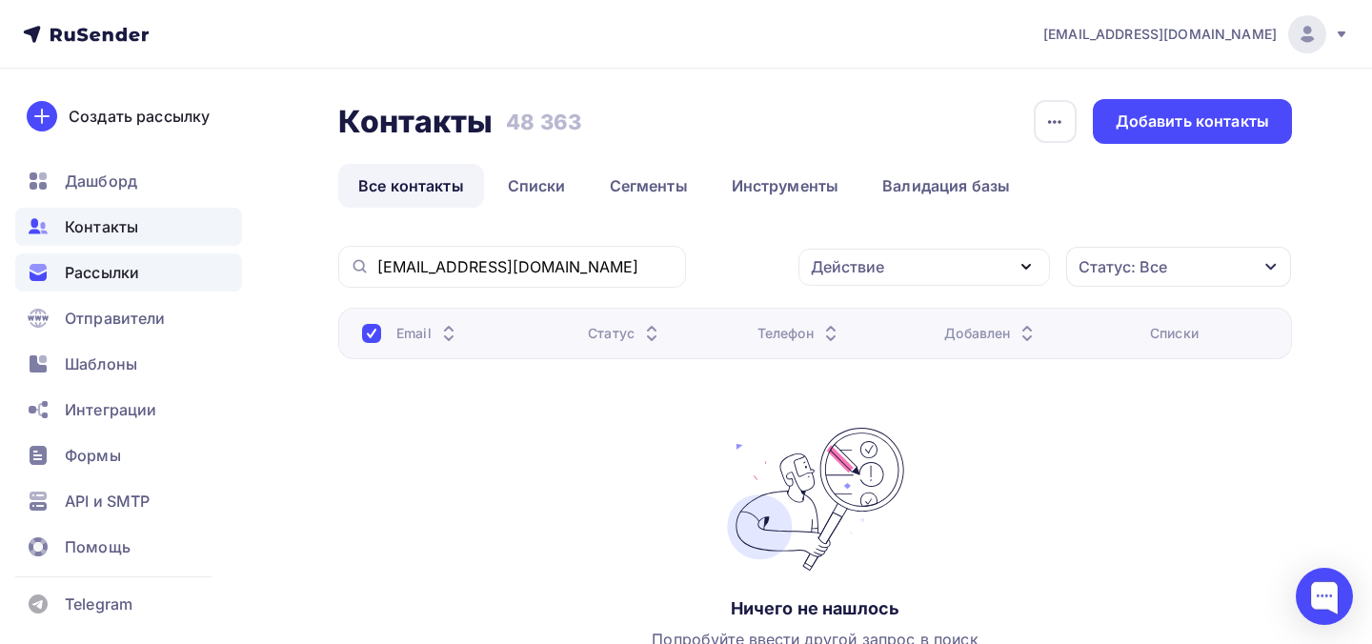
click at [162, 287] on div "Рассылки" at bounding box center [128, 272] width 227 height 38
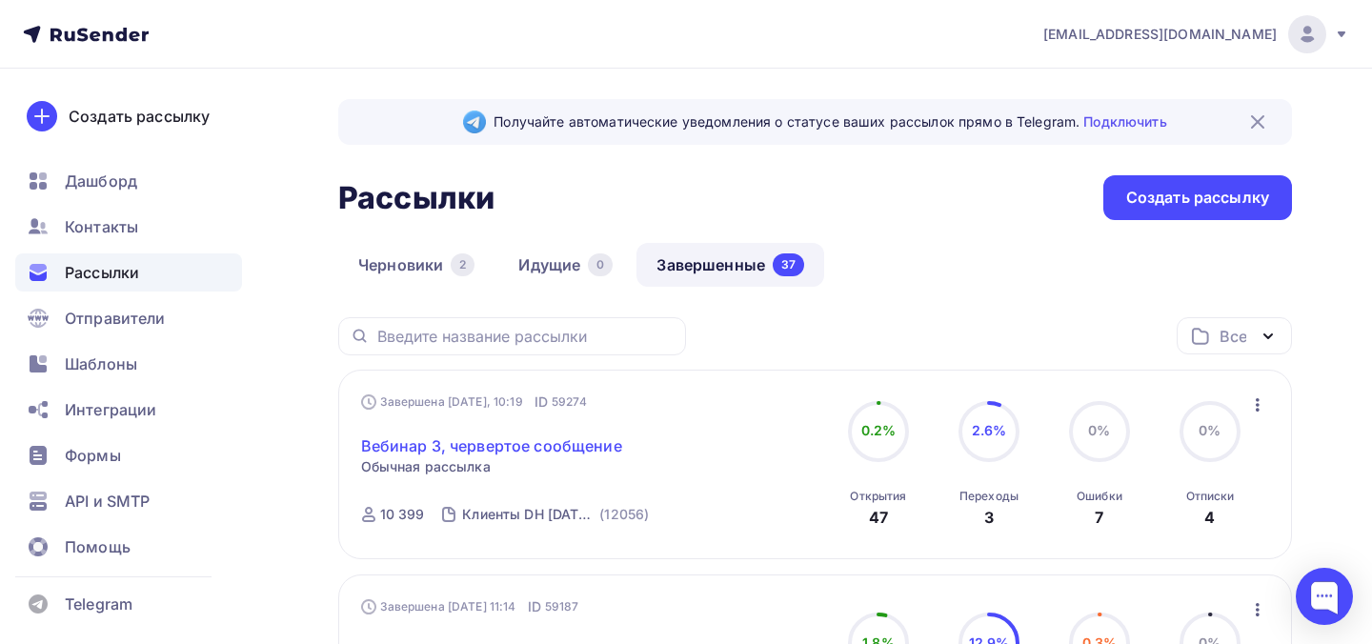
click at [557, 449] on link "Вебинар 3, червертое сообщение" at bounding box center [491, 445] width 261 height 23
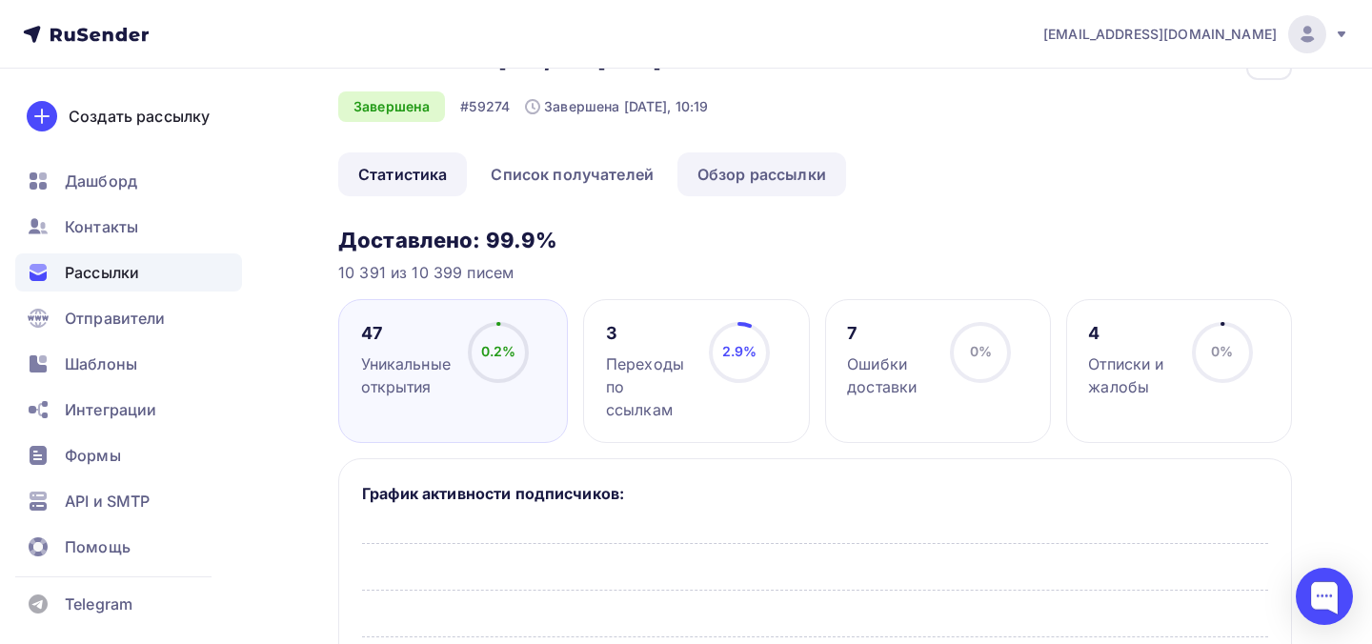
scroll to position [66, 0]
click at [749, 176] on link "Обзор рассылки" at bounding box center [761, 173] width 169 height 44
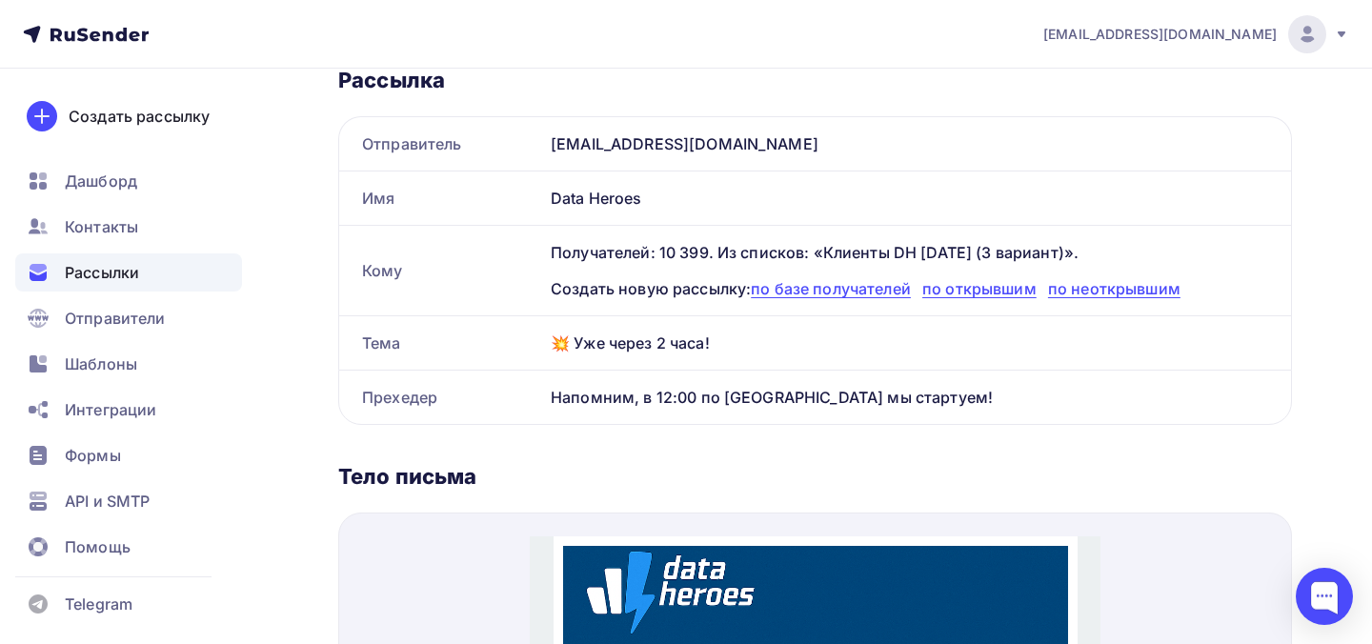
scroll to position [280, 0]
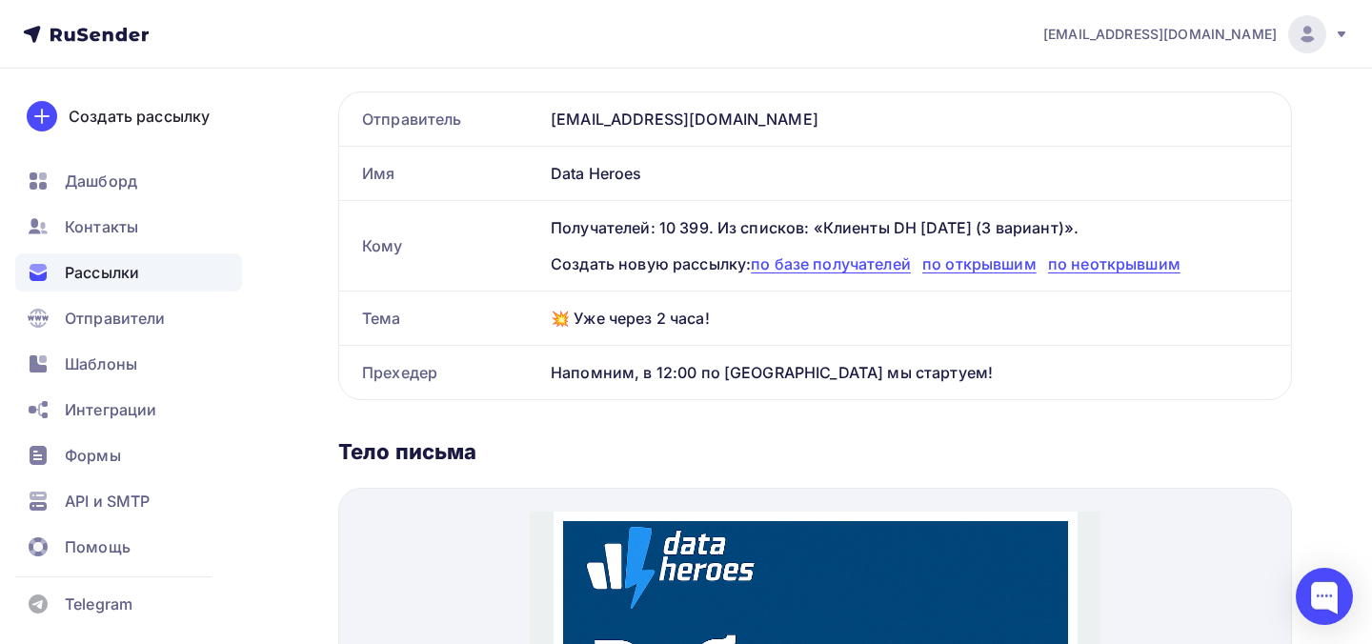
click at [673, 330] on div "💥 Уже через 2 часа!" at bounding box center [917, 318] width 748 height 53
click at [673, 323] on div "💥 Уже через 2 часа!" at bounding box center [917, 318] width 748 height 53
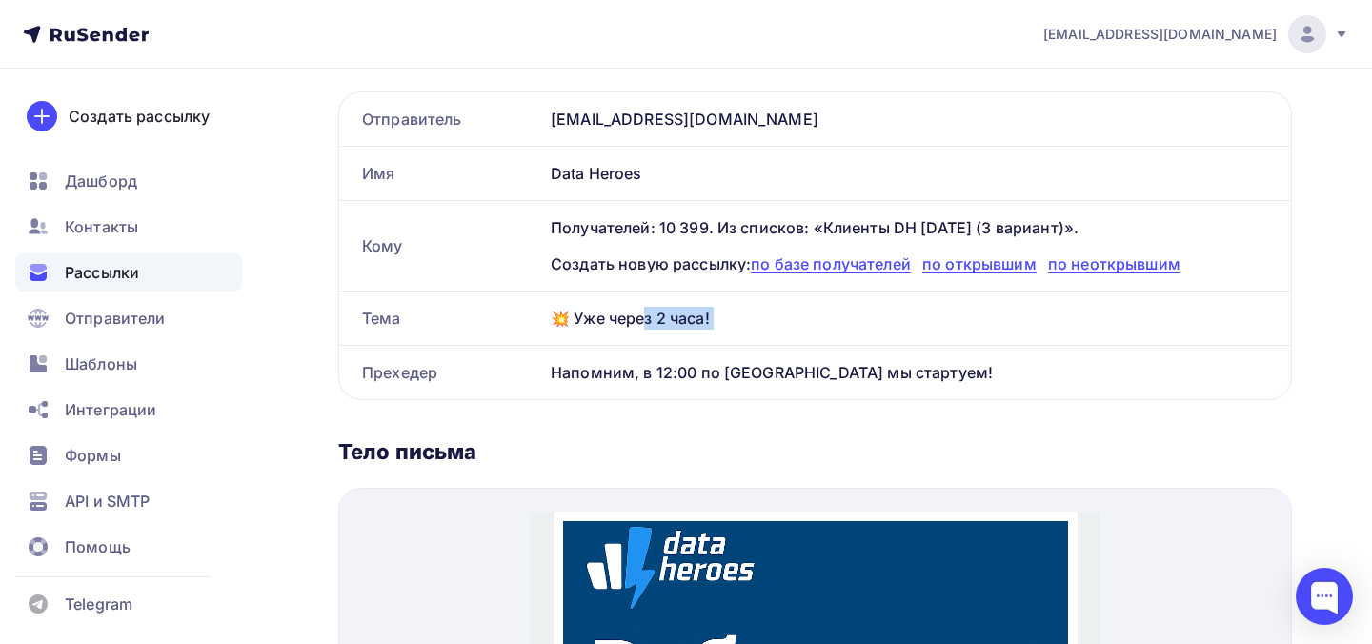
copy div "💥 Уже через 2 часа!"
drag, startPoint x: 924, startPoint y: 368, endPoint x: 565, endPoint y: 361, distance: 359.2
click at [565, 361] on div "Напомним, в 12:00 по Москве мы стартуем!" at bounding box center [917, 372] width 748 height 53
drag, startPoint x: 538, startPoint y: 364, endPoint x: 963, endPoint y: 363, distance: 424.9
click at [963, 363] on div "Прехедер Напомним, в 12:00 по Москве мы стартуем!" at bounding box center [815, 372] width 952 height 53
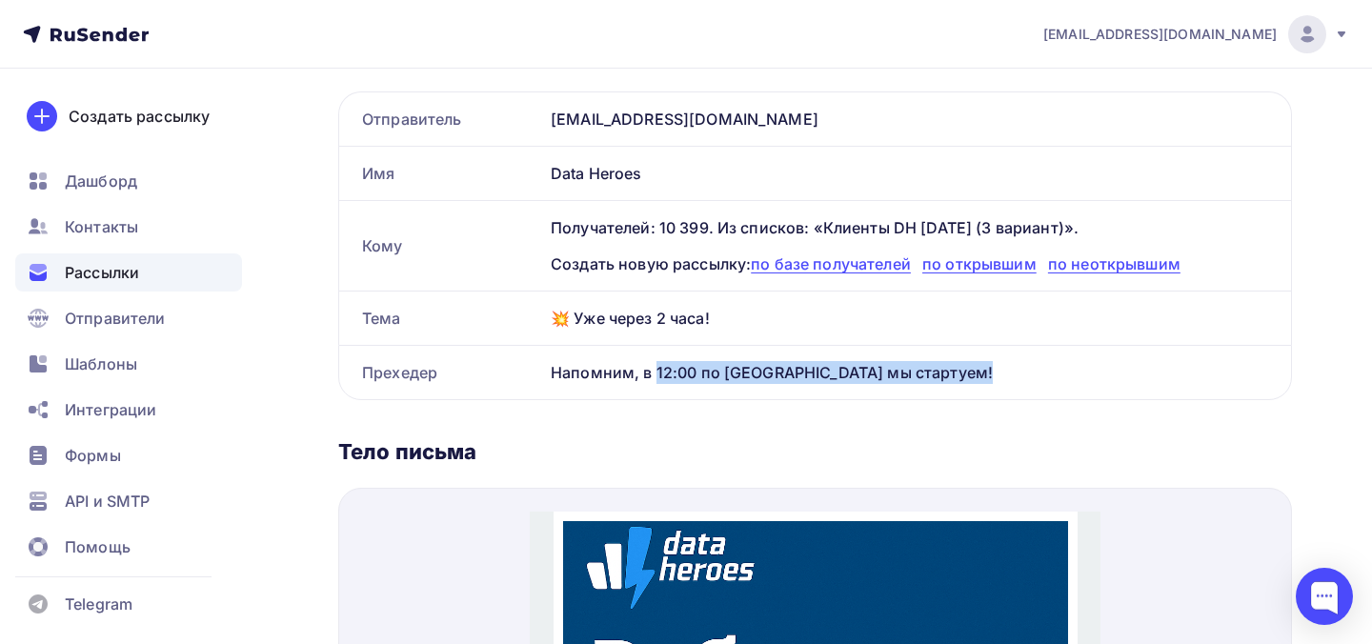
copy div "Прехедер Напомним, в 12:00 по Москве мы стартуем!"
drag, startPoint x: 715, startPoint y: 325, endPoint x: 551, endPoint y: 325, distance: 163.9
click at [551, 325] on div "💥 Уже через 2 часа!" at bounding box center [917, 318] width 748 height 53
copy div "💥 Уже через 2 часа!"
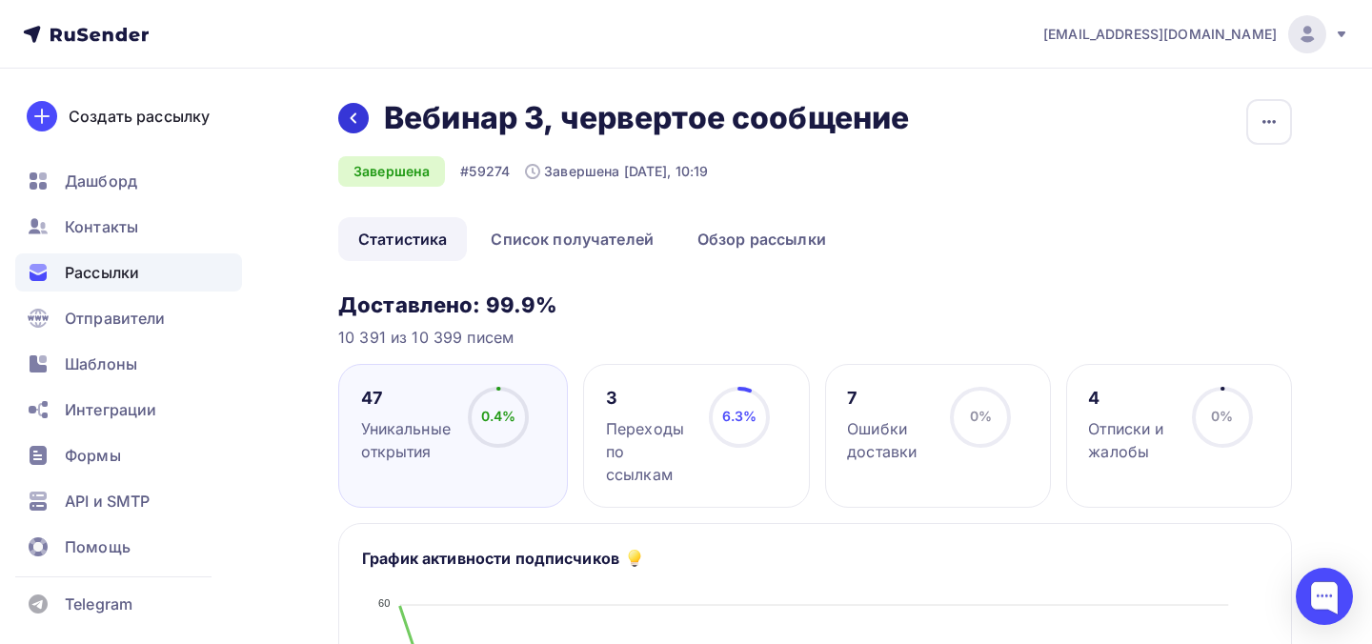
click at [368, 116] on div "Назад Вебинар 3, червертое сообщение Вебинар 3, червертое сообщение" at bounding box center [630, 118] width 584 height 38
click at [356, 121] on icon at bounding box center [353, 118] width 15 height 15
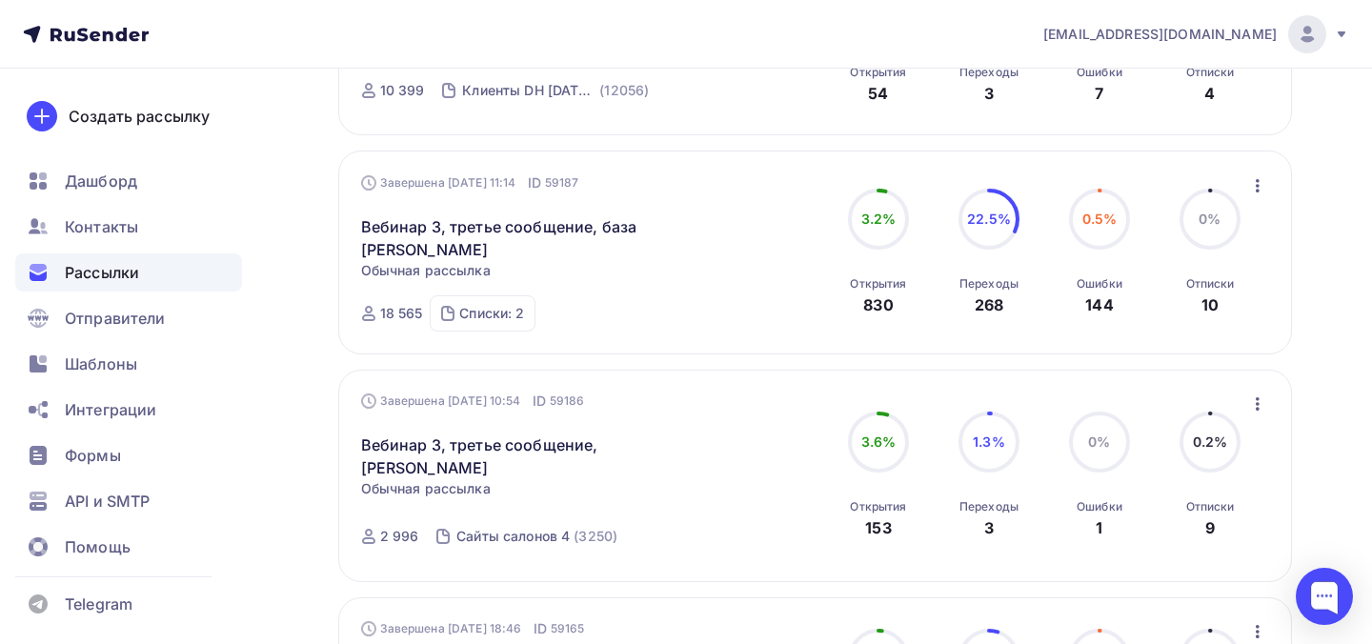
scroll to position [428, 0]
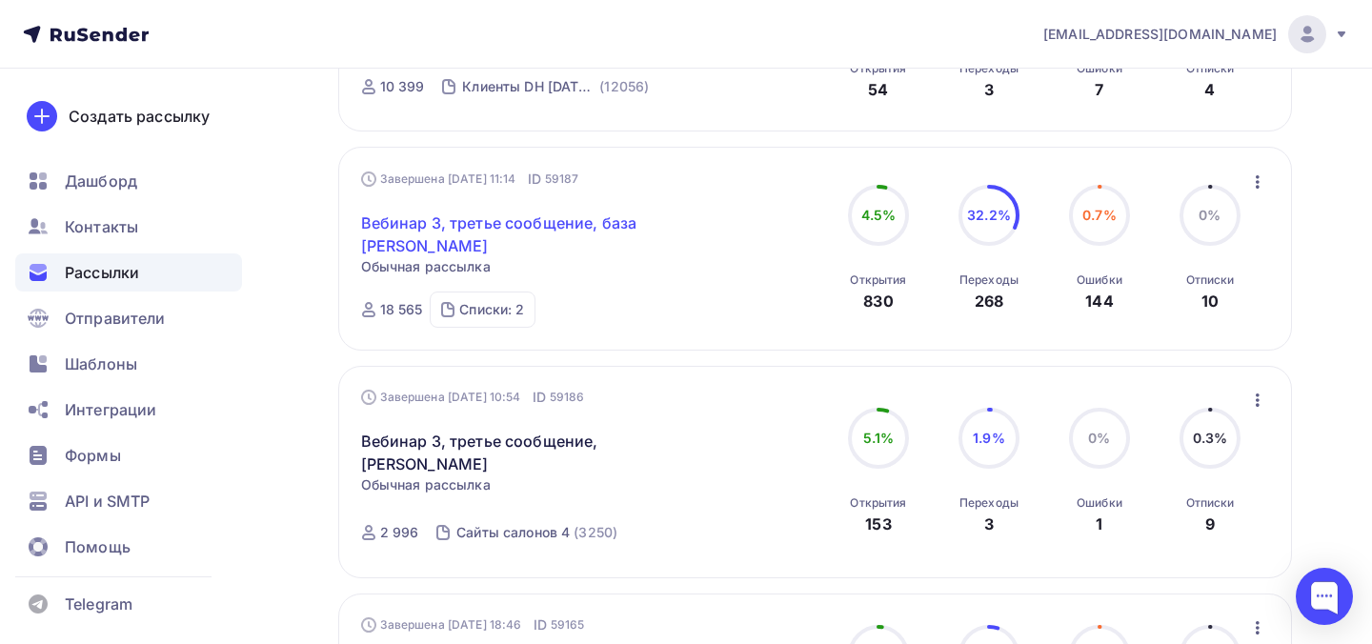
click at [648, 234] on link "Вебинар 3, третье сообщение, база Сергея" at bounding box center [524, 235] width 327 height 46
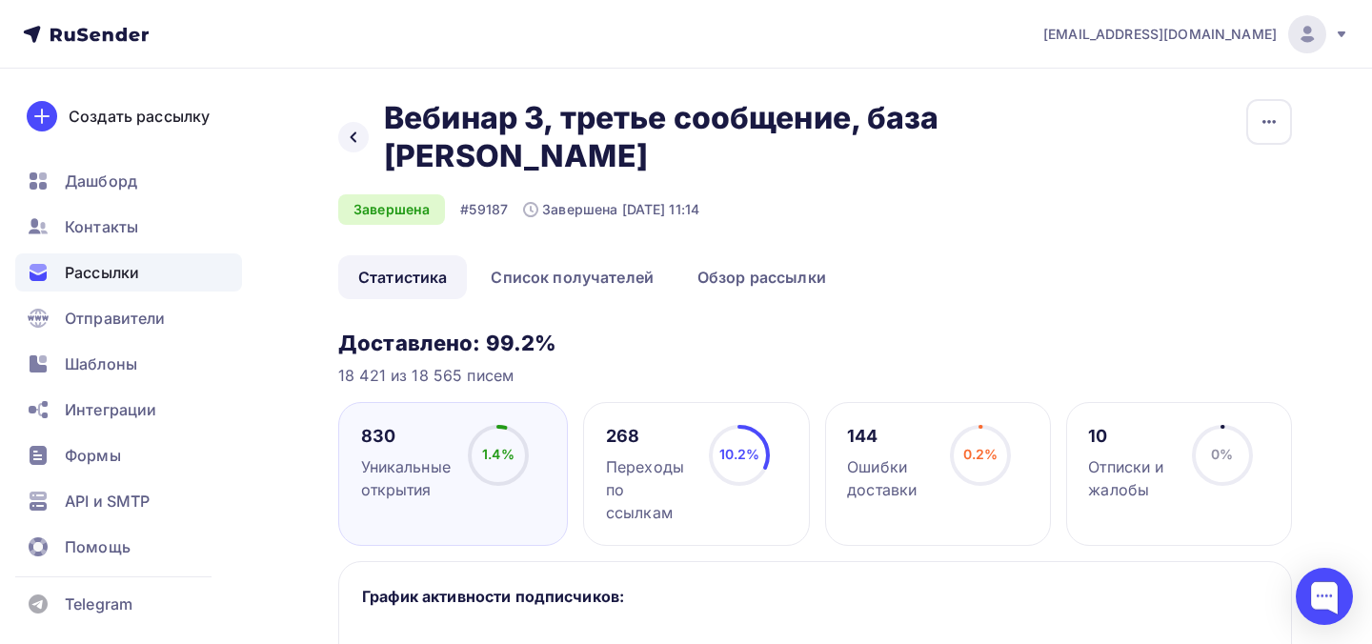
scroll to position [131, 0]
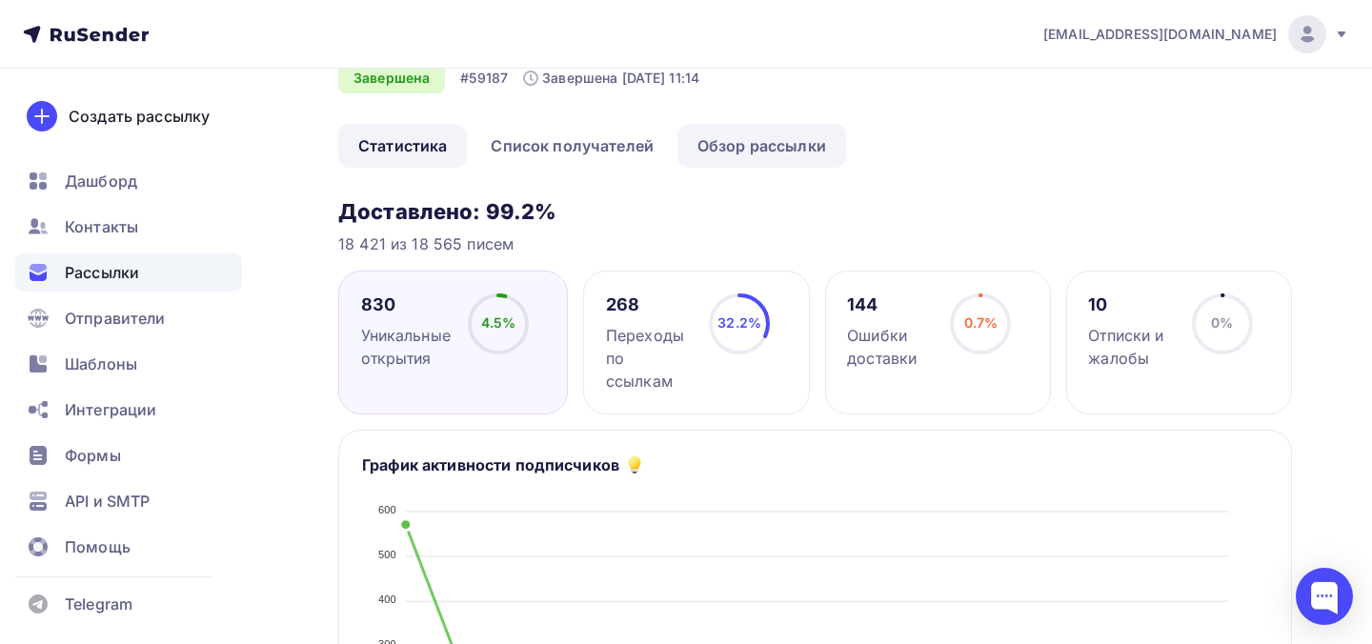
click at [760, 155] on link "Обзор рассылки" at bounding box center [761, 146] width 169 height 44
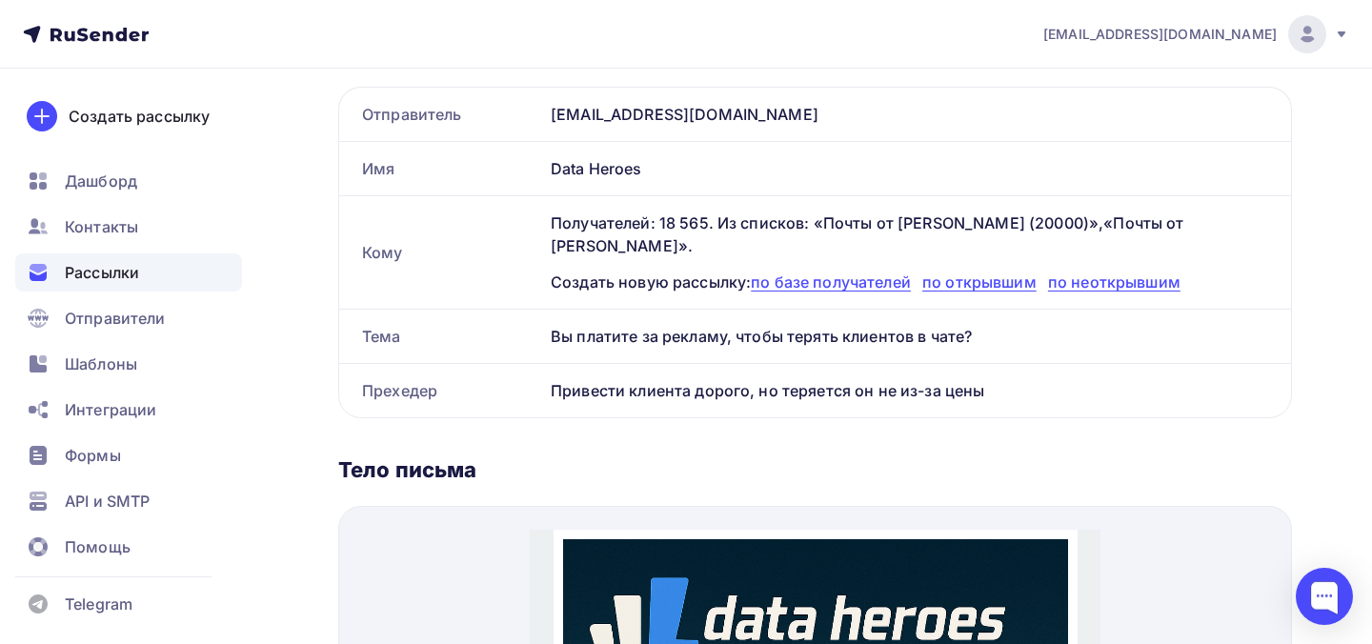
scroll to position [372, 0]
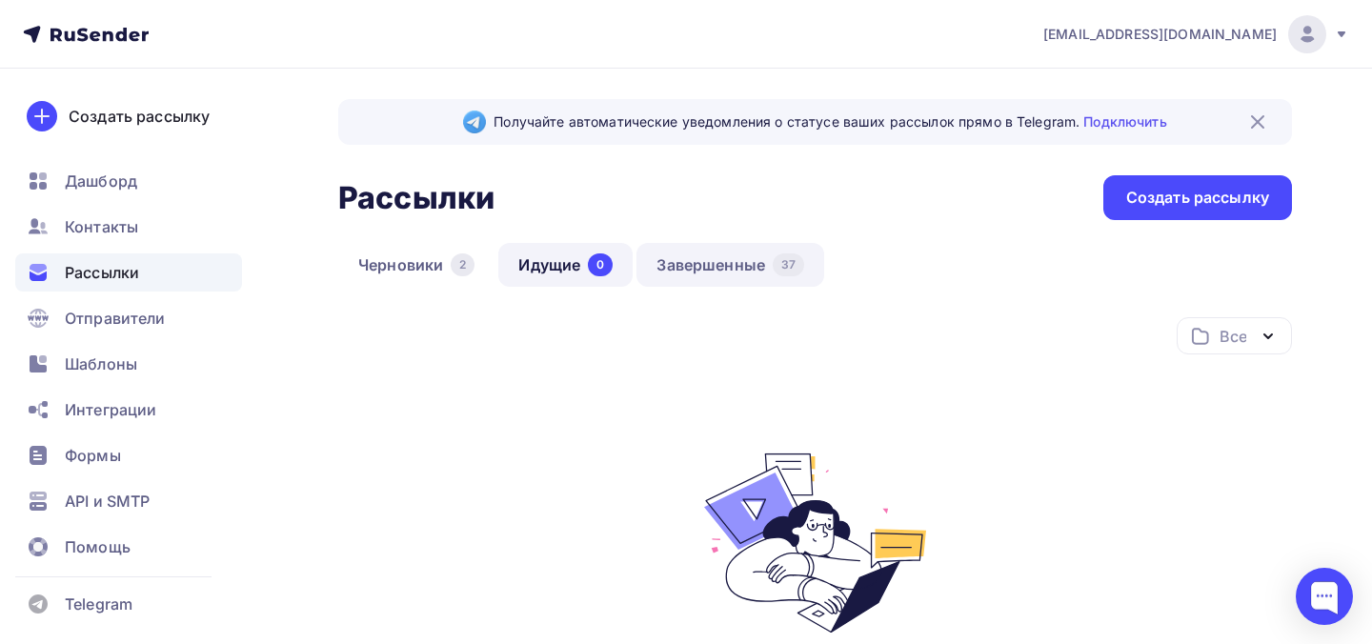
click at [704, 266] on link "Завершенные 37" at bounding box center [730, 265] width 188 height 44
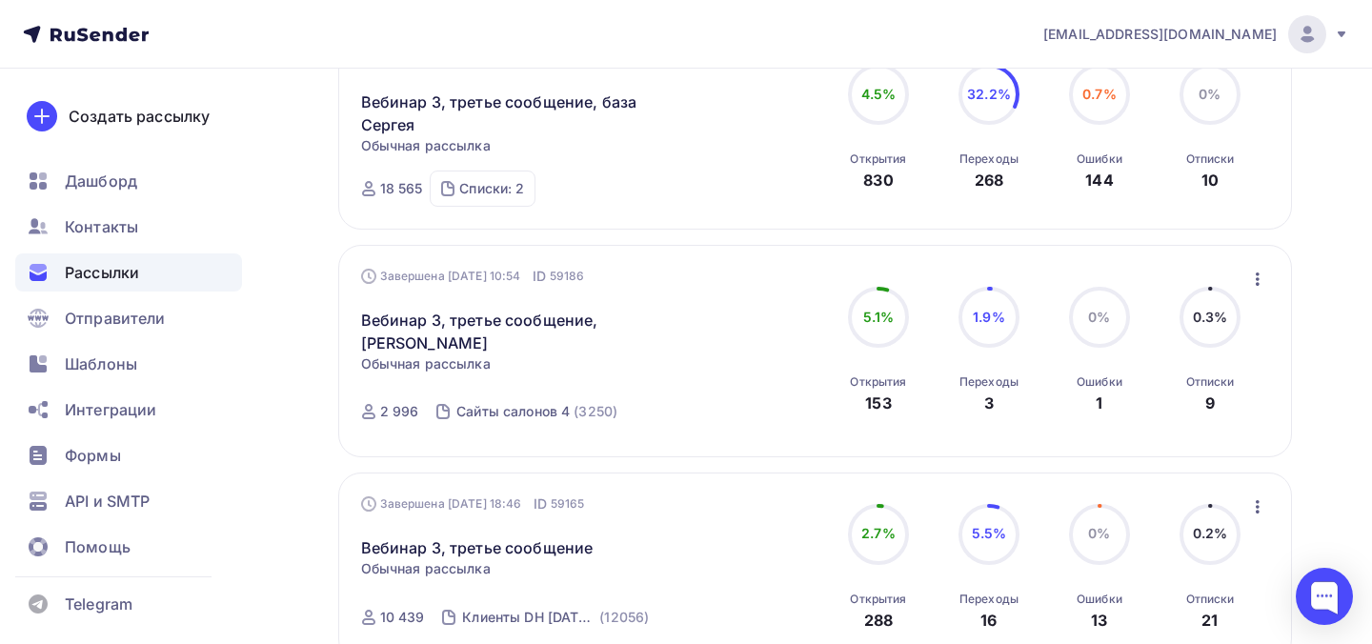
scroll to position [554, 0]
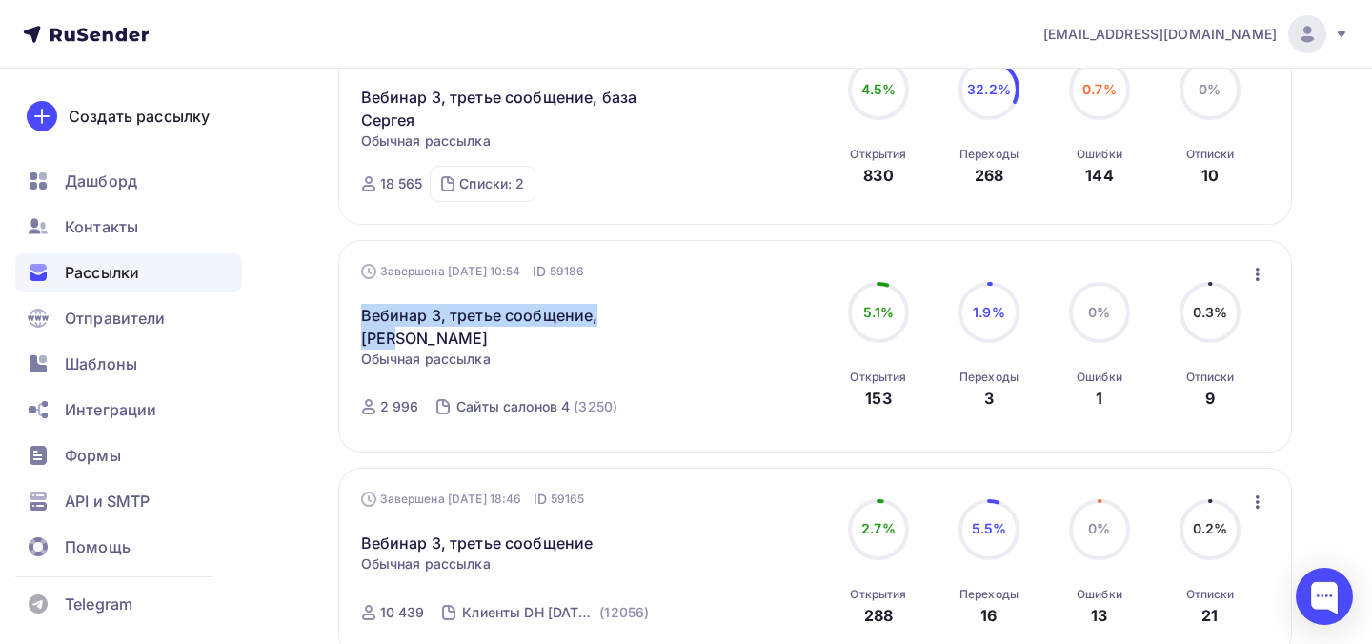
drag, startPoint x: 665, startPoint y: 324, endPoint x: 318, endPoint y: 325, distance: 346.8
copy link "Вебинар 3, третье сообщение, [PERSON_NAME]"
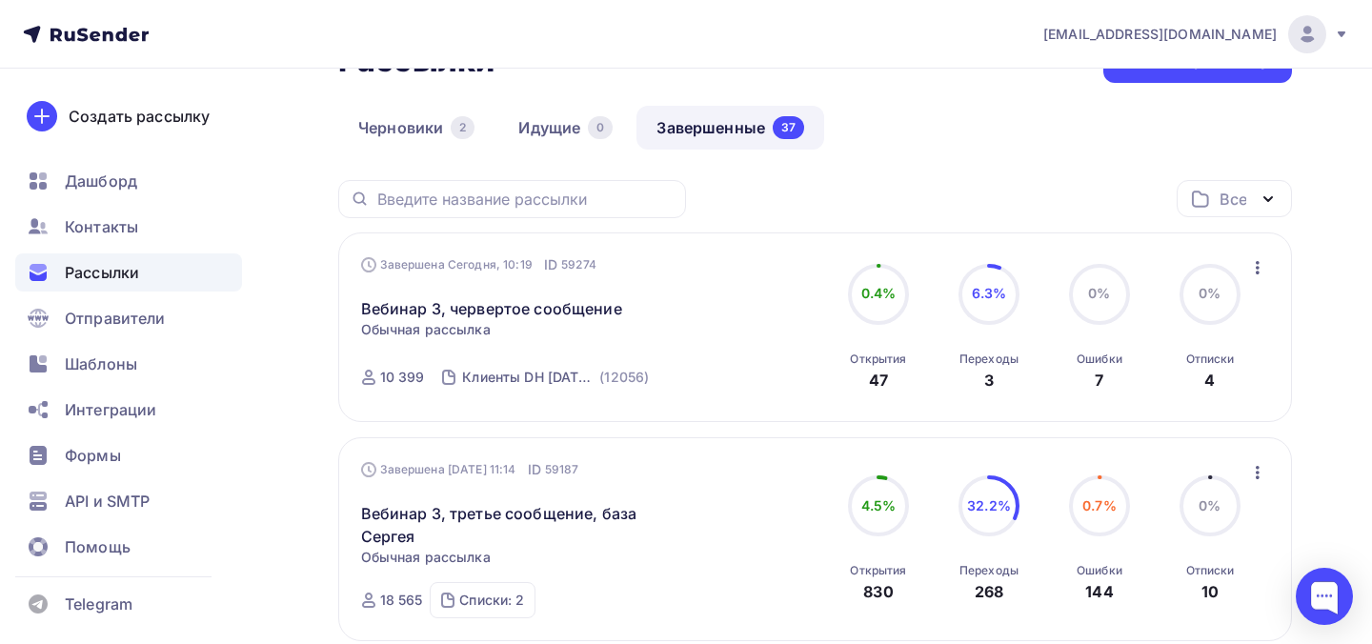
scroll to position [0, 0]
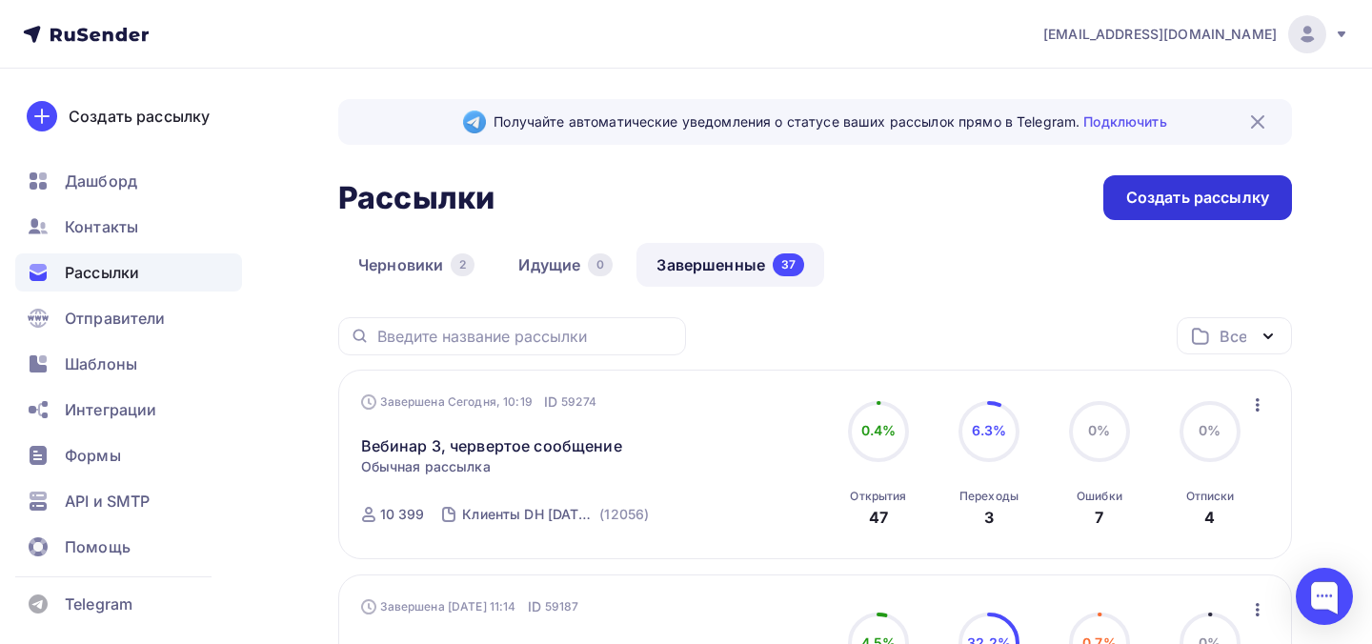
click at [1246, 198] on div "Создать рассылку" at bounding box center [1197, 198] width 143 height 22
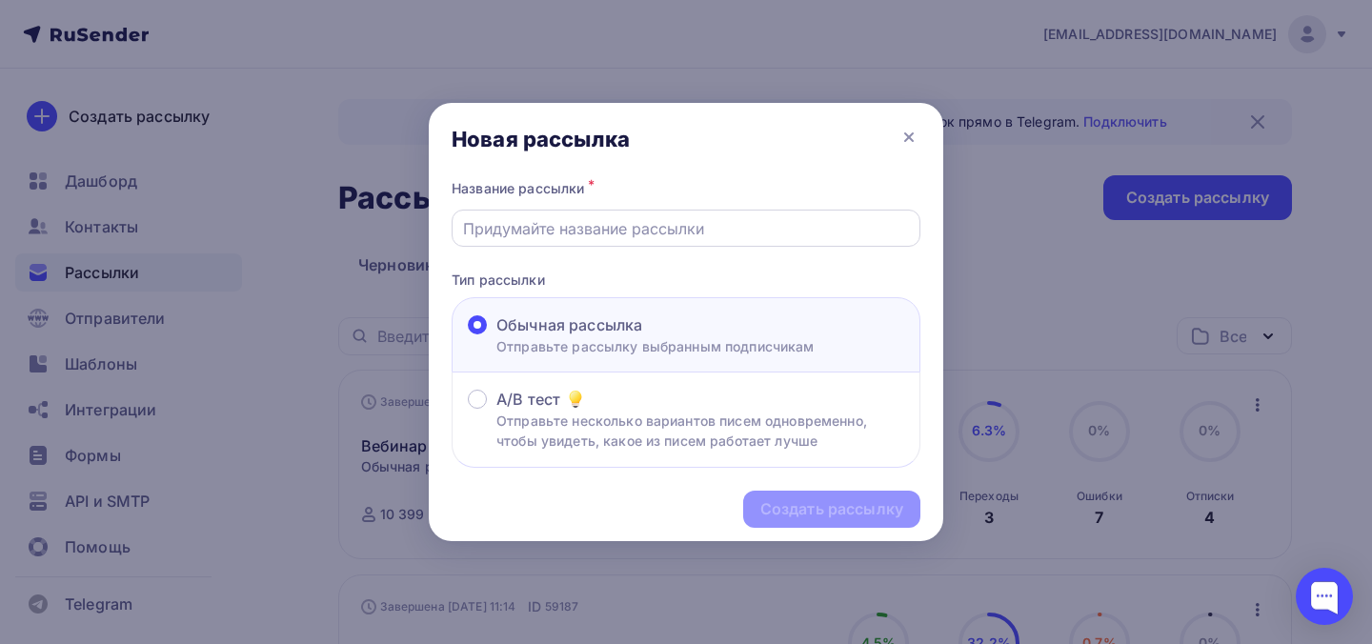
click at [751, 235] on input "text" at bounding box center [686, 228] width 447 height 23
paste input "Вебинар 3, третье сообщение, [PERSON_NAME]"
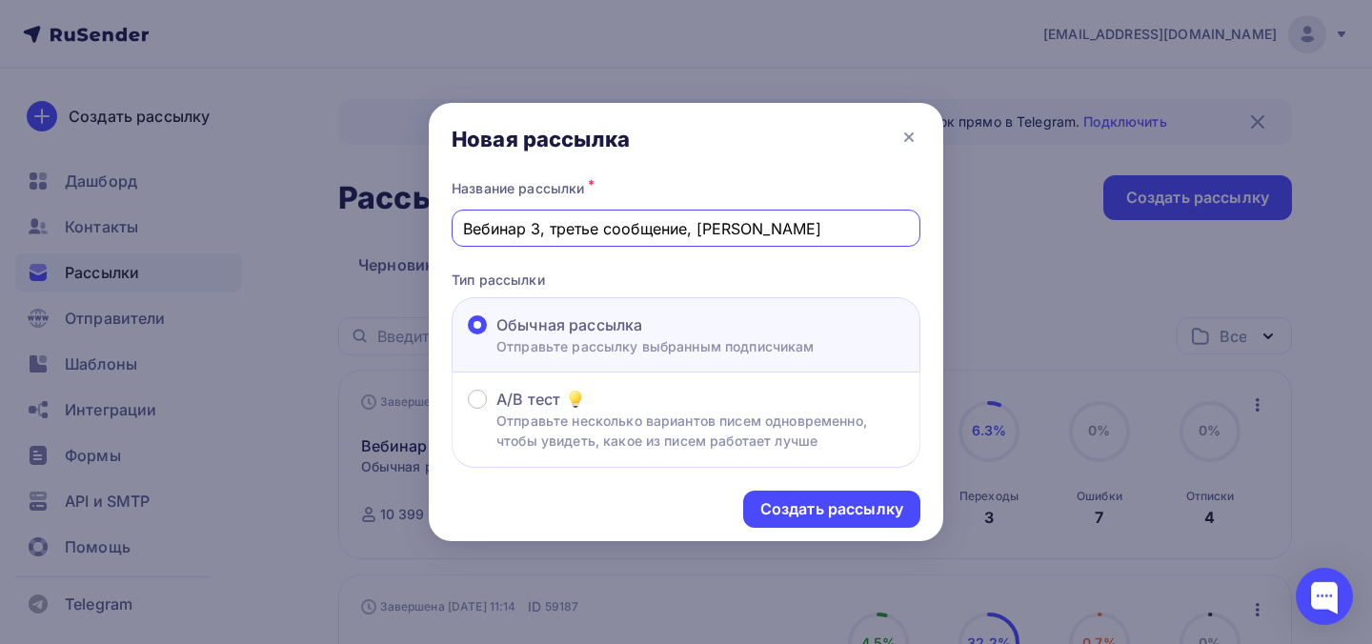
click at [579, 226] on input "Вебинар 3, третье сообщение, [PERSON_NAME]" at bounding box center [686, 228] width 447 height 23
type input "Вебинар 3, четвертое сообщение, Надя"
click at [780, 514] on div "Создать рассылку" at bounding box center [831, 509] width 143 height 22
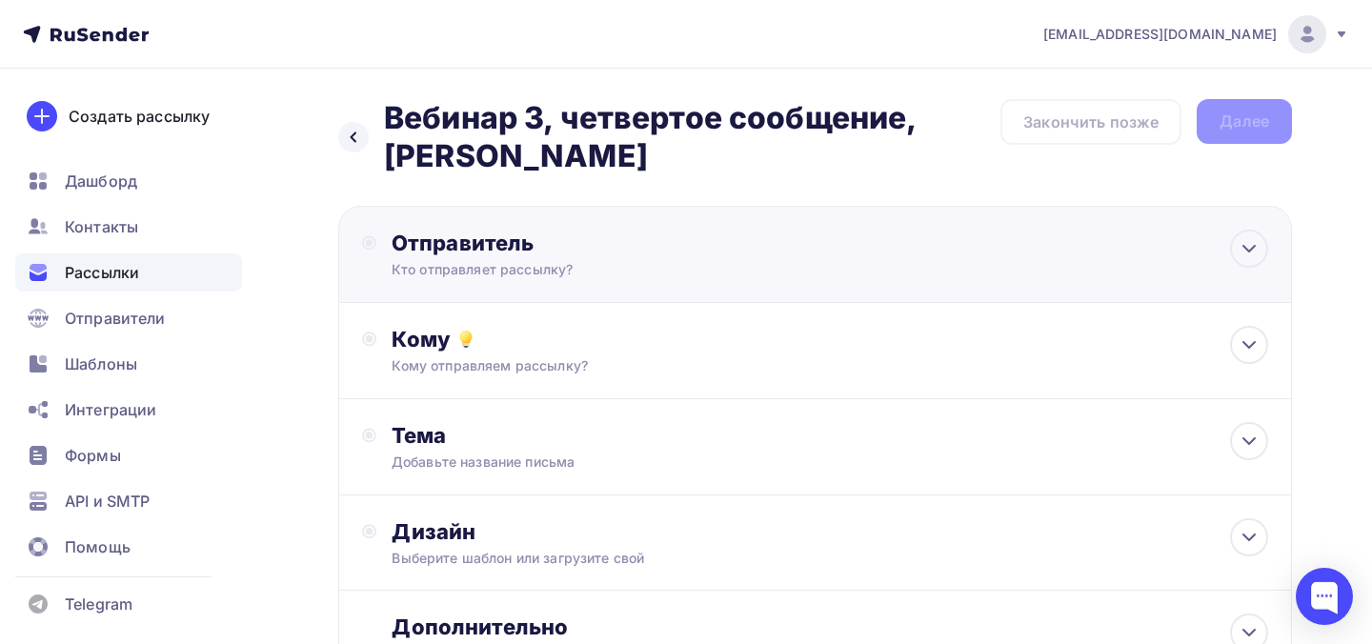
click at [691, 268] on div "Кто отправляет рассылку?" at bounding box center [578, 269] width 372 height 19
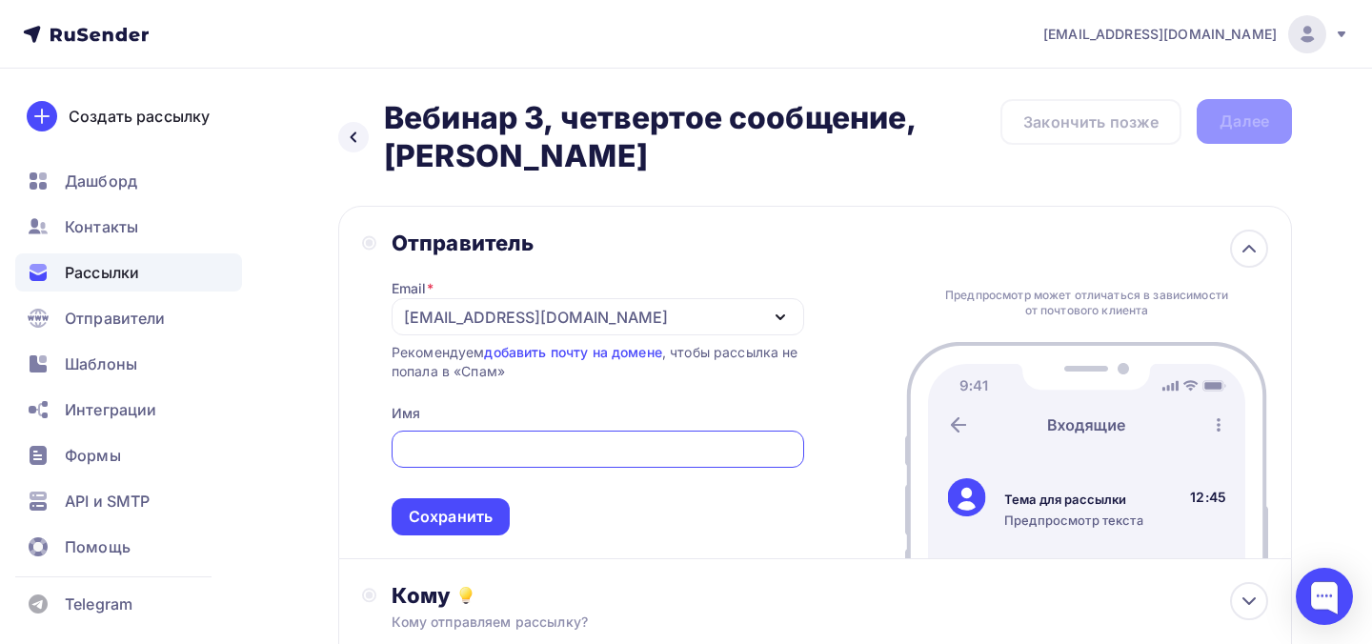
type input "В"
type input "d"
type input "Data Heroes"
click at [448, 505] on div "Сохранить" at bounding box center [451, 516] width 118 height 37
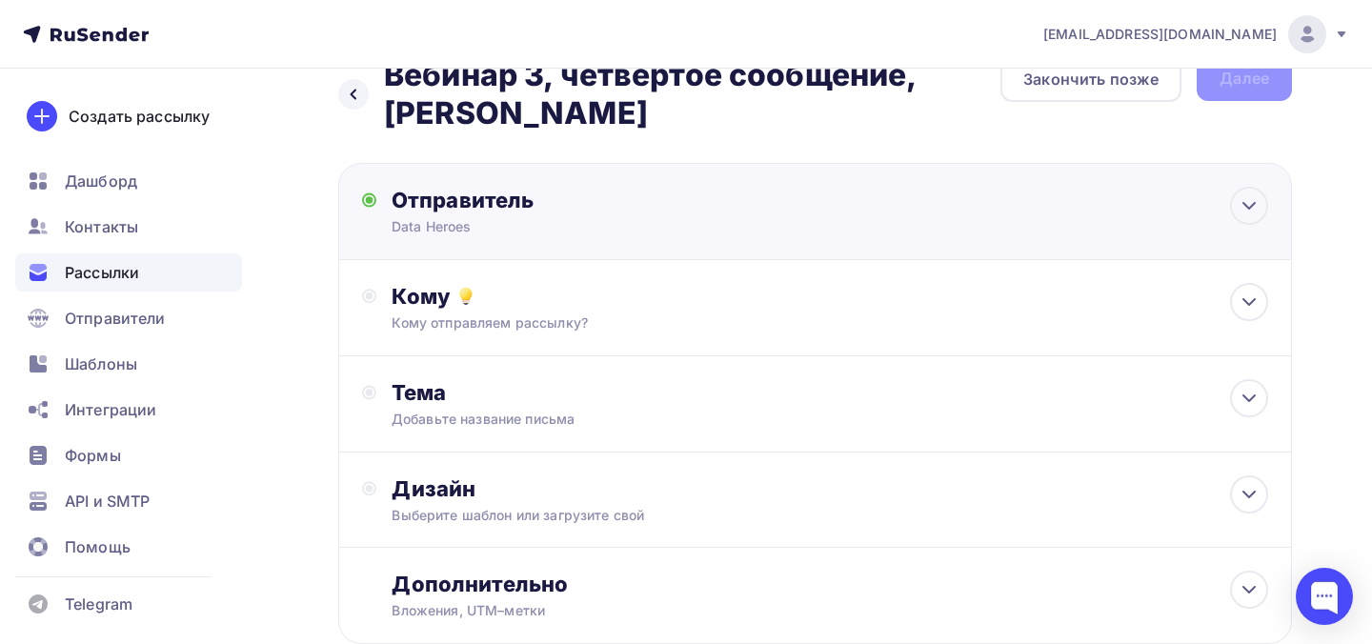
scroll to position [149, 0]
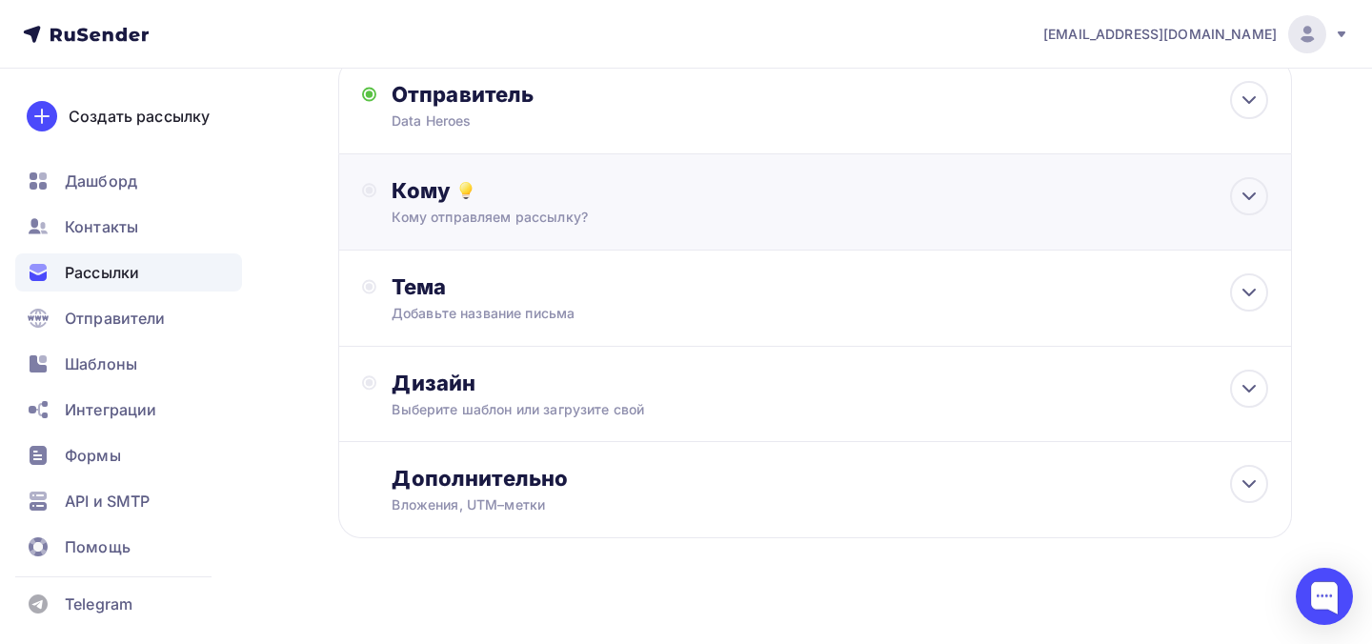
click at [536, 223] on div "Кому отправляем рассылку?" at bounding box center [786, 217] width 789 height 19
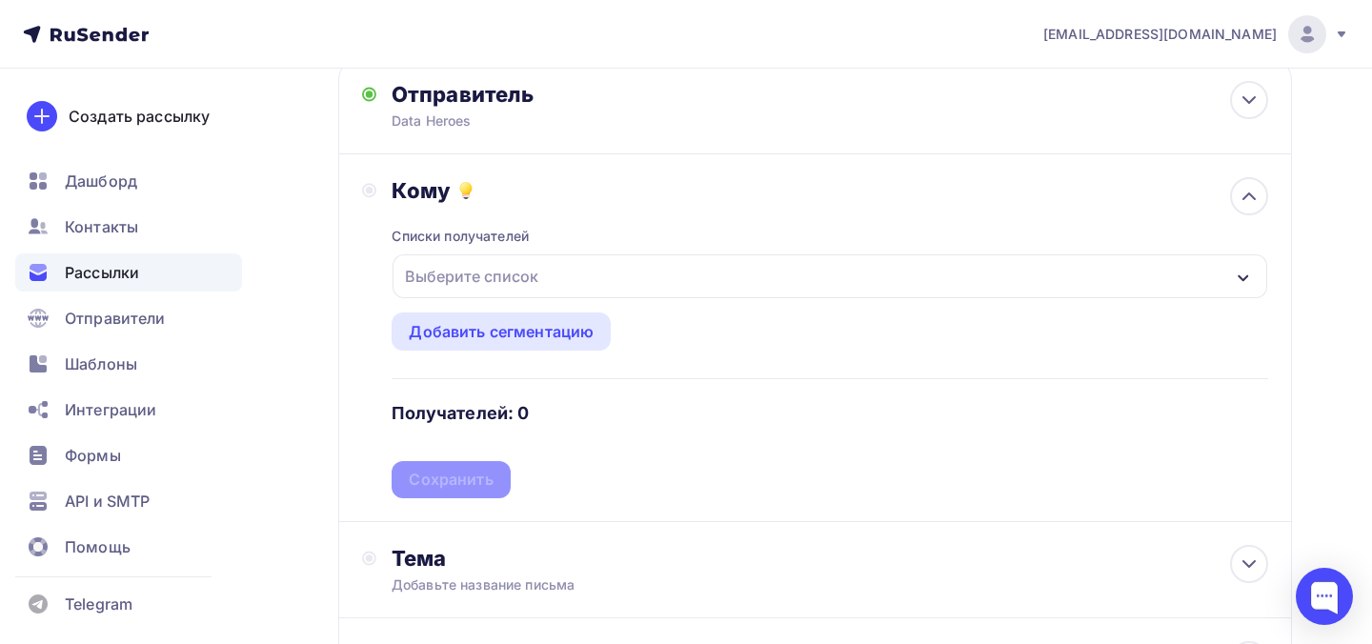
click at [541, 281] on div "Выберите список" at bounding box center [471, 276] width 149 height 34
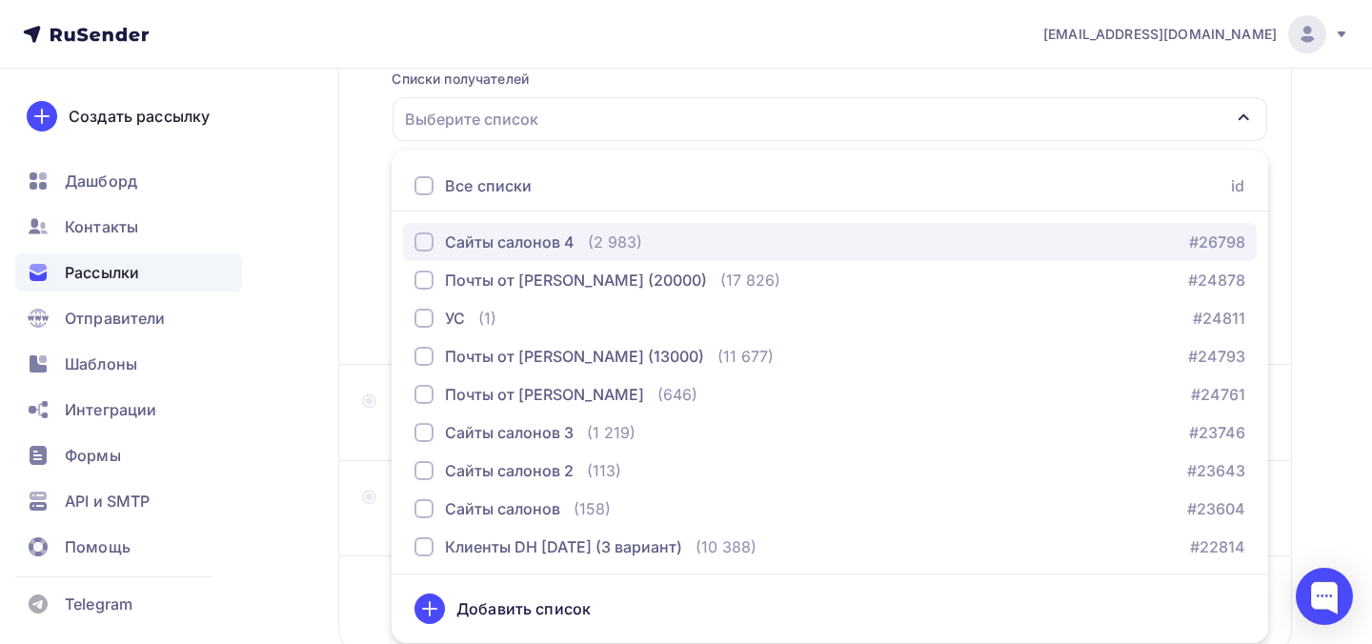
click at [549, 242] on div "Сайты салонов 4" at bounding box center [510, 242] width 130 height 23
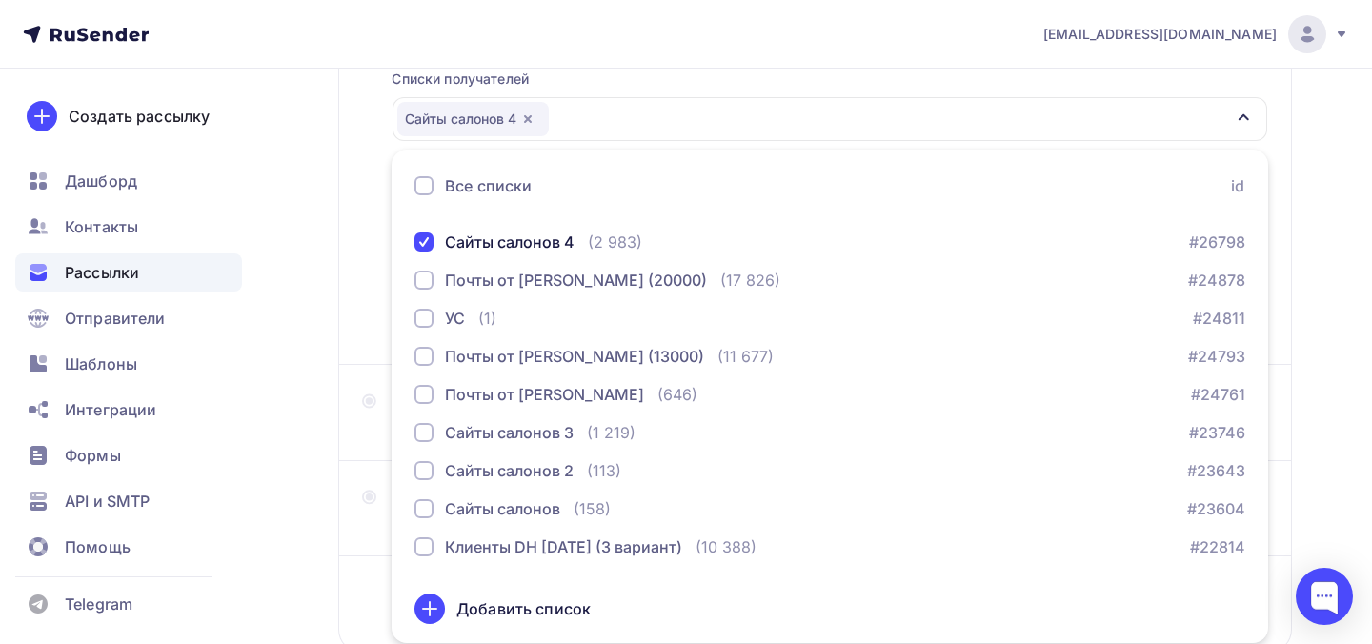
click at [372, 270] on div "Кому Списки получателей Сайты салонов 4 Все списки id Сайты салонов 4 (2 983) #…" at bounding box center [815, 180] width 906 height 321
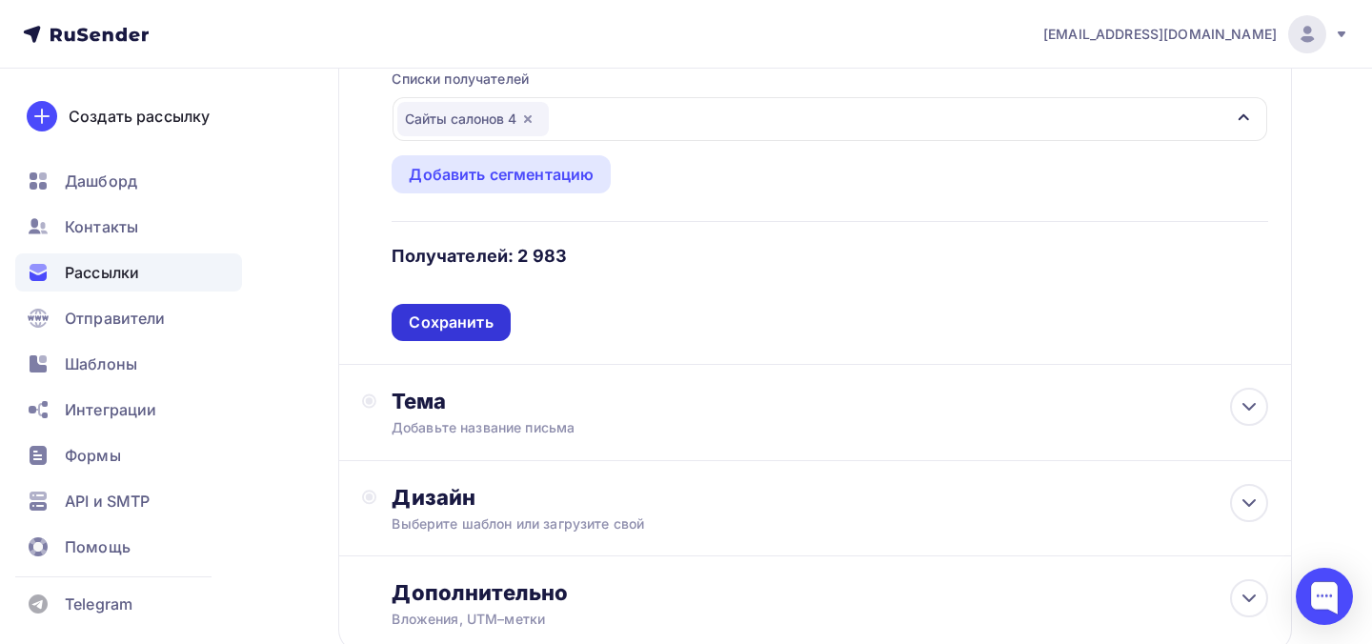
click at [435, 318] on div "Сохранить" at bounding box center [451, 323] width 84 height 22
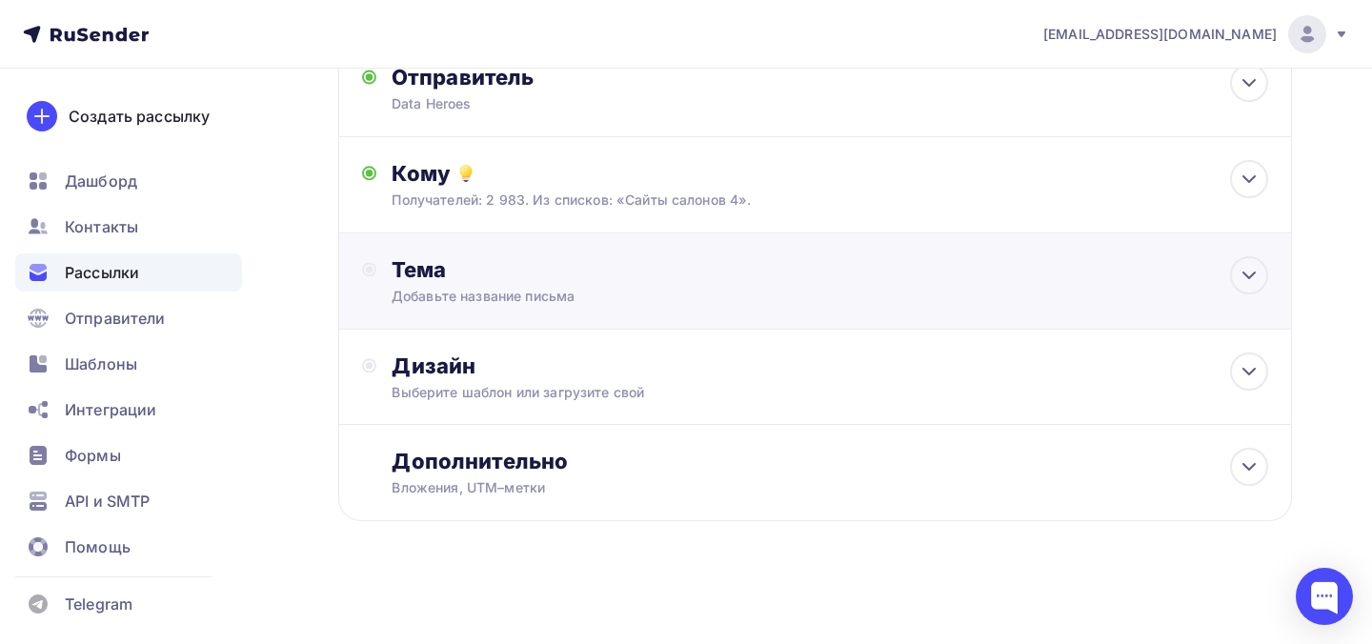
click at [436, 312] on div "Тема Добавьте название письма Тема * Рекомендуем использовать не более 150 симв…" at bounding box center [815, 281] width 954 height 96
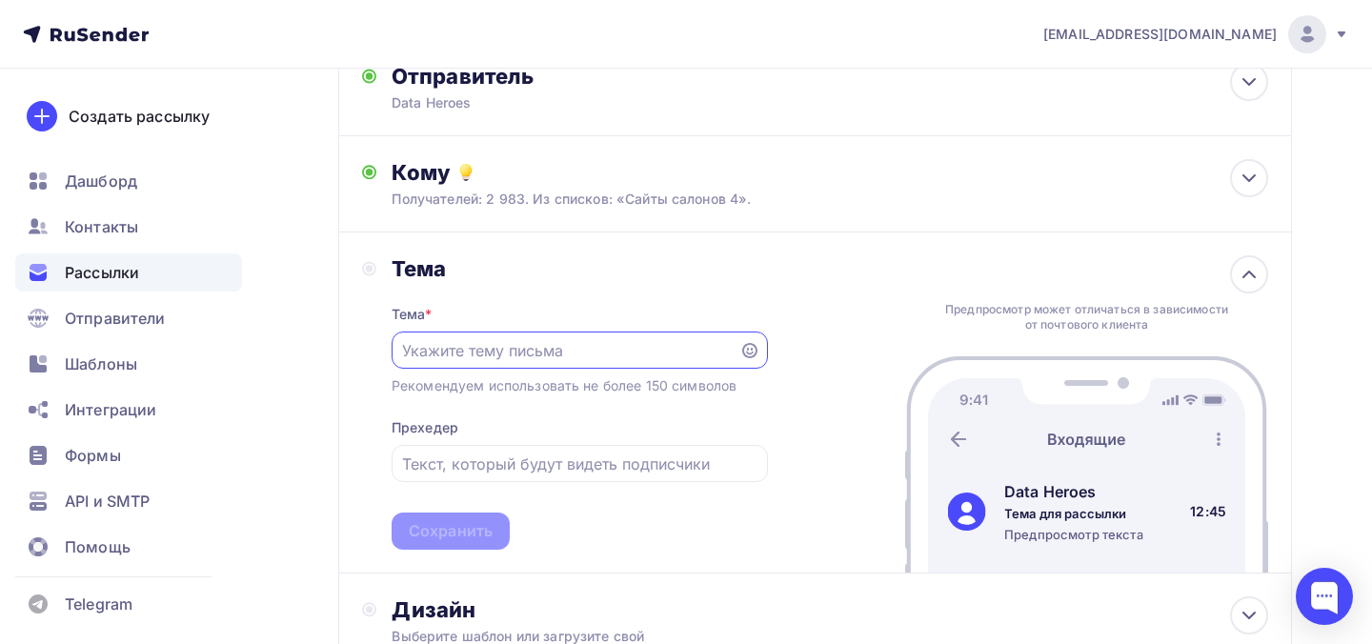
scroll to position [0, 0]
paste input "💥 Уже через 2 часа!"
type input "💥 Уже через 2 часа!"
click at [584, 470] on input "text" at bounding box center [579, 464] width 354 height 23
paste input "Напомним, в 12:00 по Москве мы стартуем!"
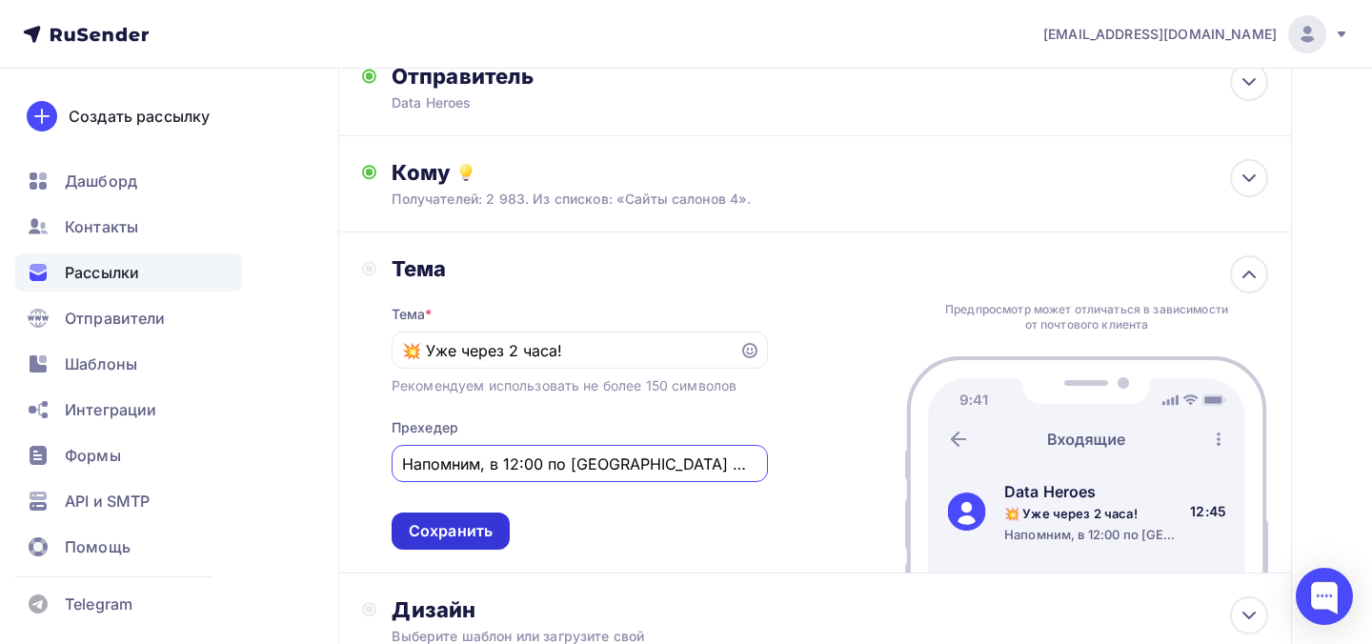
type input "Напомним, в 12:00 по Москве мы стартуем!"
click at [484, 518] on div "Сохранить" at bounding box center [451, 531] width 118 height 37
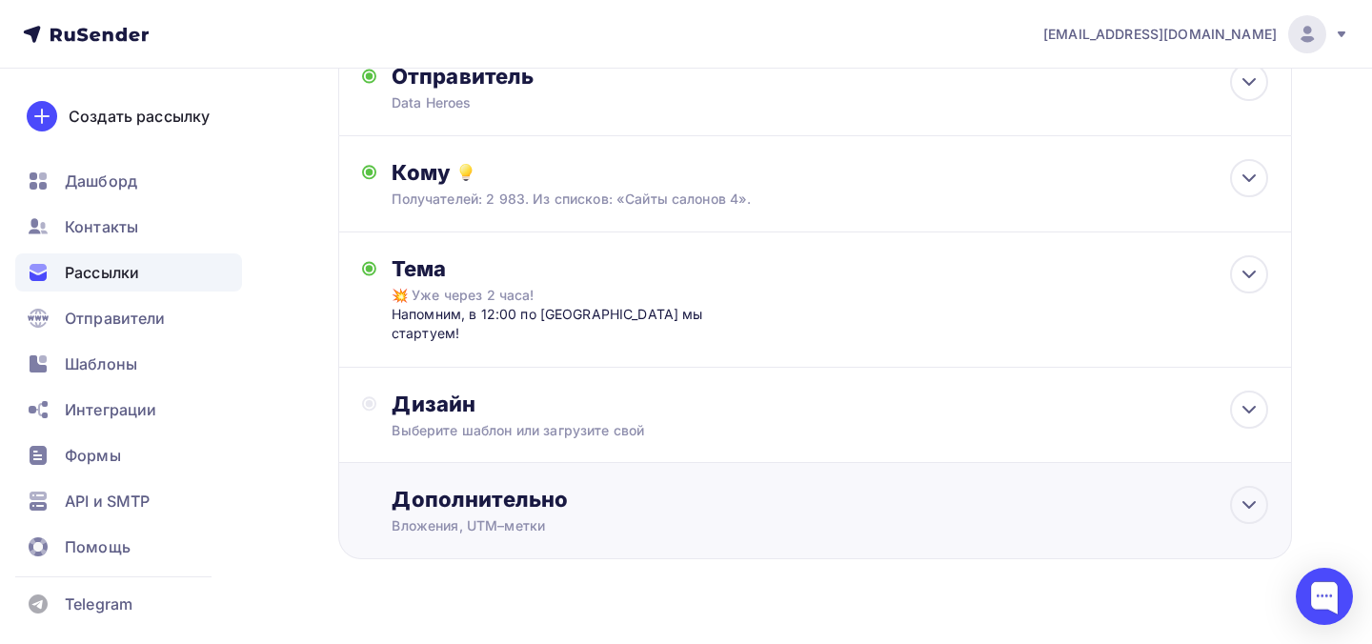
scroll to position [188, 0]
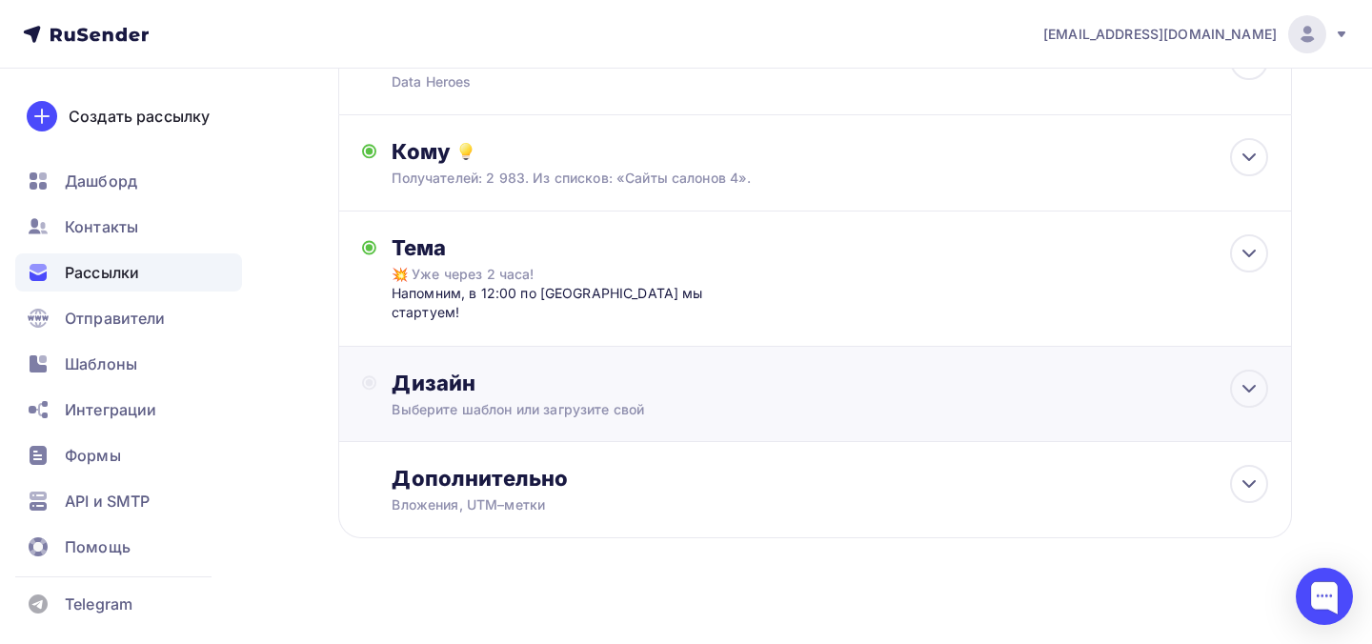
click at [525, 376] on div "Дизайн" at bounding box center [830, 383] width 877 height 27
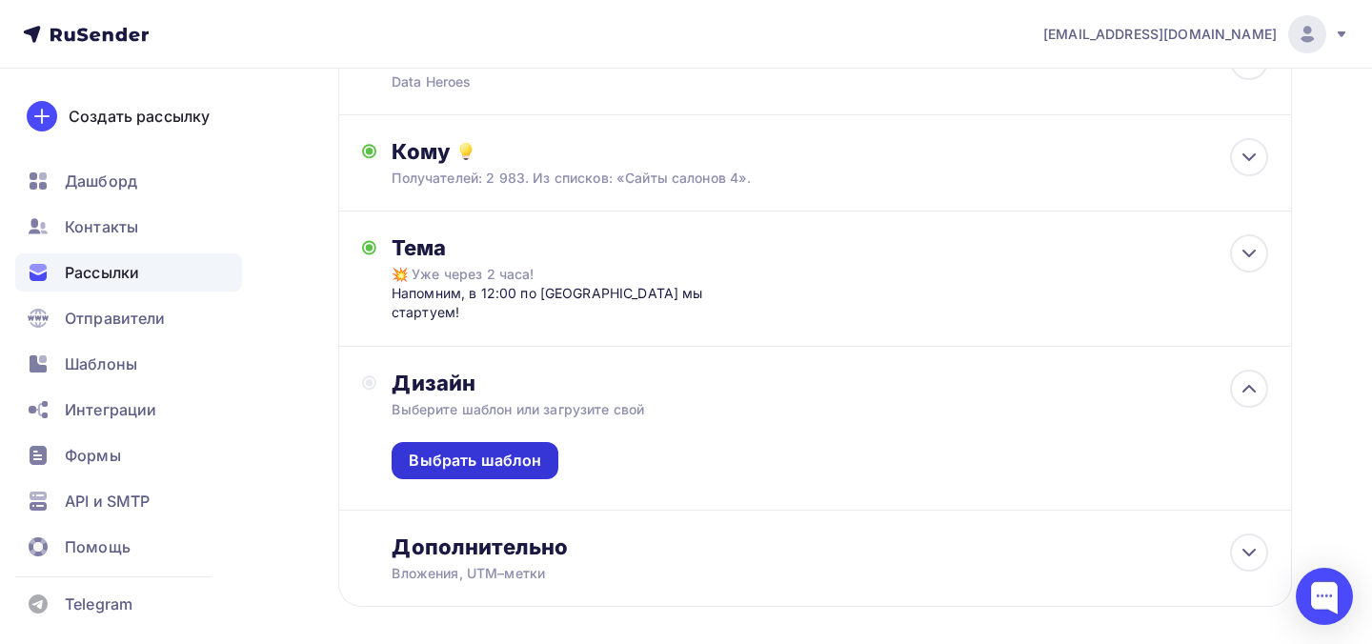
click at [511, 450] on div "Выбрать шаблон" at bounding box center [475, 461] width 132 height 22
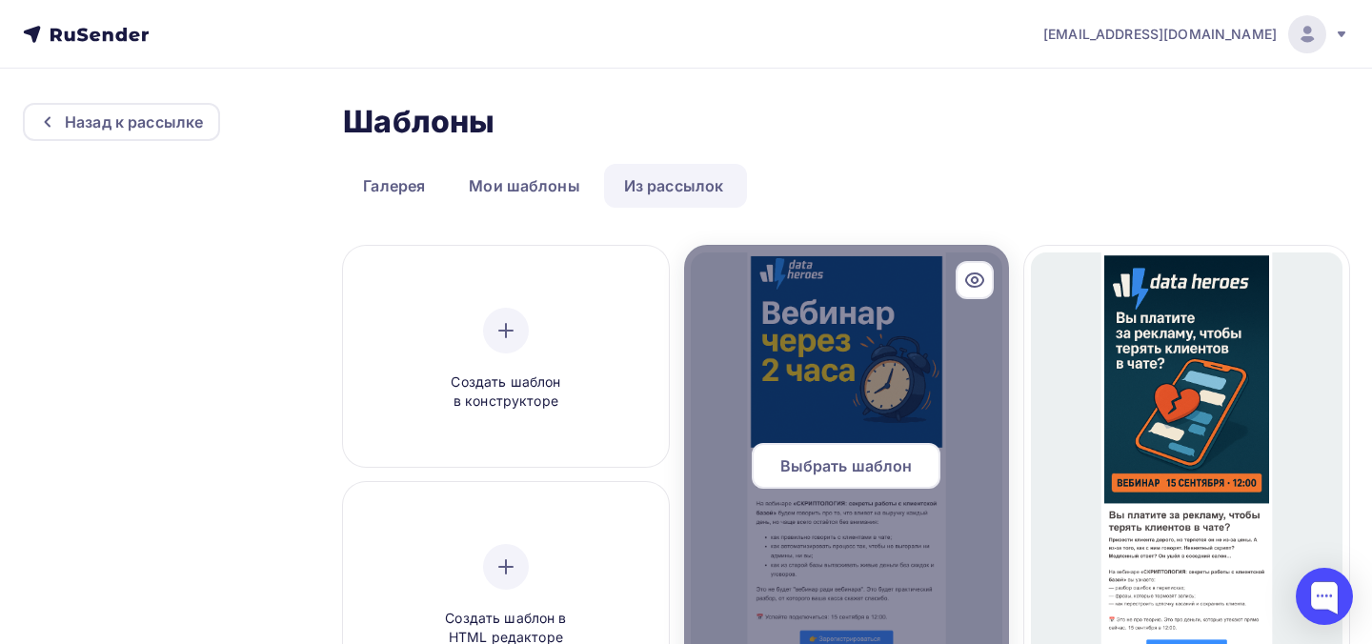
click at [899, 473] on span "Выбрать шаблон" at bounding box center [846, 465] width 132 height 23
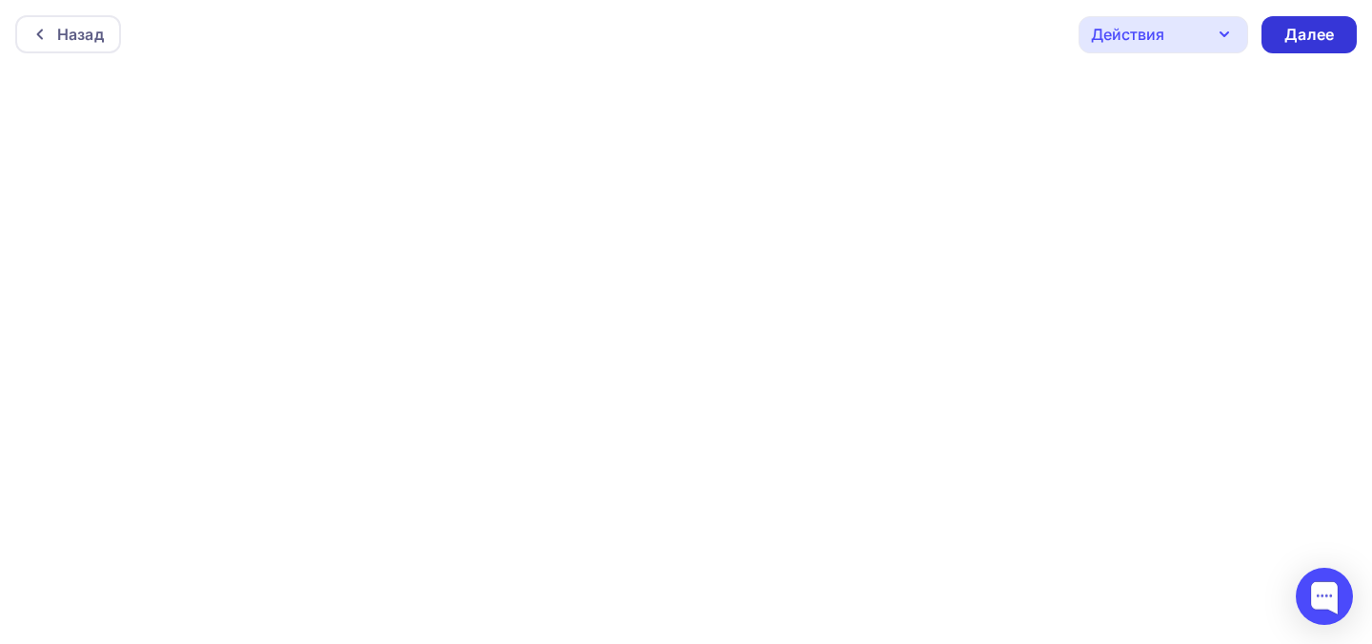
click at [1281, 33] on div "Далее" at bounding box center [1308, 34] width 95 height 37
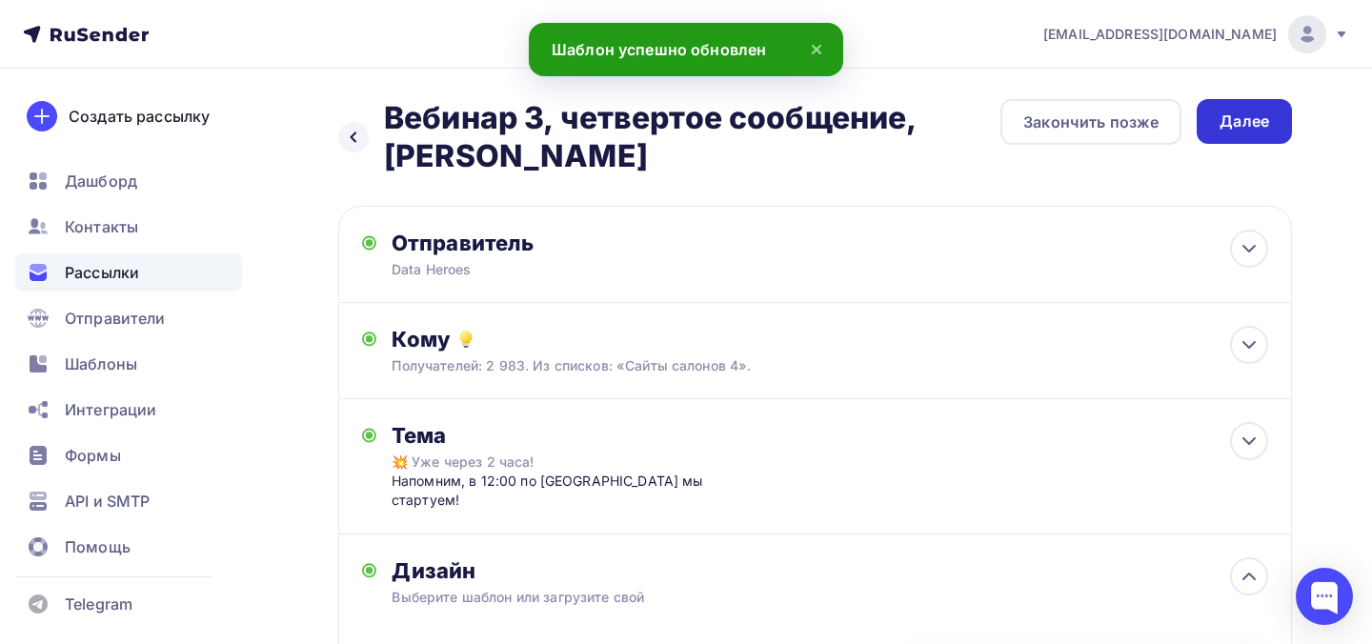
click at [1246, 134] on div "Далее" at bounding box center [1244, 121] width 95 height 45
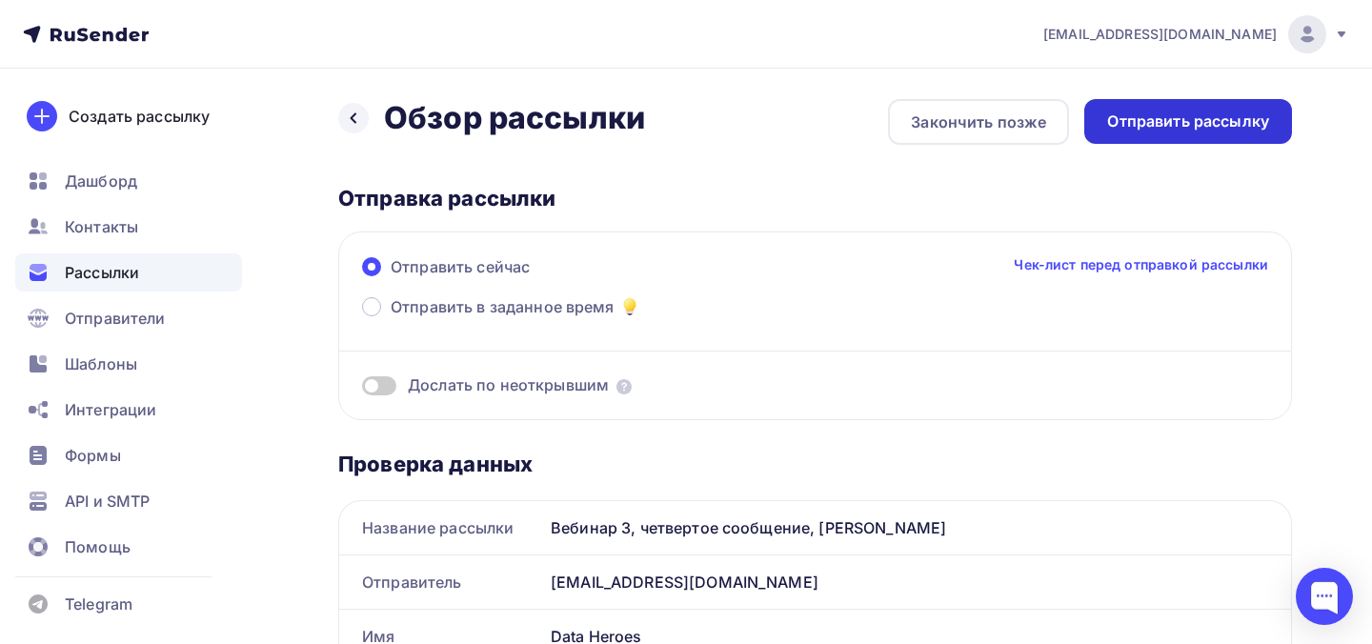
click at [1237, 115] on div "Отправить рассылку" at bounding box center [1188, 122] width 162 height 22
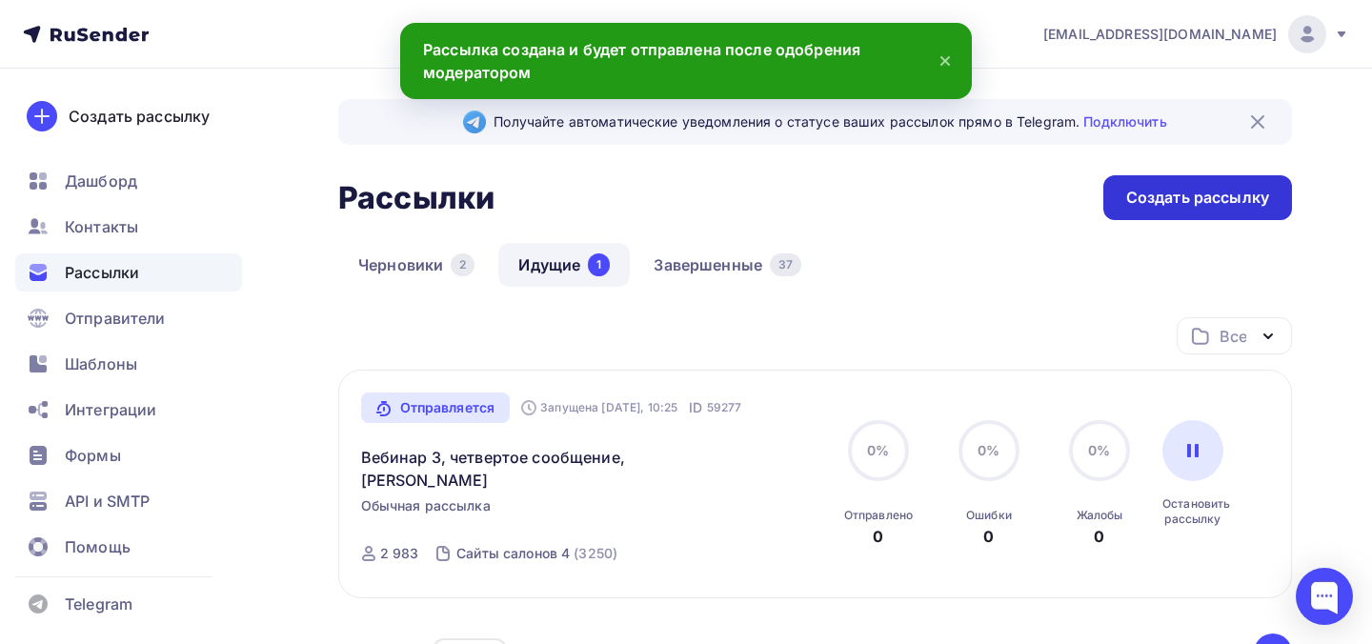
click at [1145, 196] on div "Создать рассылку" at bounding box center [1197, 198] width 143 height 22
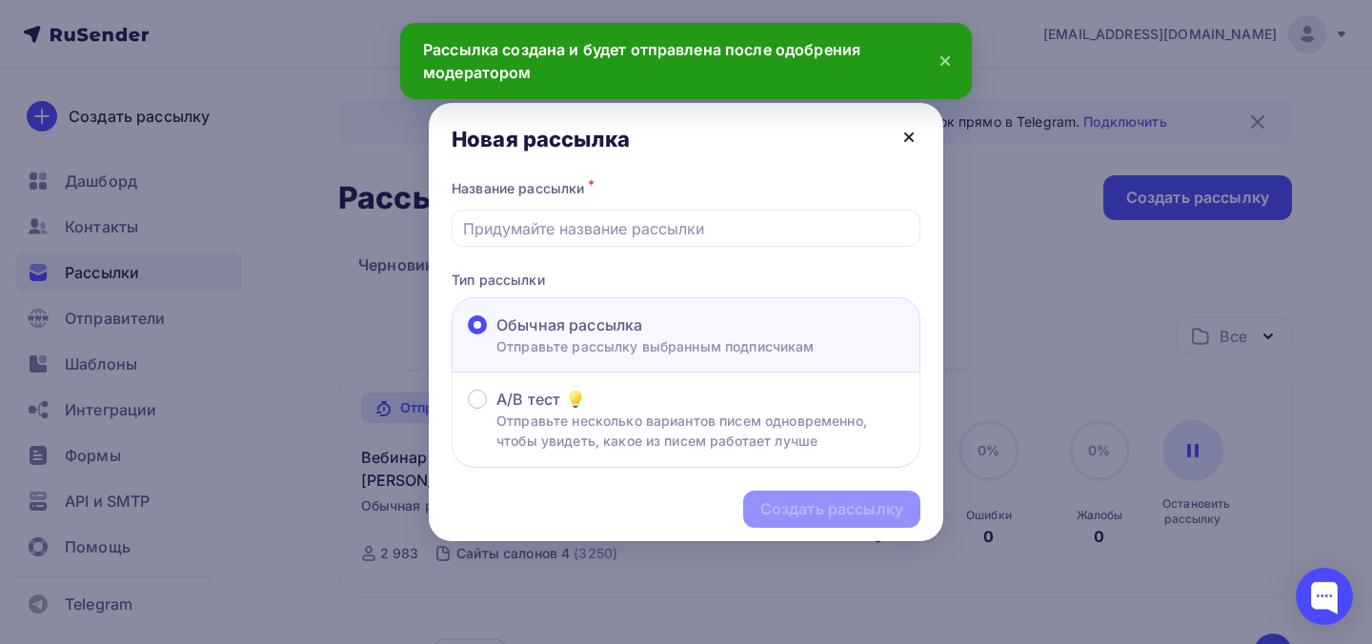
click at [905, 133] on icon at bounding box center [909, 137] width 8 height 8
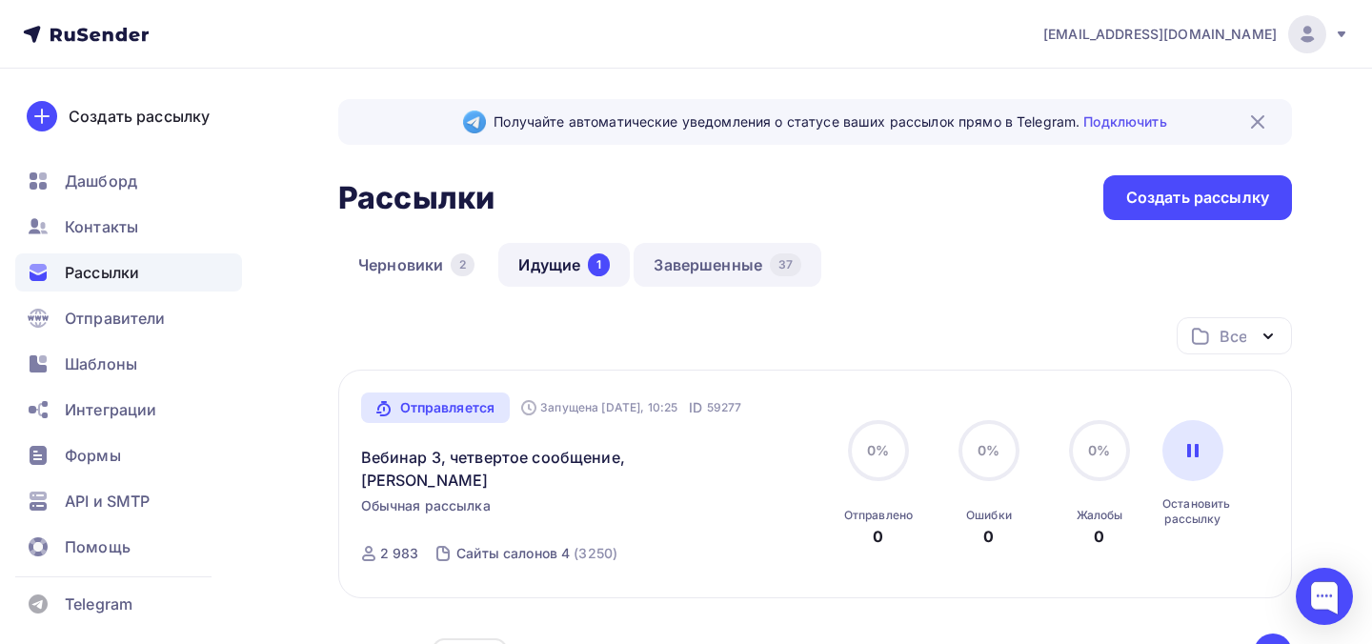
click at [722, 281] on link "Завершенные 37" at bounding box center [728, 265] width 188 height 44
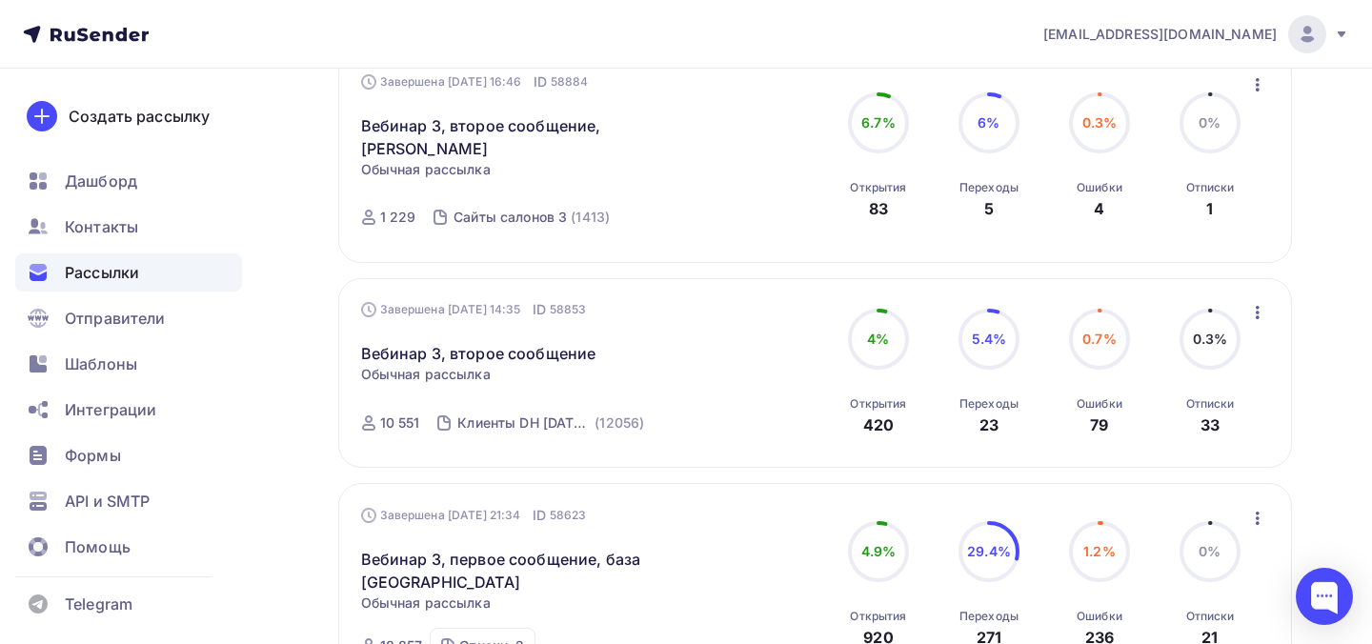
scroll to position [1398, 0]
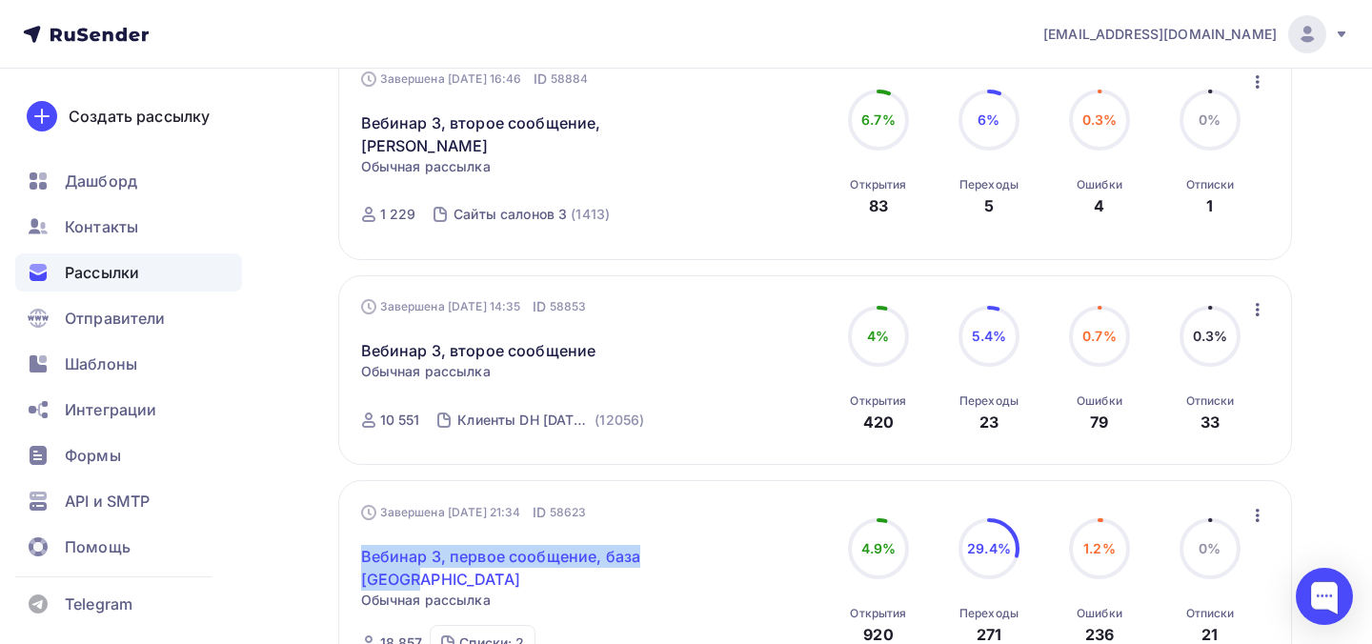
drag, startPoint x: 348, startPoint y: 511, endPoint x: 423, endPoint y: 535, distance: 79.2
click at [424, 539] on div "Завершена 08.09.2025, 21:34 ID 58623 Вебинар 3, первое сообщение, база Сергея С…" at bounding box center [815, 581] width 954 height 203
copy link "Вебинар 3, первое сообщение, база [GEOGRAPHIC_DATA]"
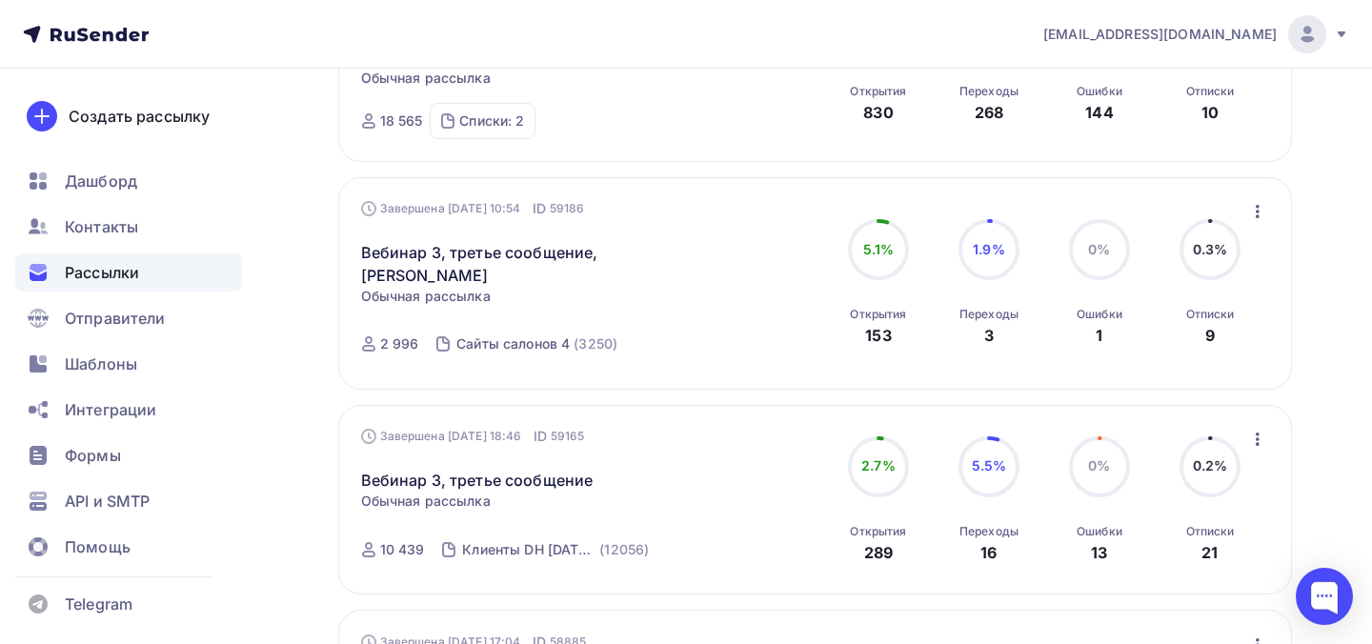
scroll to position [0, 0]
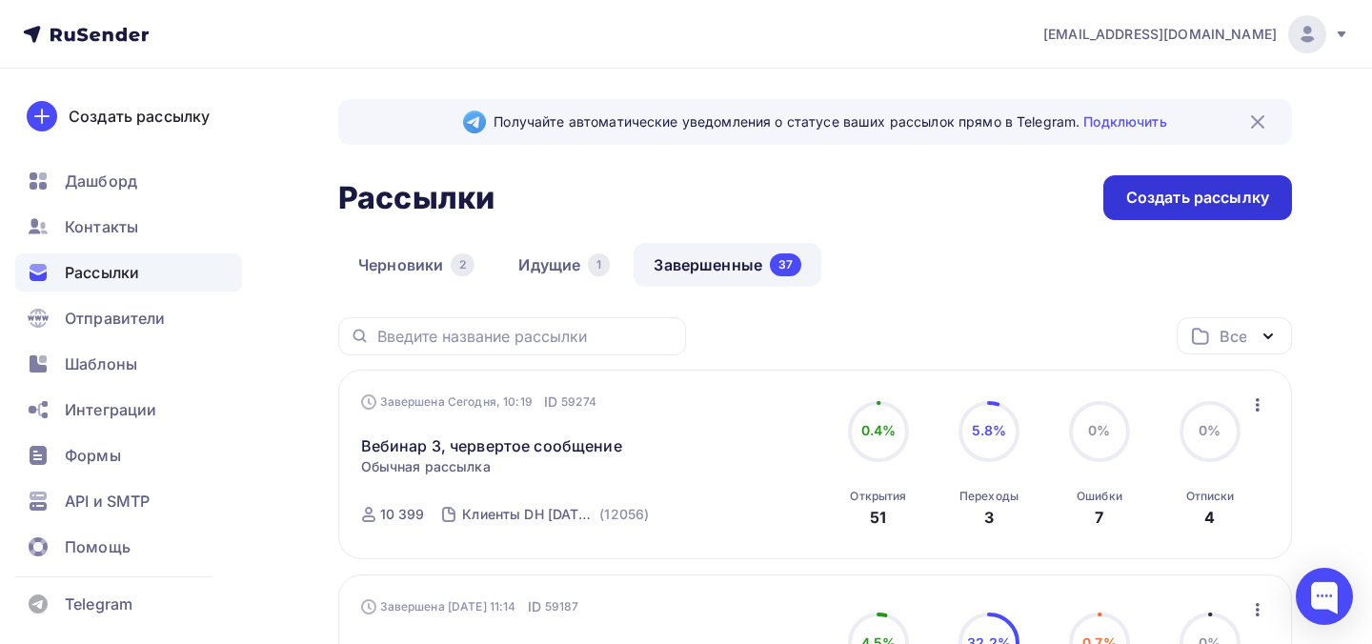
click at [1161, 192] on div "Создать рассылку" at bounding box center [1197, 198] width 143 height 22
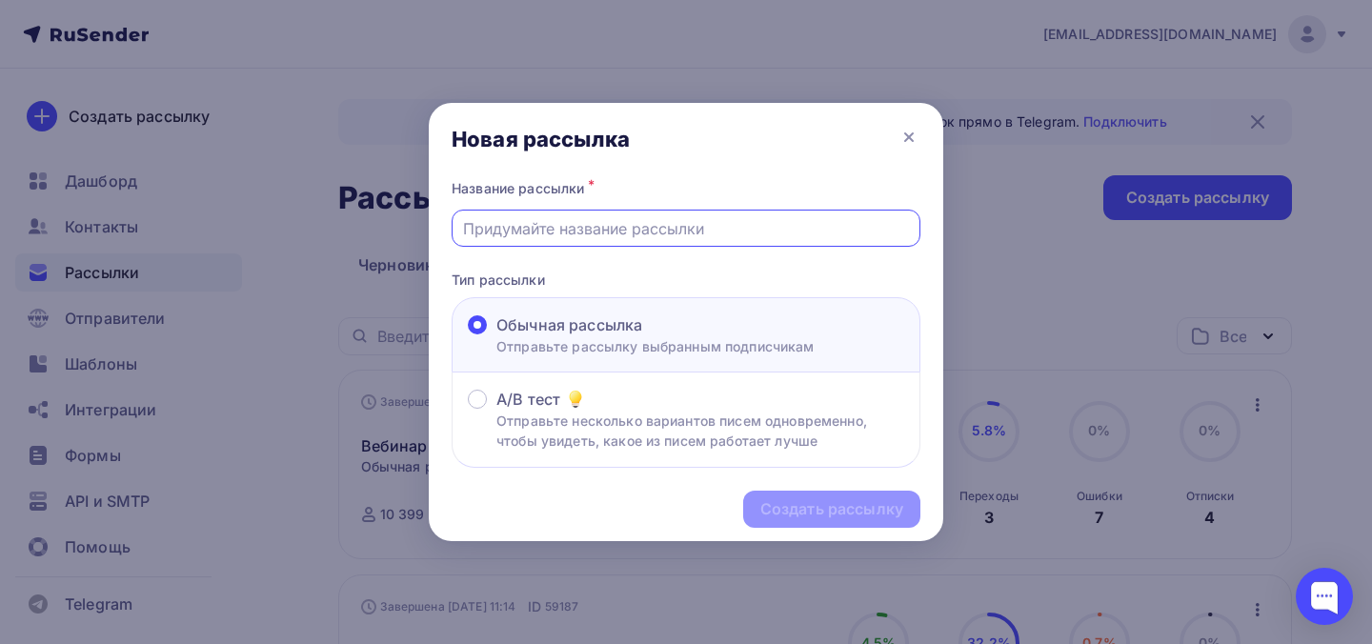
click at [677, 238] on input "text" at bounding box center [686, 228] width 447 height 23
paste input "Вебинар 3, первое сообщение, база [GEOGRAPHIC_DATA]"
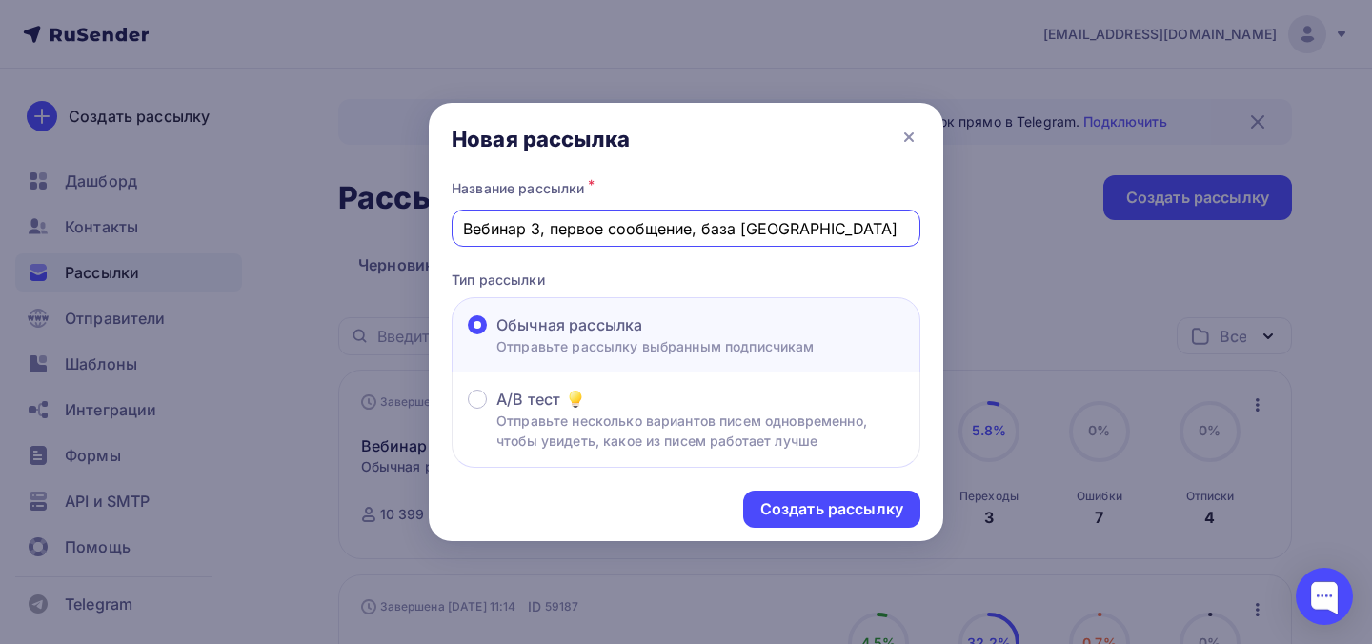
click at [583, 231] on input "Вебинар 3, первое сообщение, база [GEOGRAPHIC_DATA]" at bounding box center [686, 228] width 447 height 23
click at [584, 231] on input "Вебинар 3, первое сообщение, база [GEOGRAPHIC_DATA]" at bounding box center [686, 228] width 447 height 23
type input "Вебинар 3, четвертое сообщение, база [PERSON_NAME]"
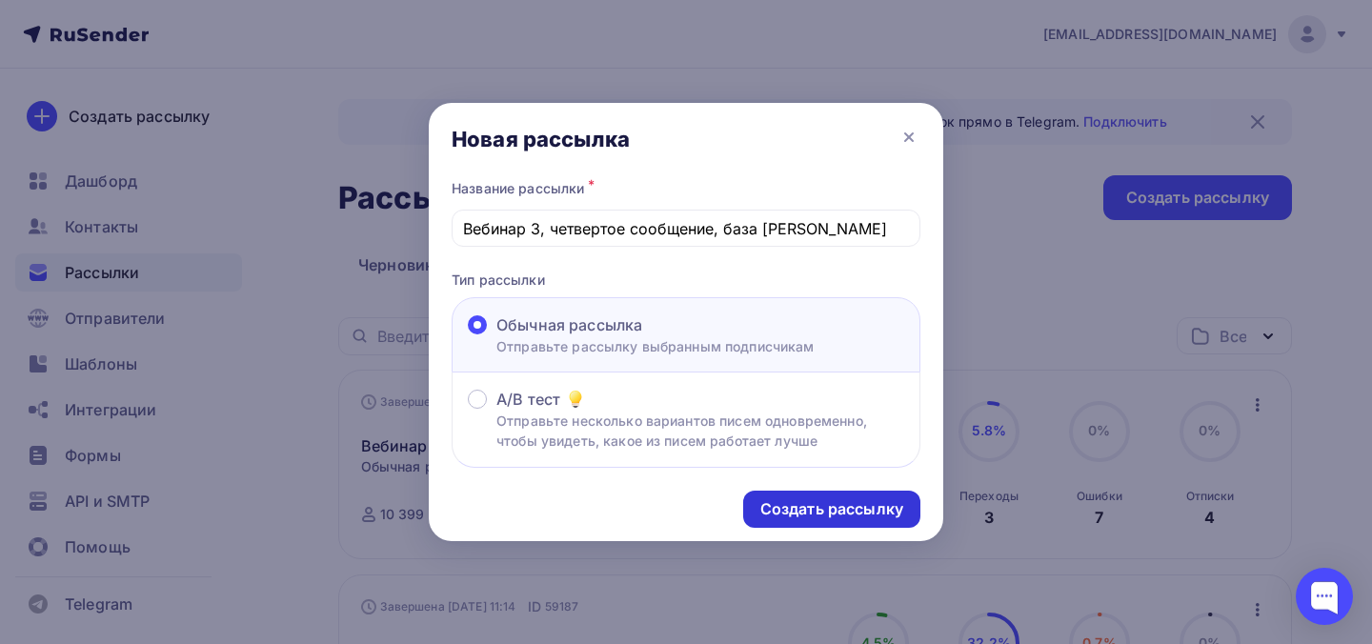
click at [804, 505] on div "Создать рассылку" at bounding box center [831, 509] width 143 height 22
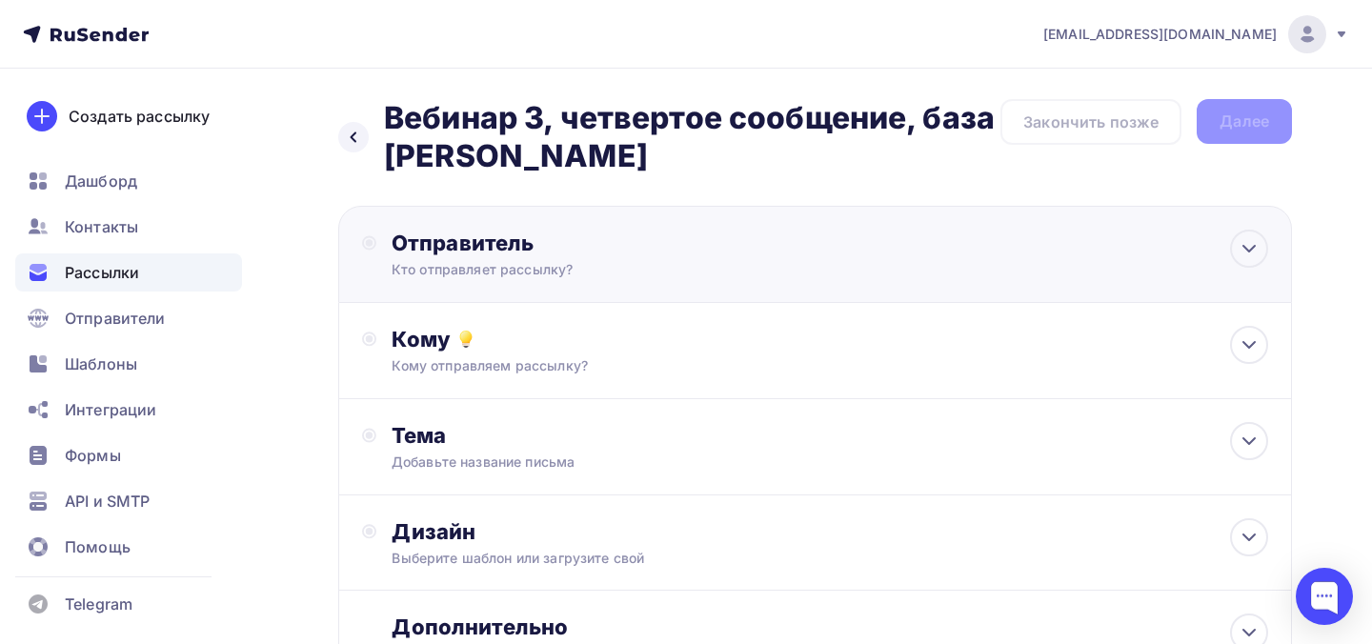
click at [651, 270] on div "Кто отправляет рассылку?" at bounding box center [578, 269] width 372 height 19
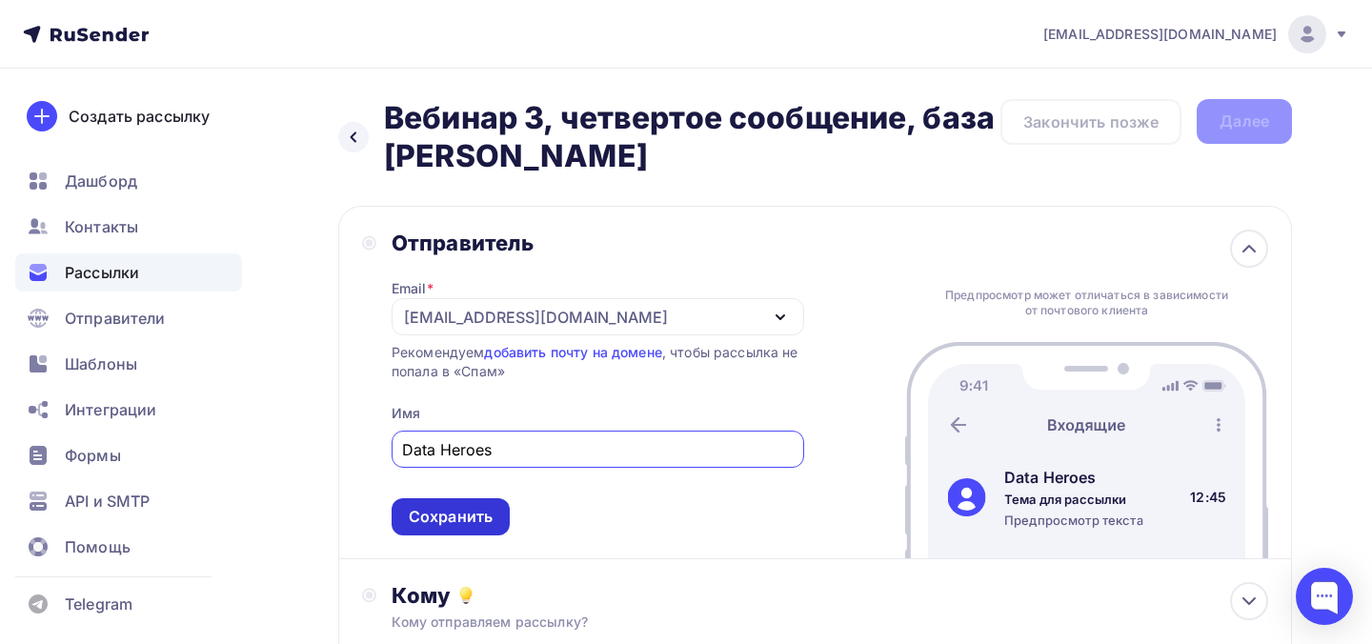
type input "Data Heroes"
click at [451, 513] on div "Сохранить" at bounding box center [451, 517] width 84 height 22
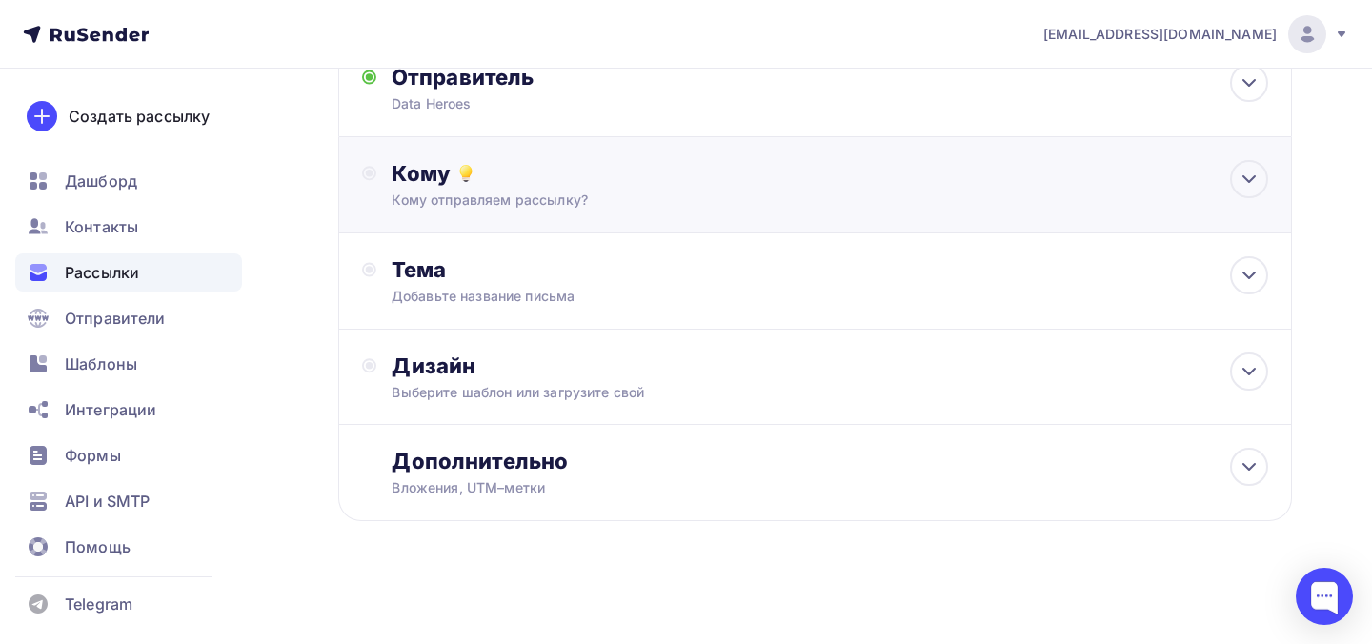
click at [532, 220] on div "Кому Кому отправляем рассылку? Списки получателей Выберите список Все списки id…" at bounding box center [815, 185] width 954 height 96
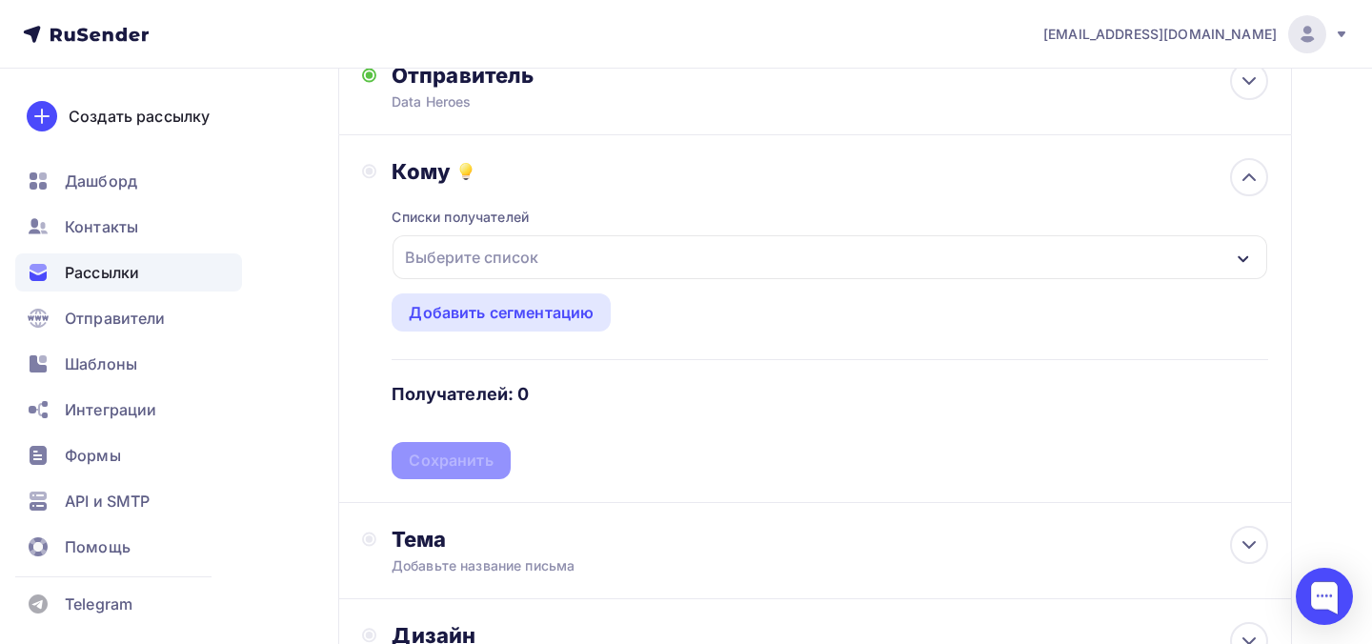
click at [525, 265] on div "Выберите список" at bounding box center [471, 257] width 149 height 34
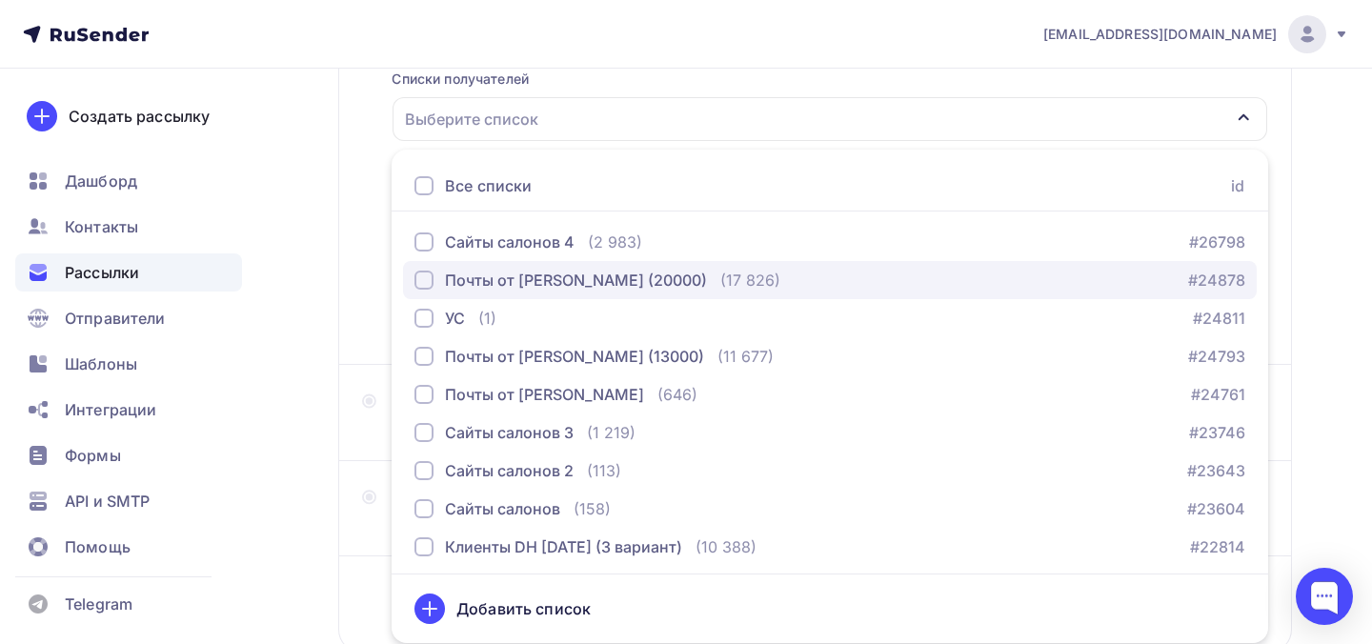
click at [534, 289] on div "Почты от [PERSON_NAME] (20000)" at bounding box center [576, 280] width 262 height 23
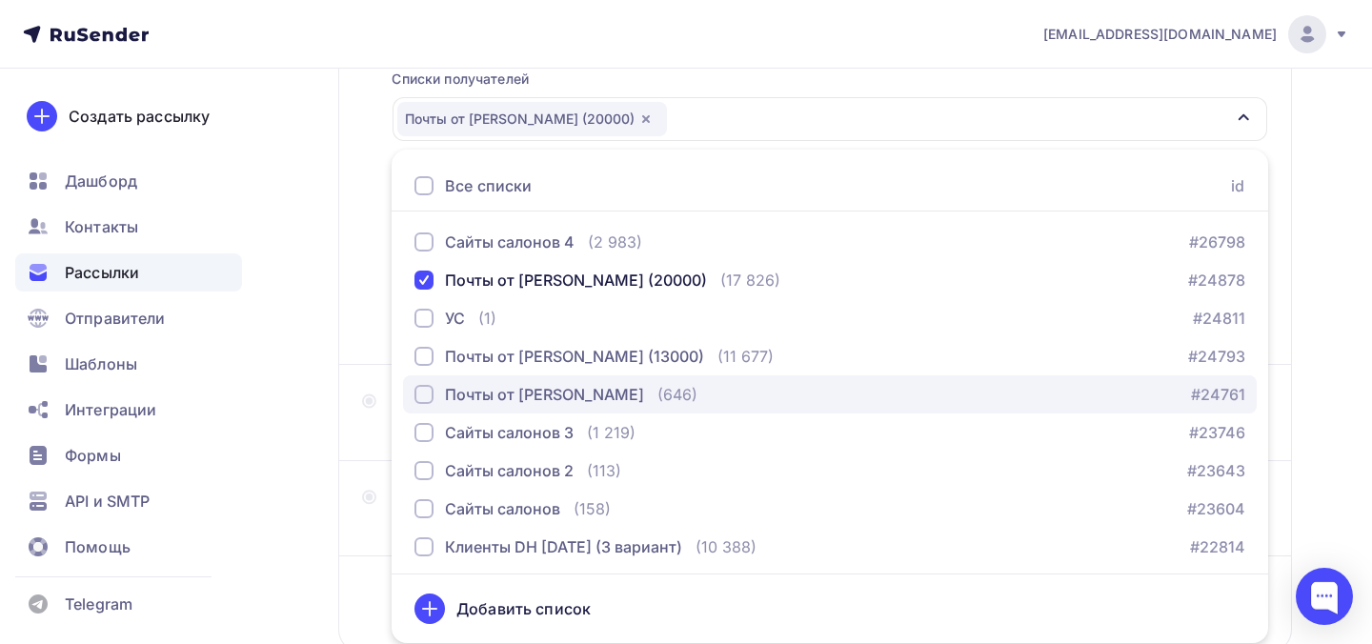
click at [518, 409] on button "Почты от Теймурова (646) #24761" at bounding box center [830, 394] width 854 height 38
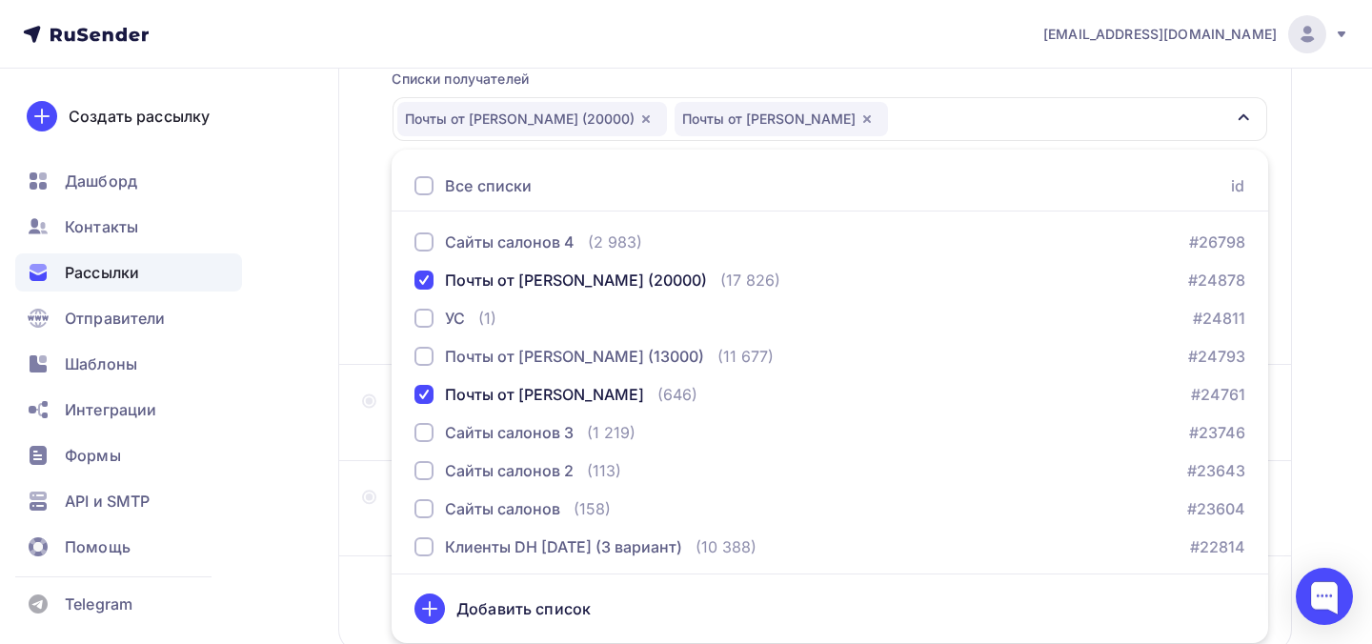
click at [360, 302] on div "Кому Списки получателей Почты от Теймурова (20000) Почты от Теймурова Все списк…" at bounding box center [815, 181] width 954 height 368
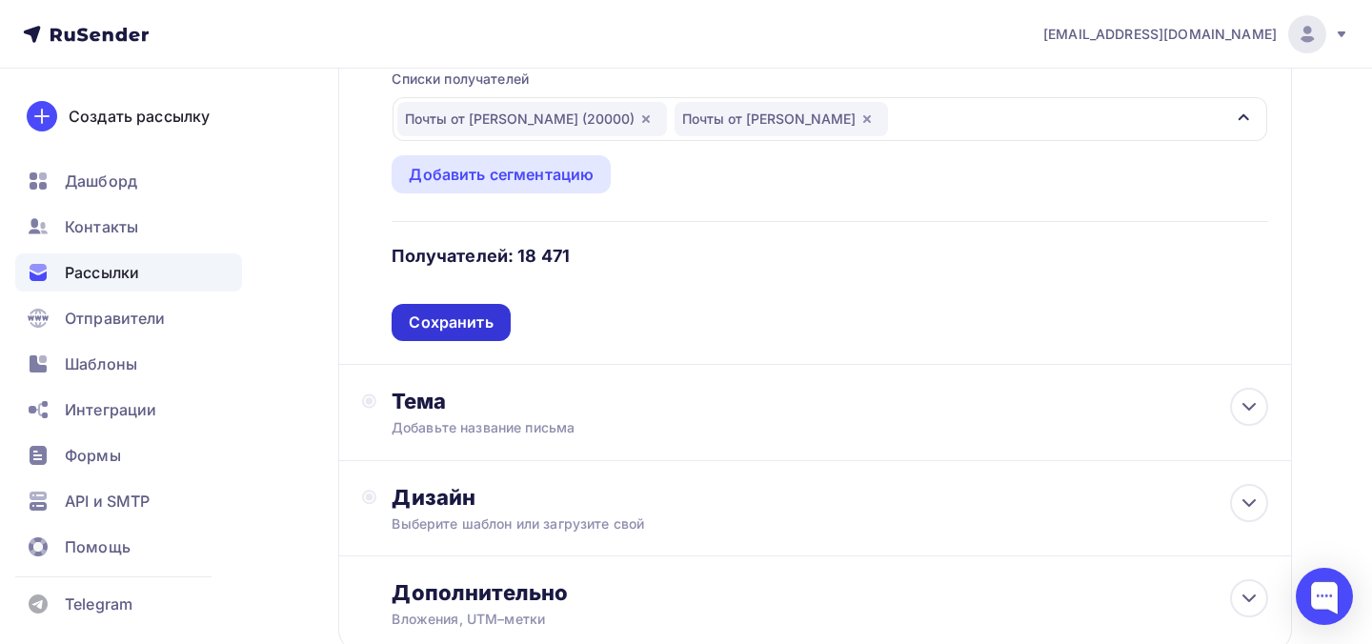
click at [463, 330] on div "Сохранить" at bounding box center [451, 323] width 84 height 22
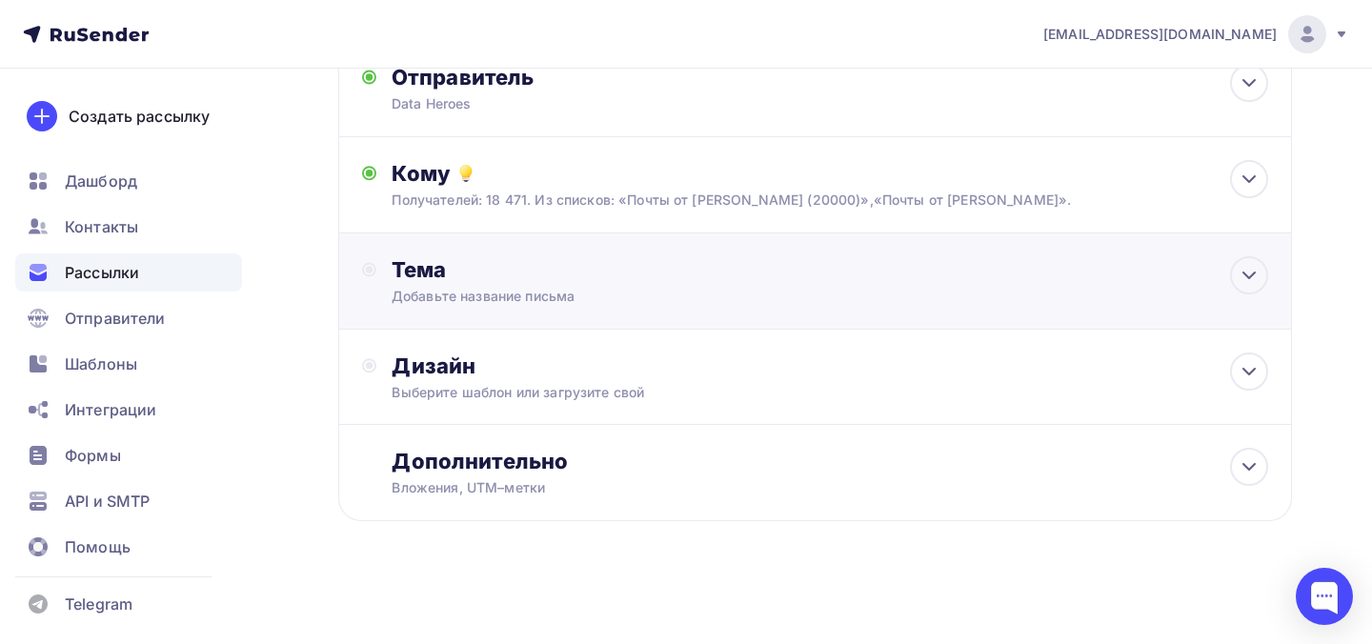
click at [470, 294] on div "Добавьте название письма" at bounding box center [561, 296] width 339 height 19
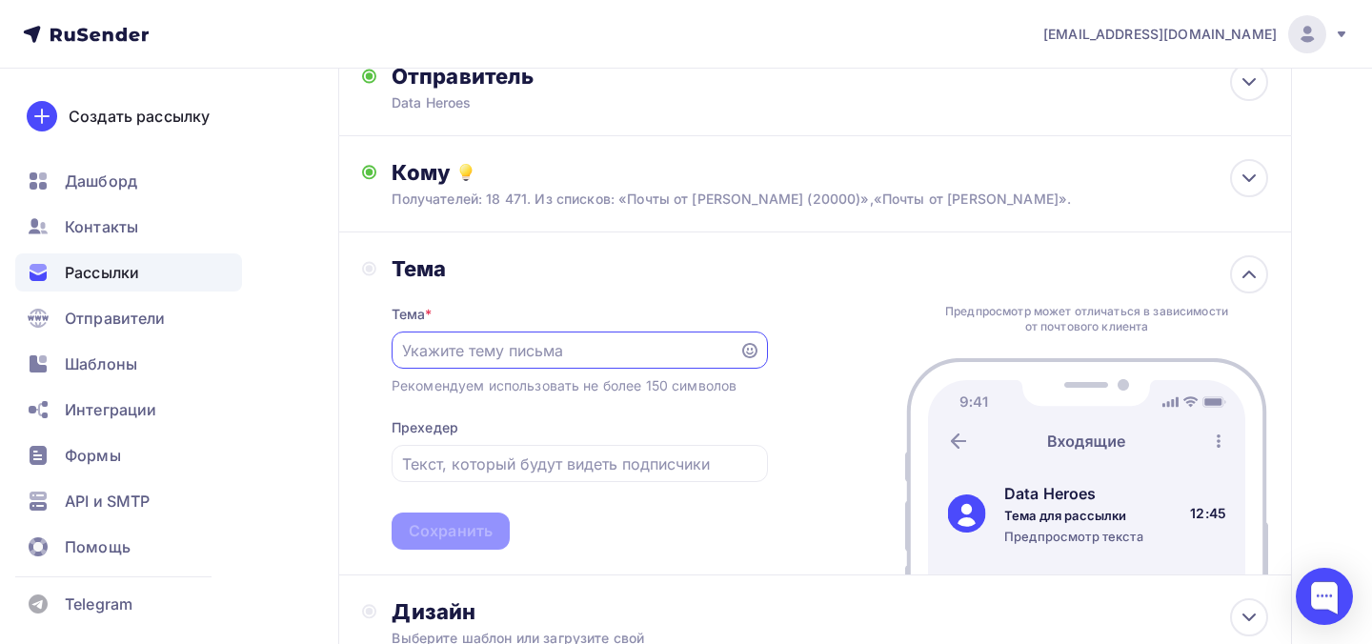
scroll to position [0, 0]
click at [485, 472] on input "text" at bounding box center [579, 464] width 354 height 23
paste input "Напомним, в 12:00 по Москве мы стартуем!"
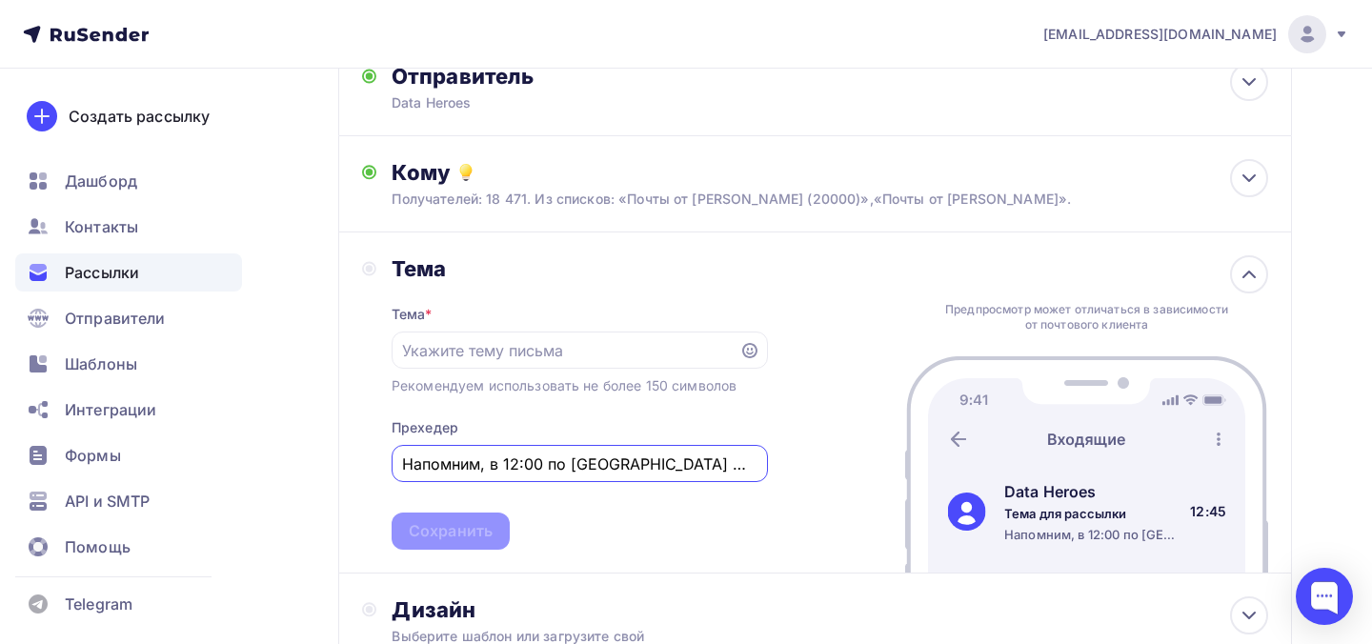
type input "Напомним, в 12:00 по Москве мы стартуем!"
click at [444, 360] on input "text" at bounding box center [565, 350] width 326 height 23
paste input "💥 Уже через 2 часа!"
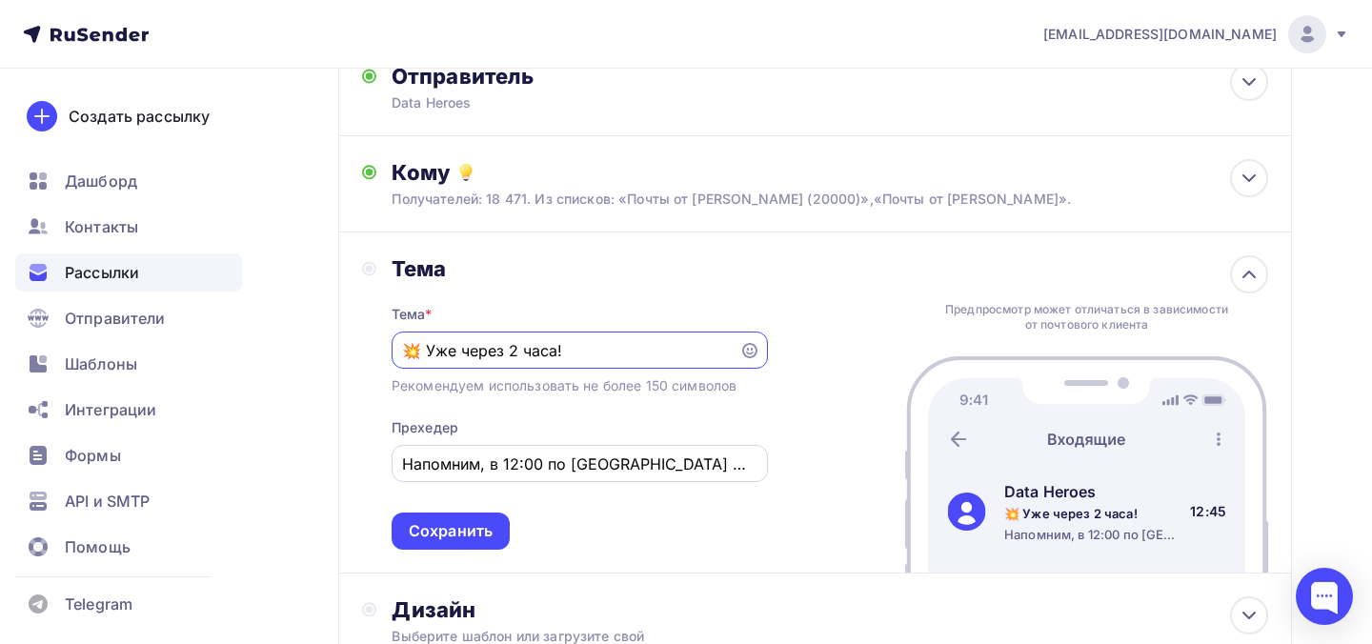
scroll to position [257, 0]
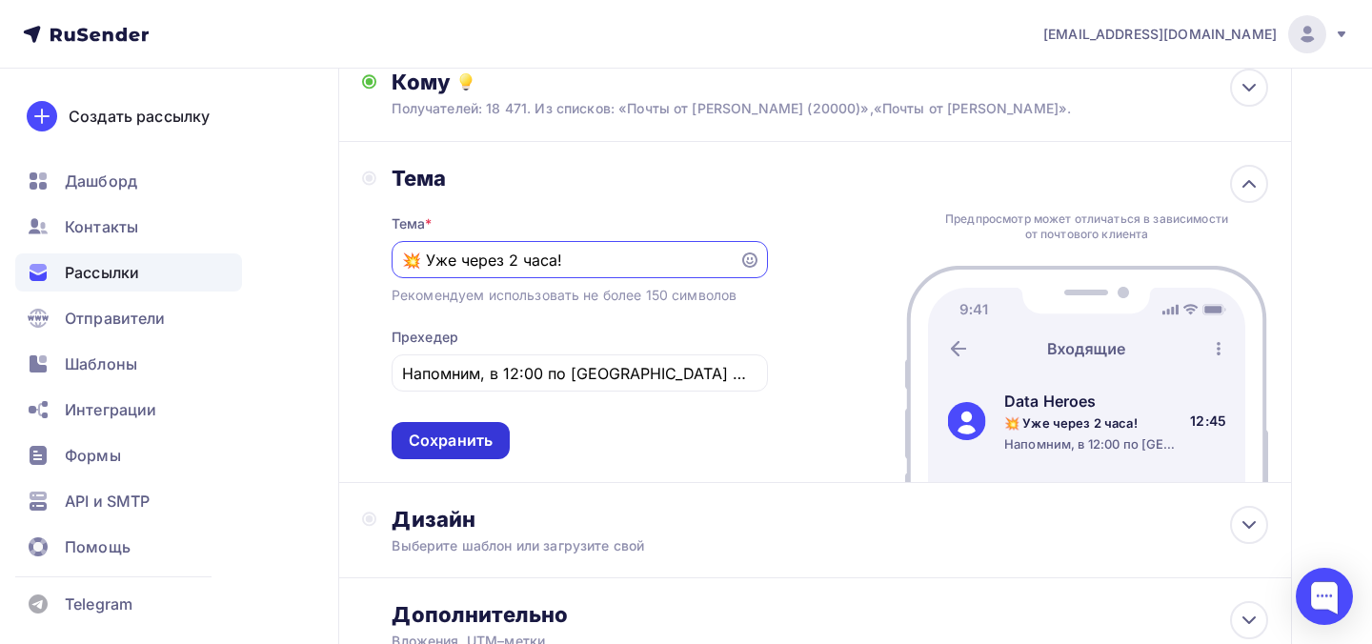
type input "💥 Уже через 2 часа!"
click at [495, 440] on div "Сохранить" at bounding box center [451, 440] width 118 height 37
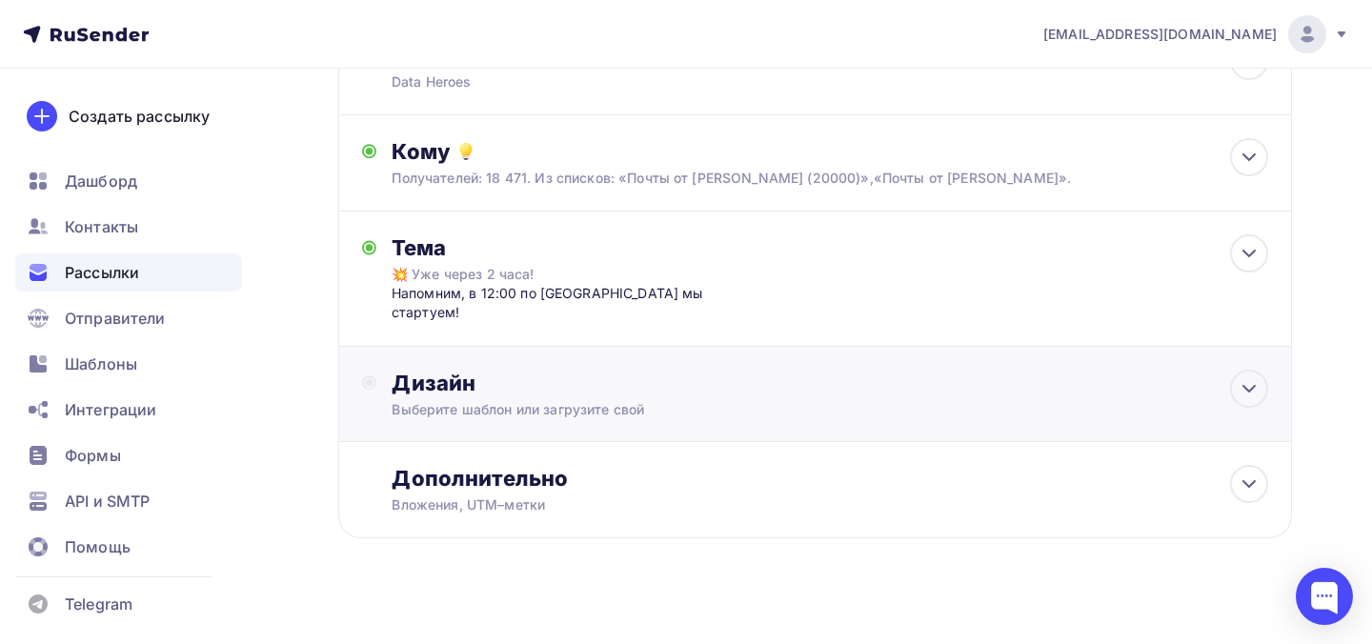
click at [575, 400] on div "Выберите шаблон или загрузите свой" at bounding box center [786, 409] width 789 height 19
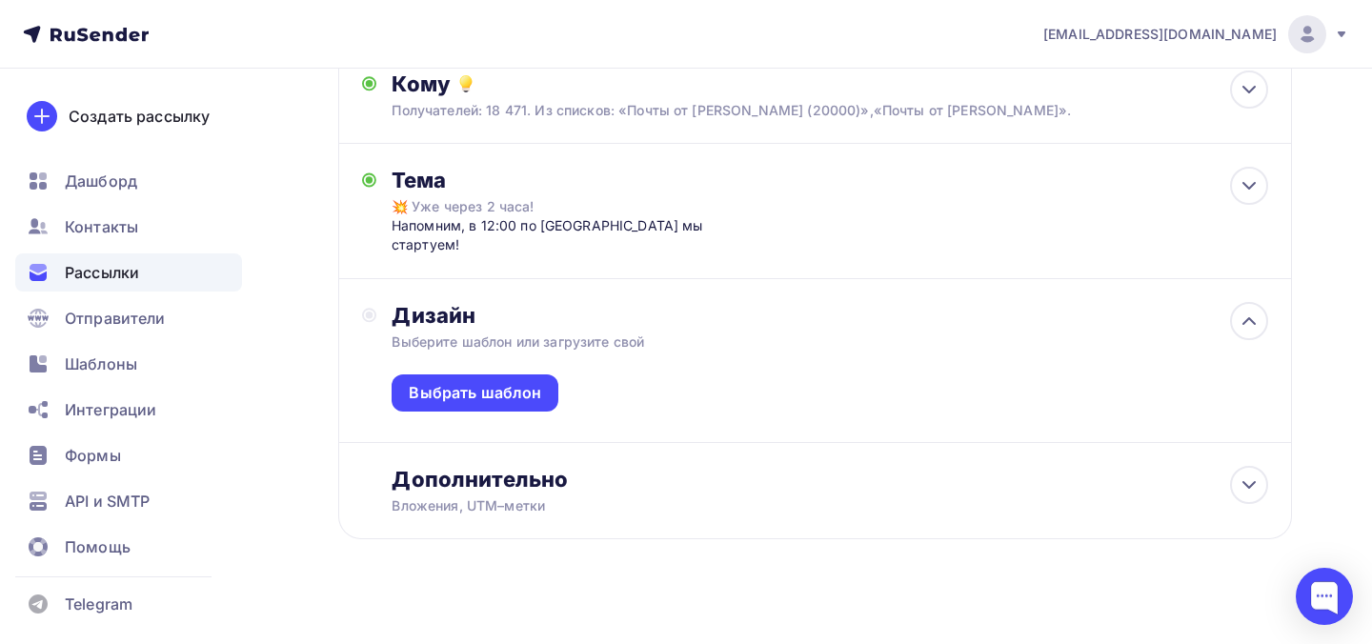
scroll to position [256, 0]
click at [532, 381] on div "Выбрать шаблон" at bounding box center [475, 392] width 132 height 22
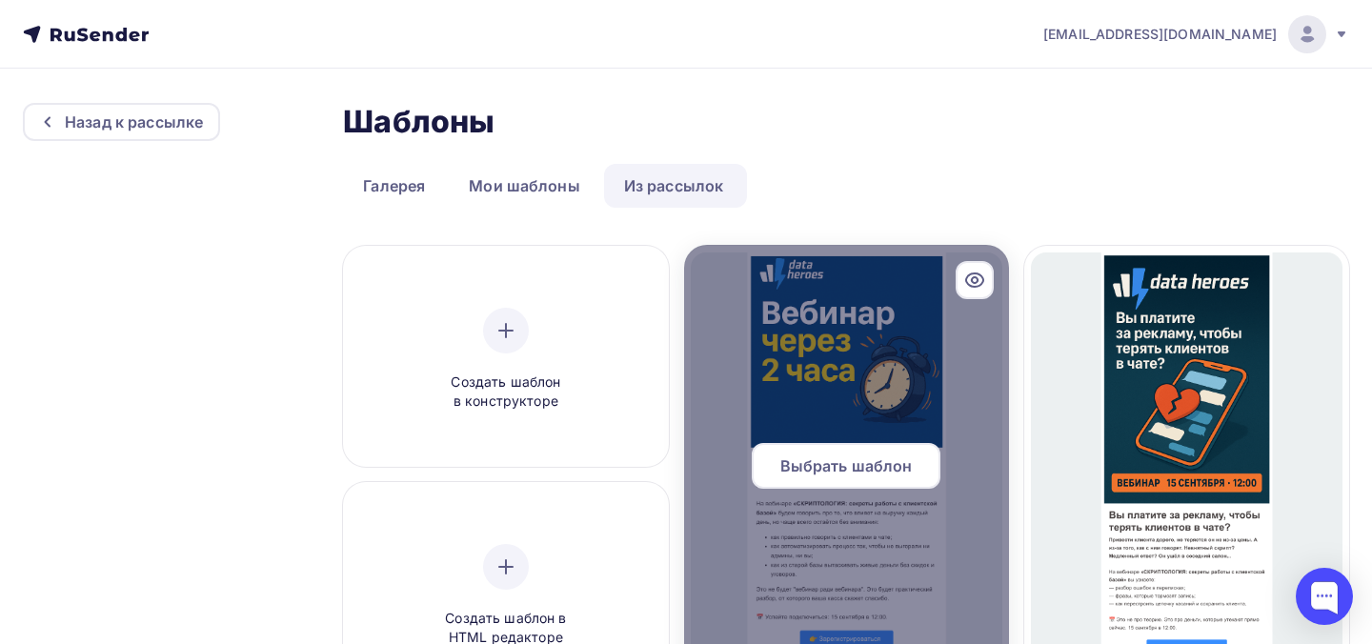
click at [837, 333] on div at bounding box center [846, 473] width 325 height 457
click at [858, 473] on span "Выбрать шаблон" at bounding box center [846, 465] width 132 height 23
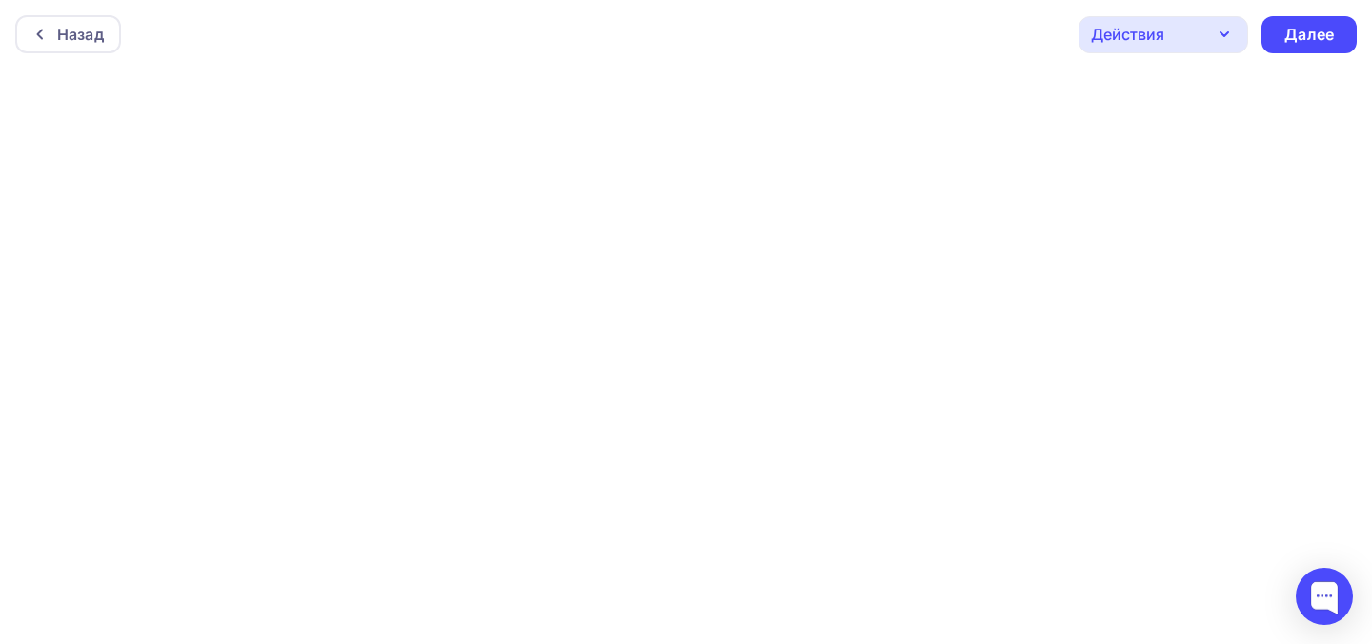
scroll to position [5, 0]
click at [1320, 27] on div "Далее" at bounding box center [1309, 30] width 50 height 22
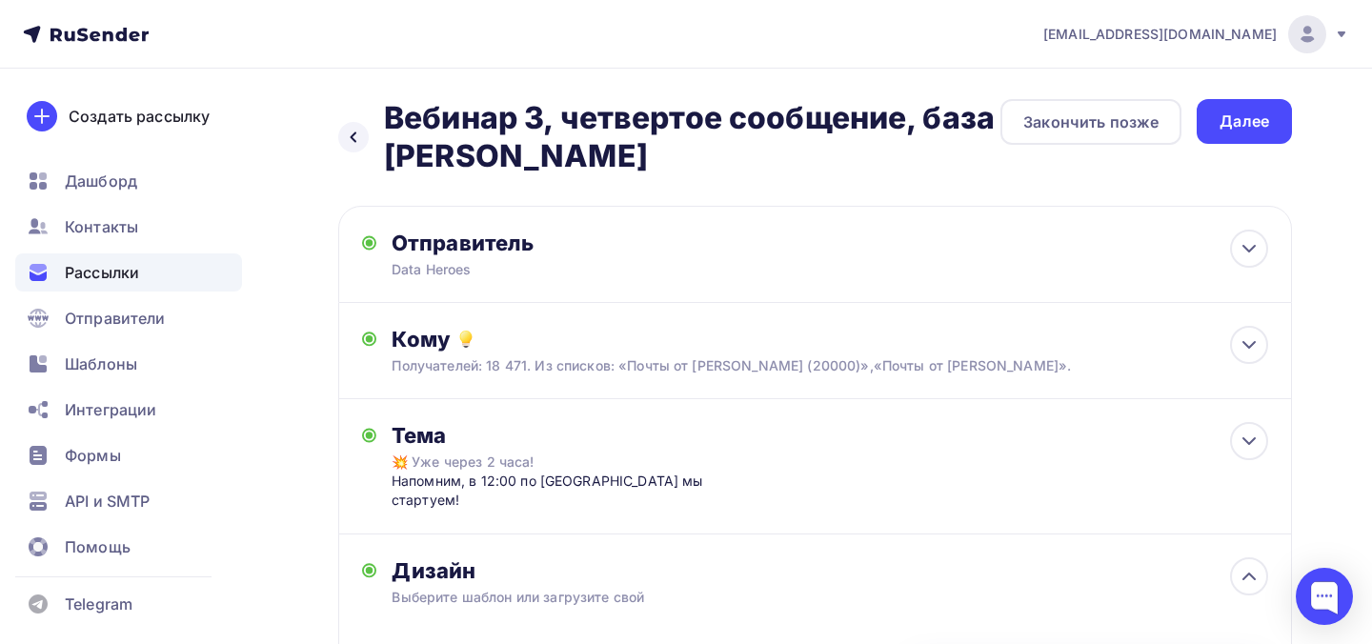
click at [1248, 124] on div "Далее" at bounding box center [1244, 122] width 50 height 22
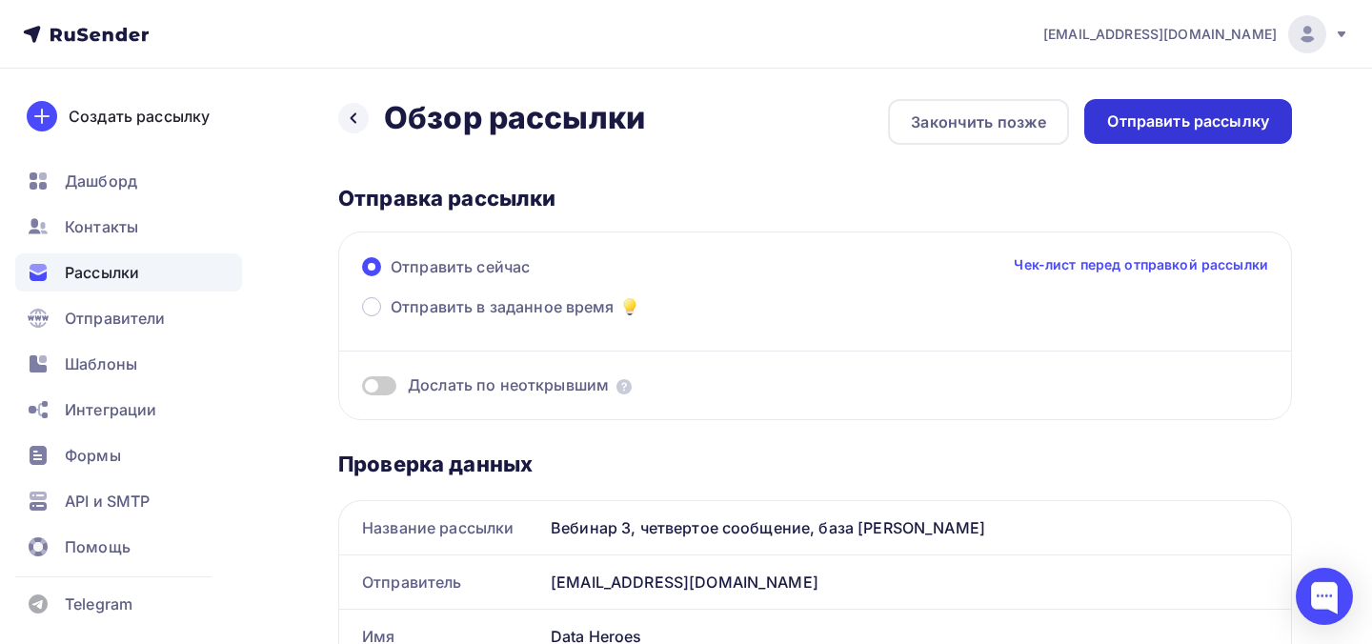
click at [1249, 121] on div "Отправить рассылку" at bounding box center [1188, 122] width 162 height 22
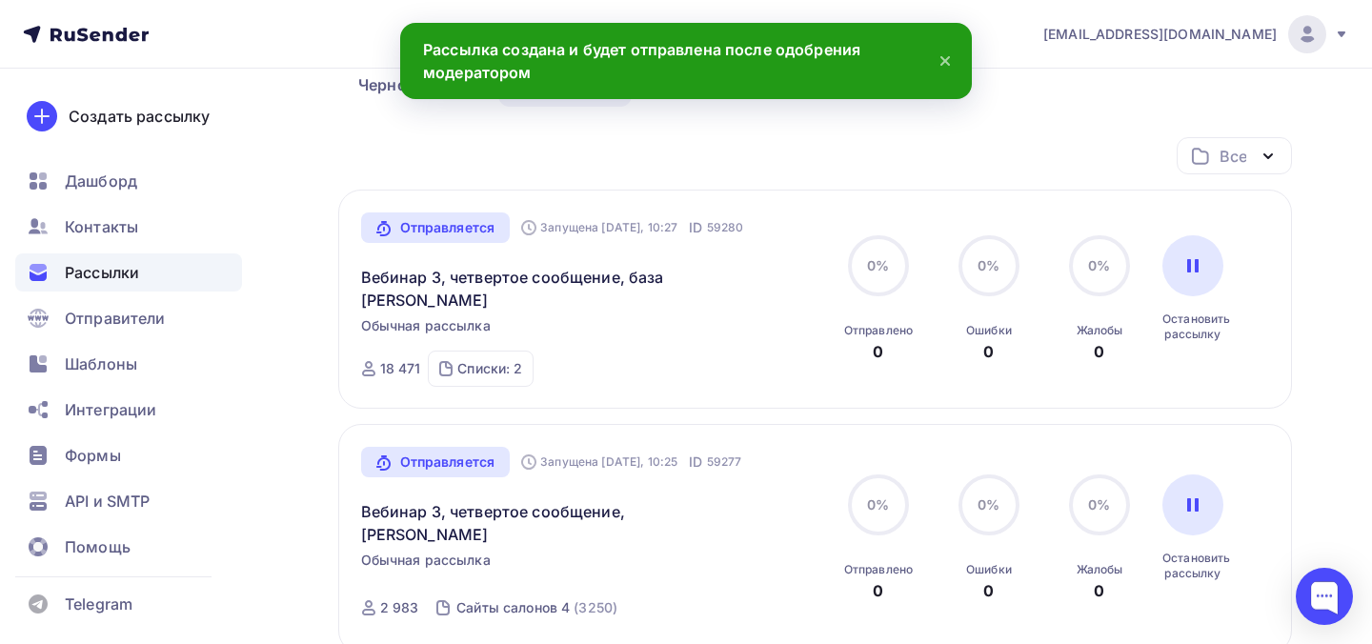
scroll to position [254, 0]
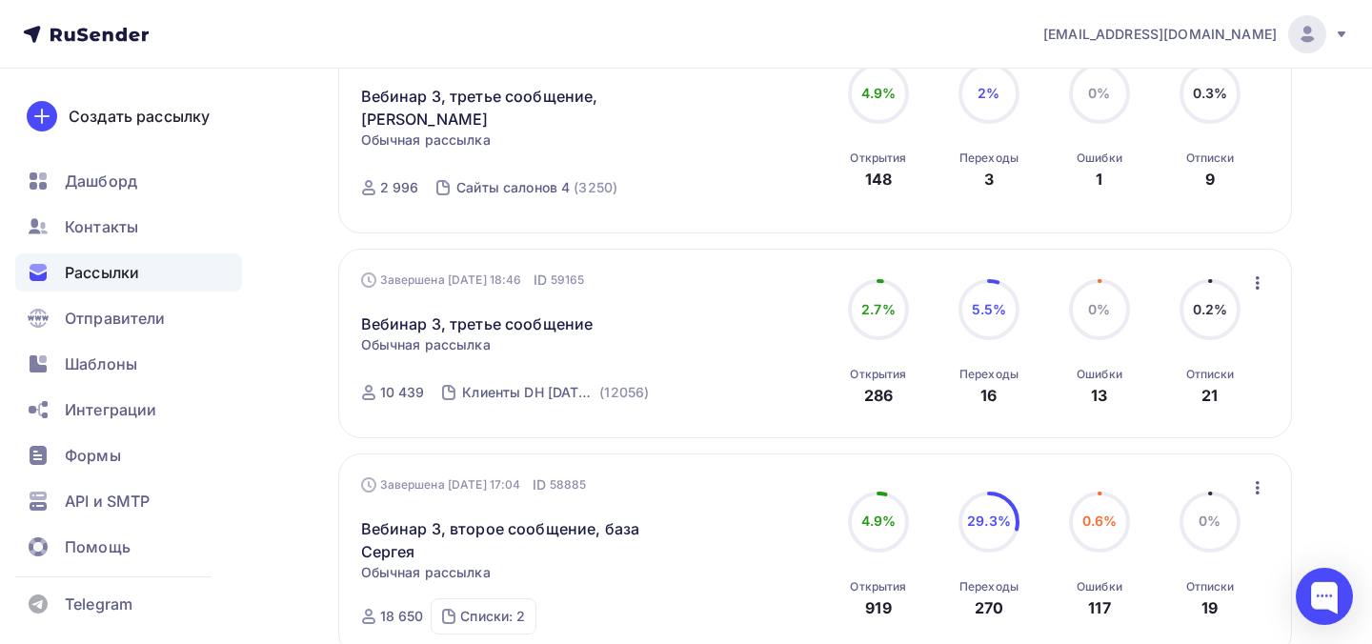
scroll to position [456, 0]
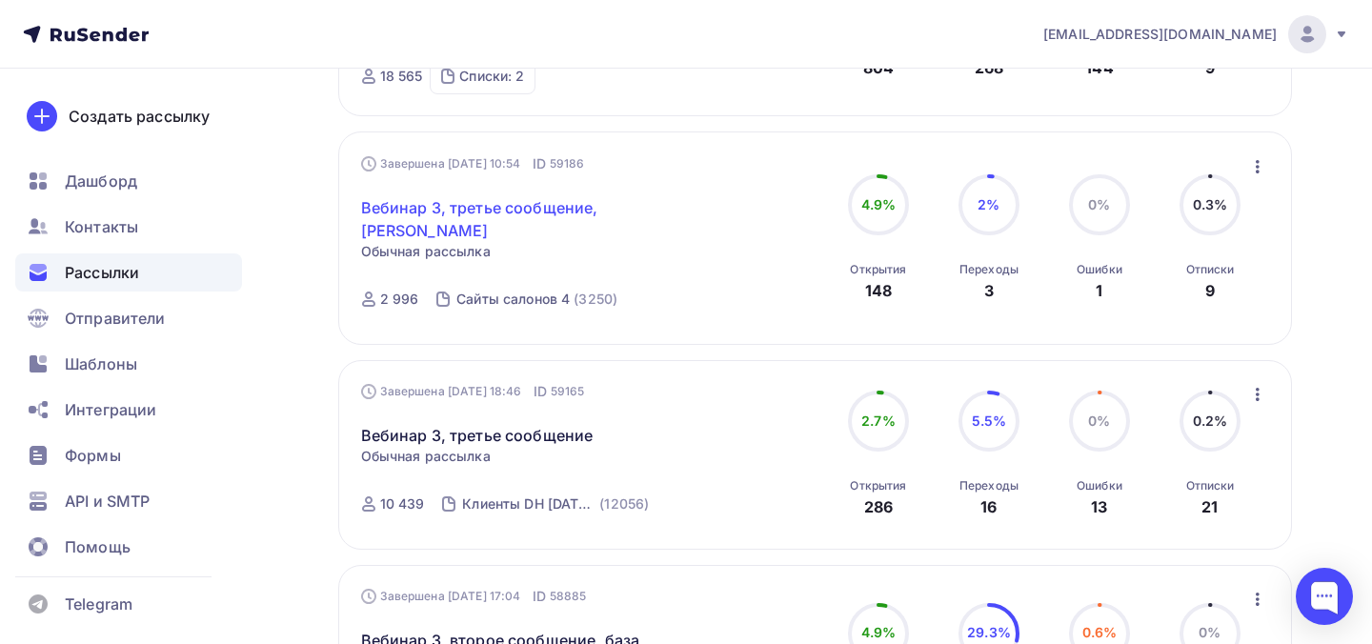
click at [561, 205] on link "Вебинар 3, третье сообщение, [PERSON_NAME]" at bounding box center [524, 219] width 327 height 46
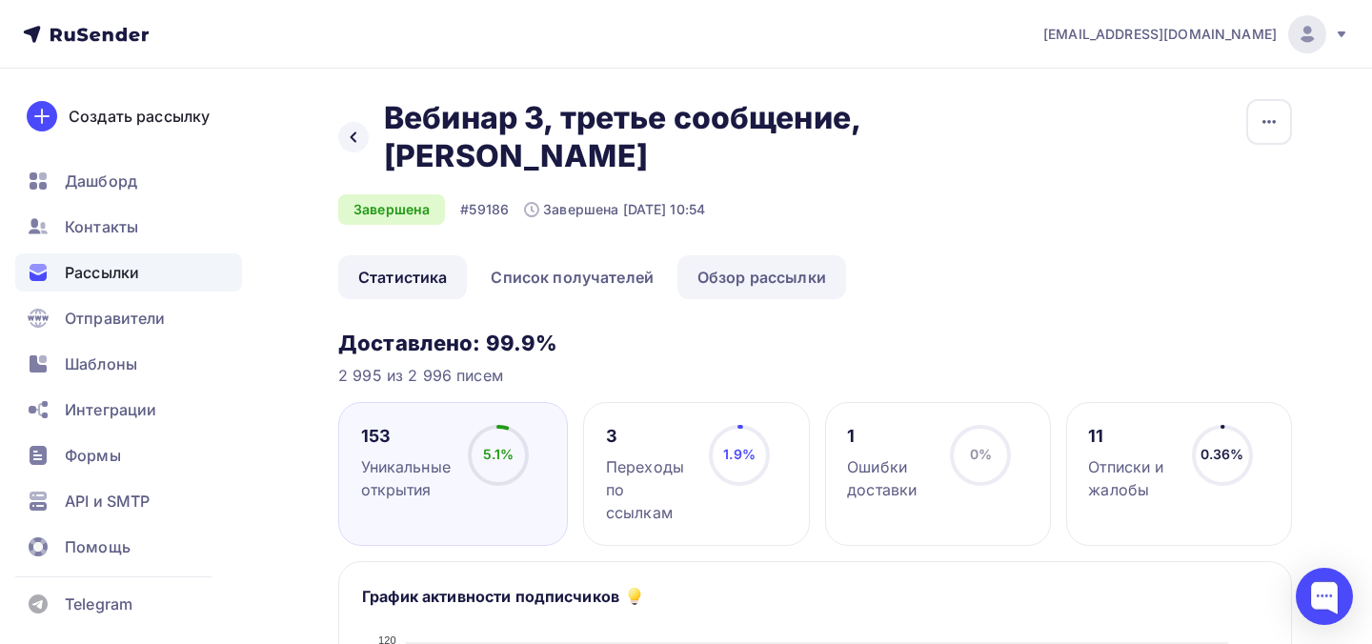
click at [785, 255] on link "Обзор рассылки" at bounding box center [761, 277] width 169 height 44
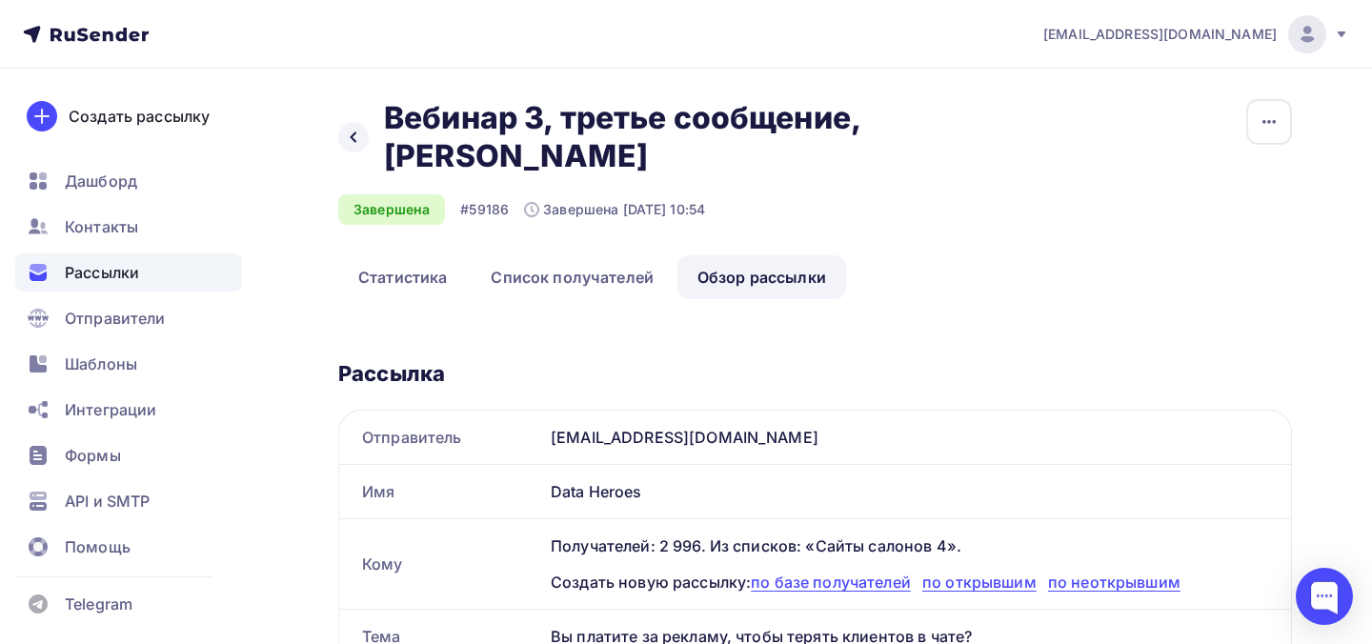
scroll to position [549, 0]
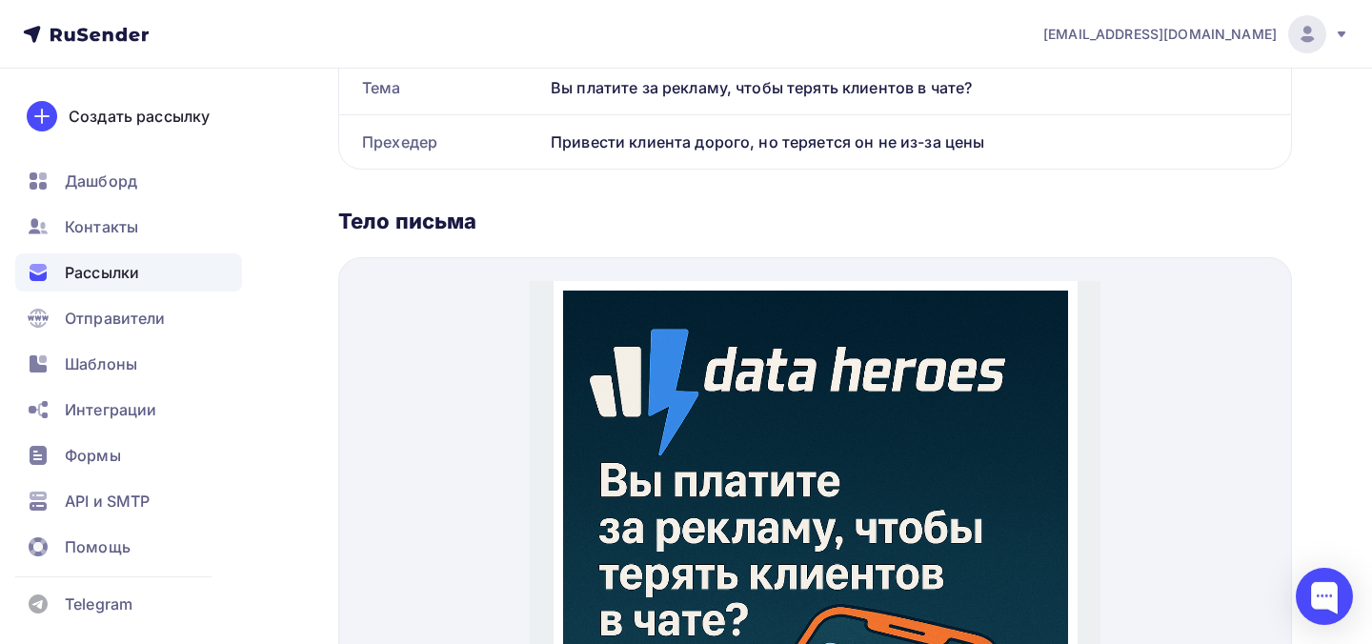
click at [695, 504] on img at bounding box center [814, 646] width 505 height 757
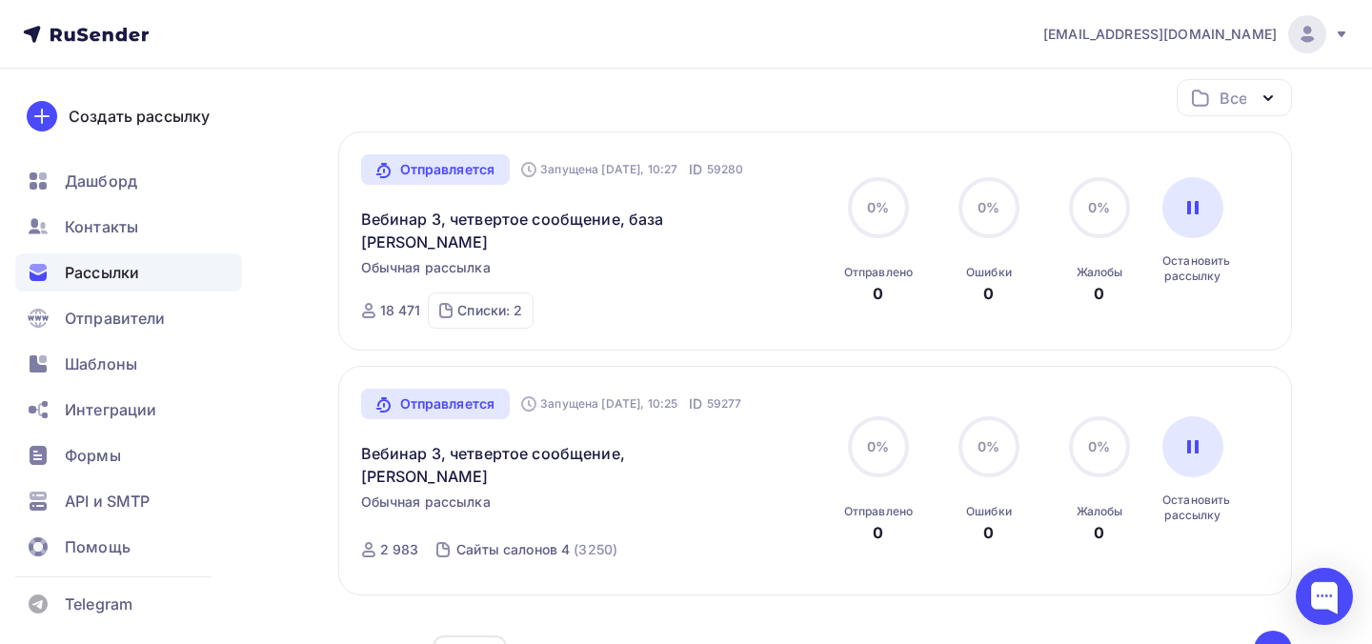
scroll to position [165, 0]
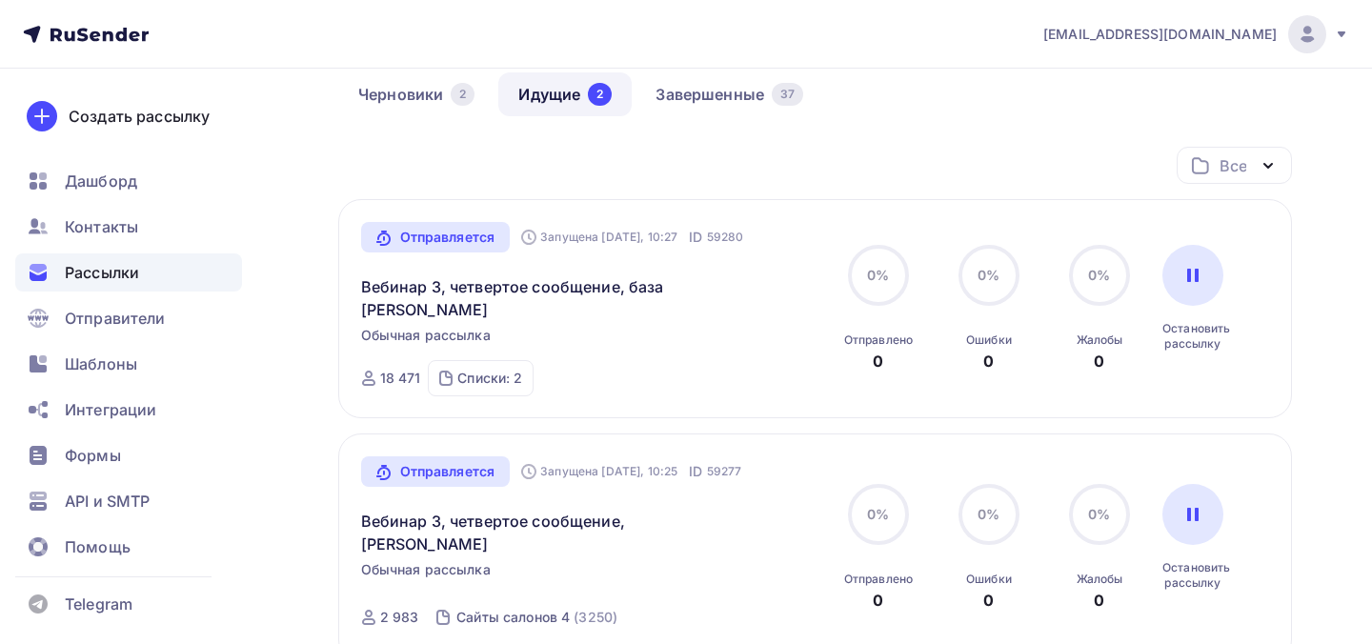
scroll to position [334, 0]
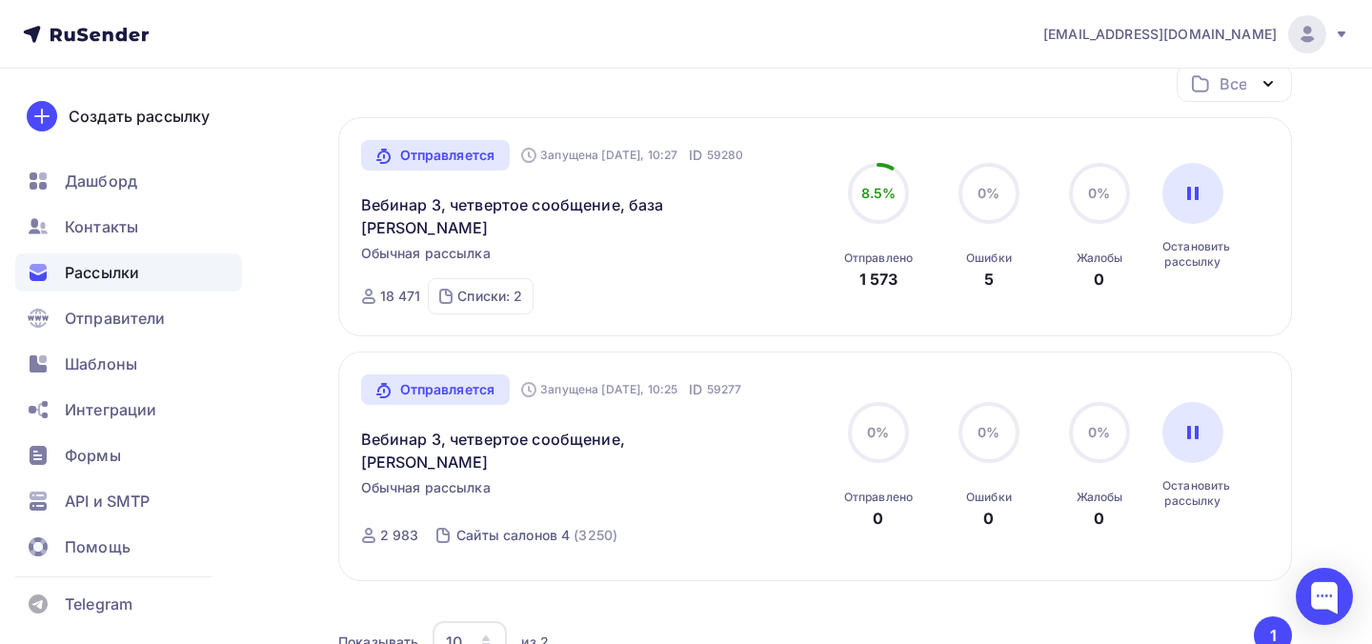
scroll to position [263, 0]
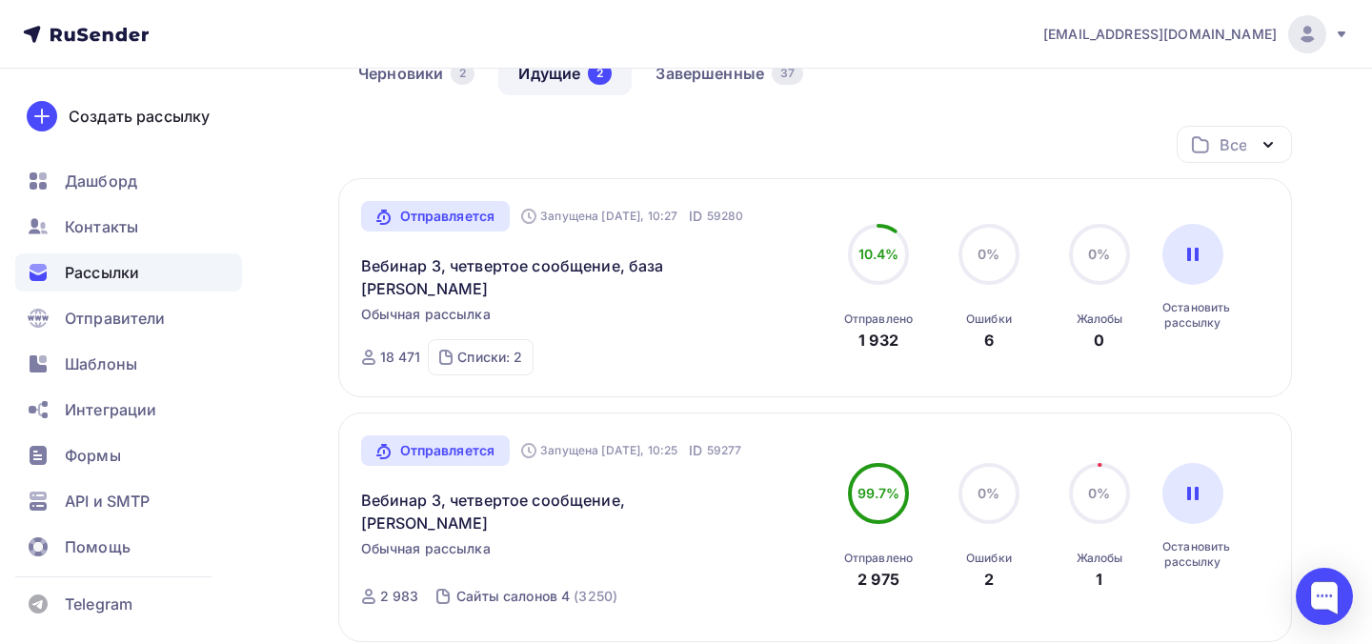
scroll to position [163, 0]
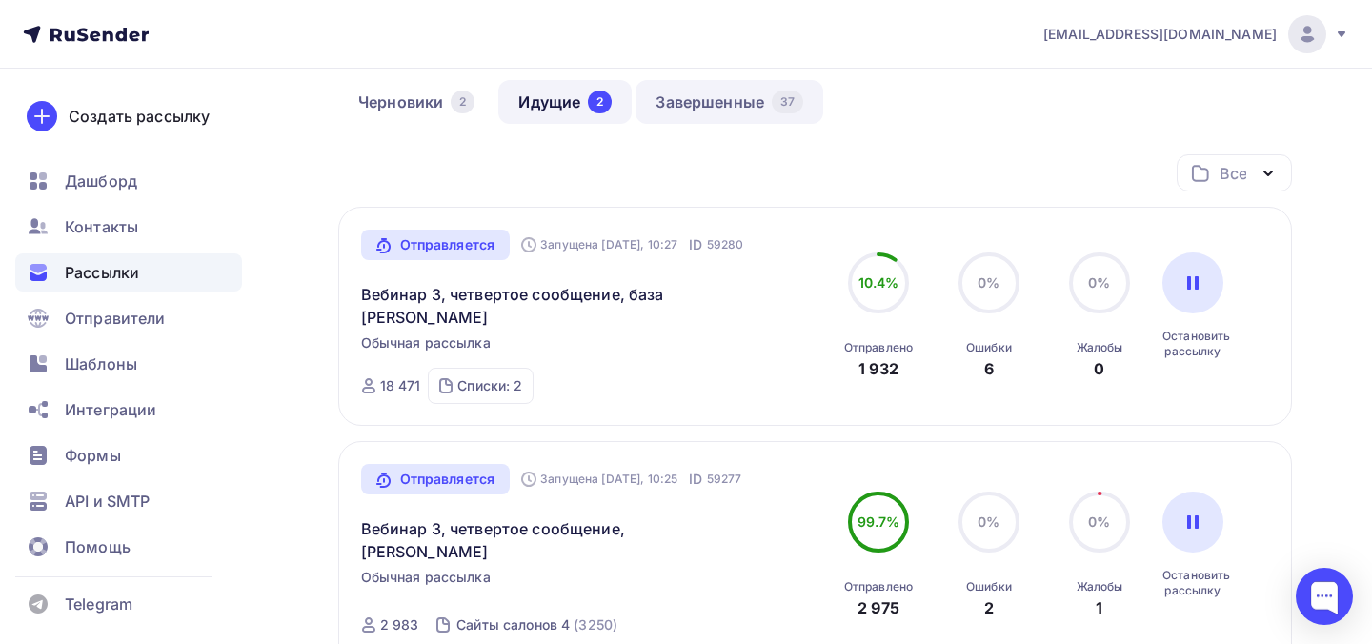
click at [778, 118] on link "Завершенные 37" at bounding box center [729, 102] width 188 height 44
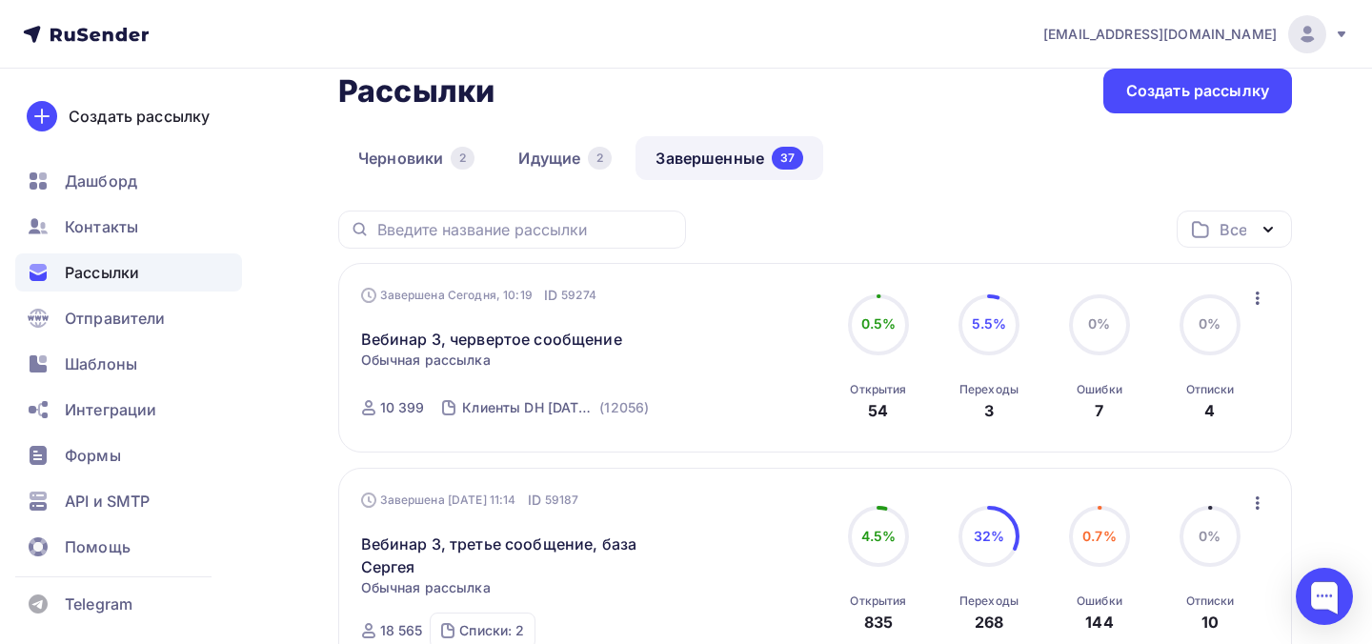
scroll to position [160, 0]
